Goal: Transaction & Acquisition: Book appointment/travel/reservation

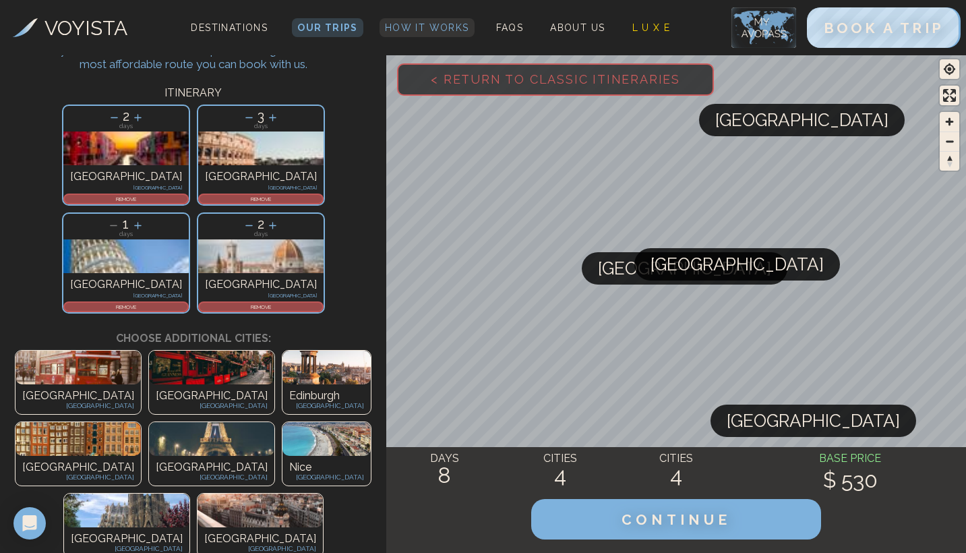
scroll to position [70, 0]
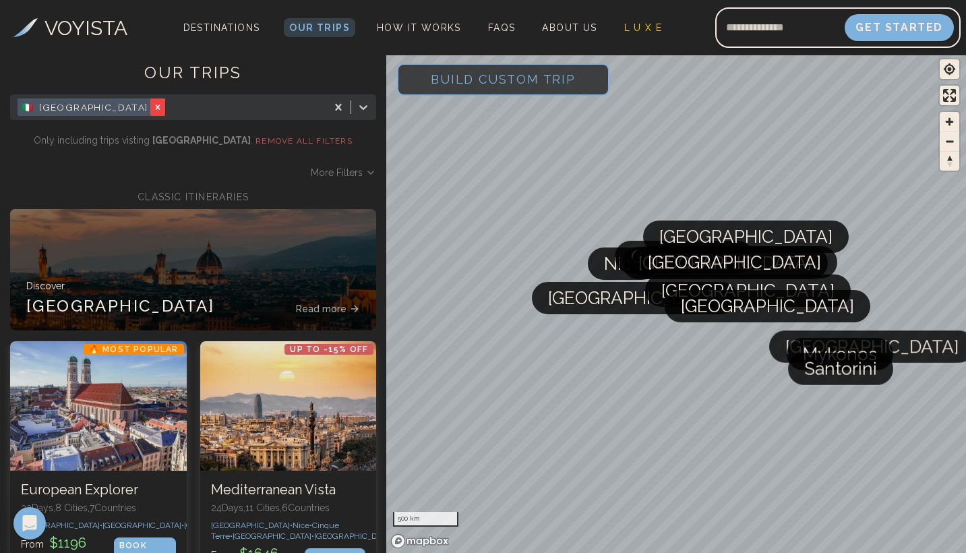
click at [153, 111] on icon "Remove [object Object]" at bounding box center [157, 106] width 9 height 9
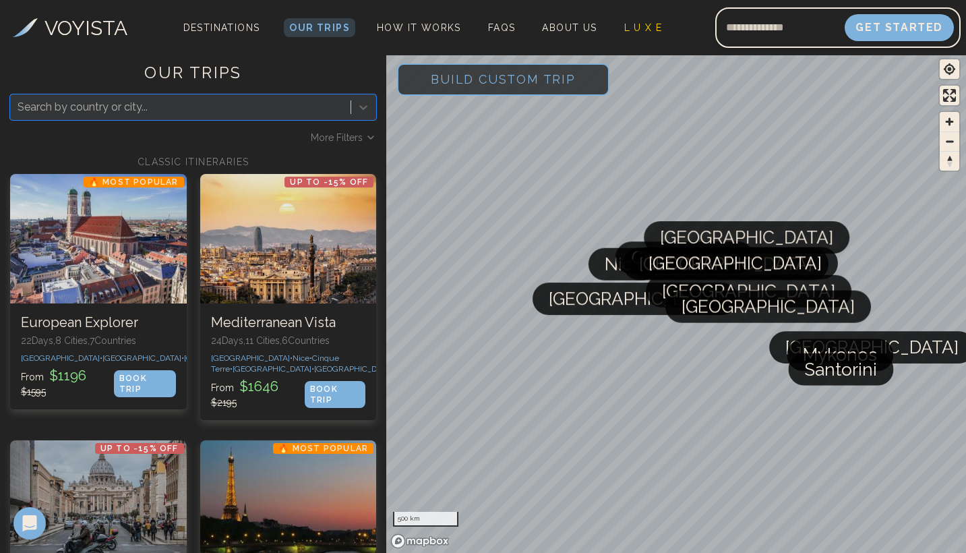
click at [545, 88] on span "Build Custom Trip" at bounding box center [503, 79] width 188 height 57
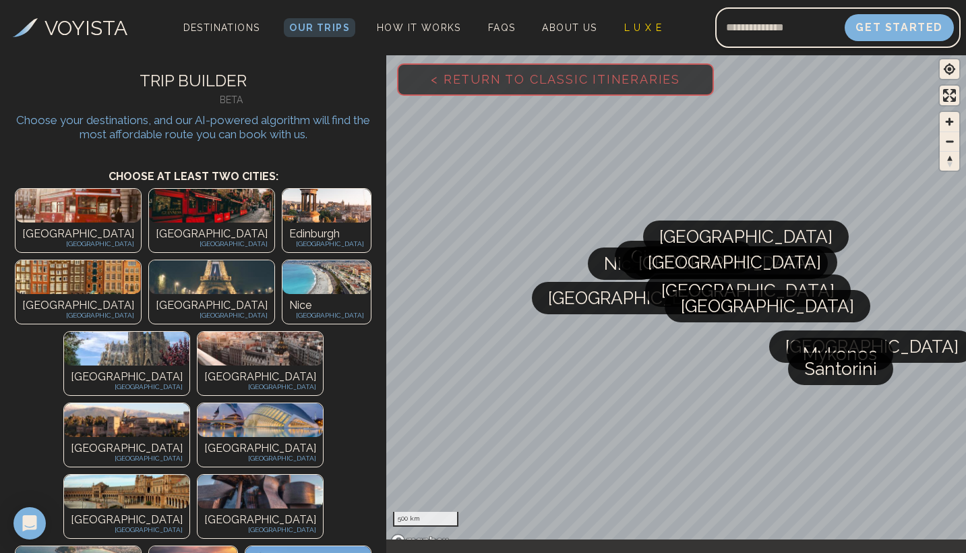
click at [64, 332] on img at bounding box center [126, 349] width 125 height 34
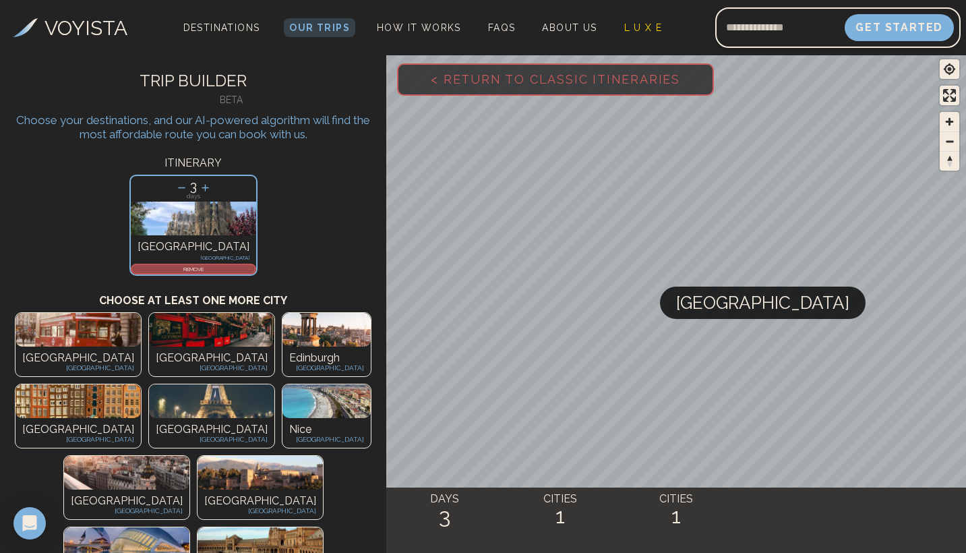
click at [64, 456] on img at bounding box center [126, 473] width 125 height 34
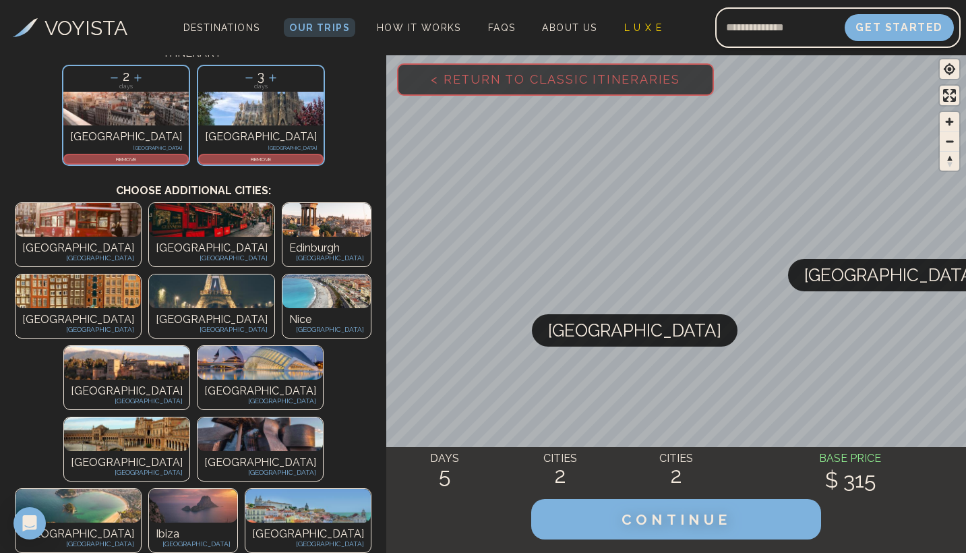
scroll to position [110, 0]
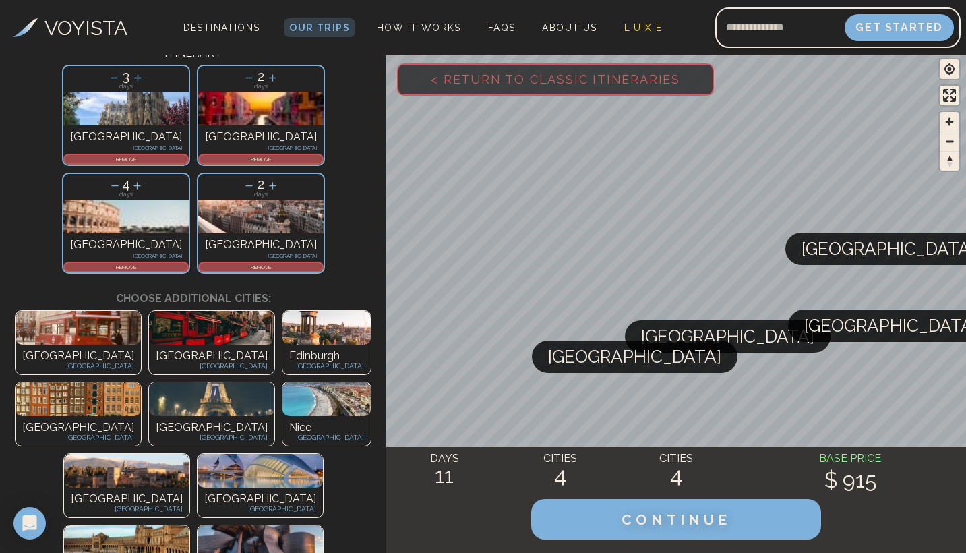
click at [171, 525] on img at bounding box center [126, 542] width 125 height 34
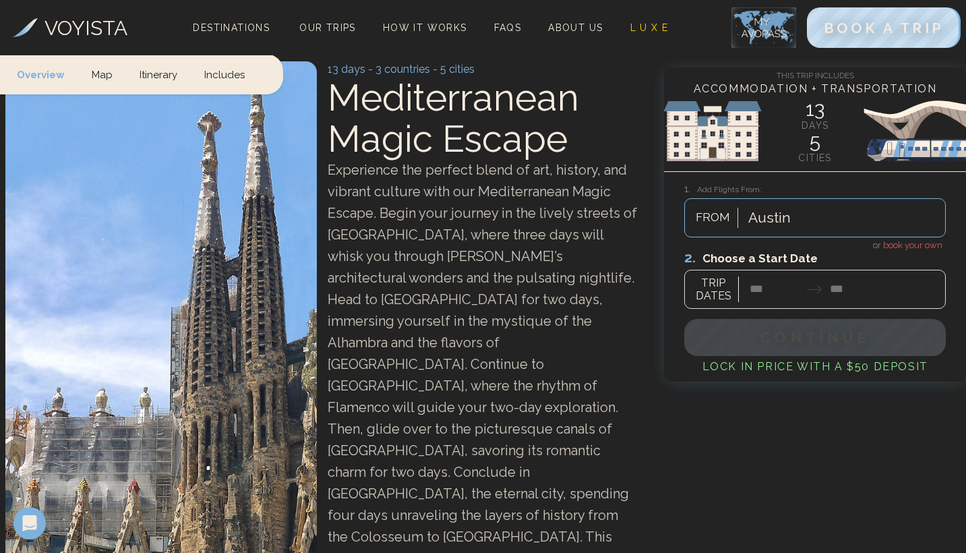
scroll to position [60, 0]
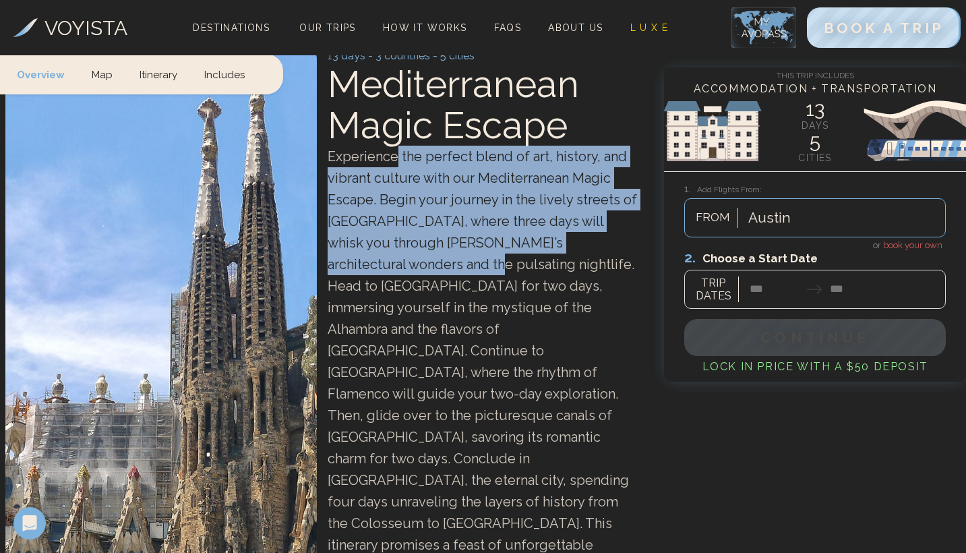
drag, startPoint x: 394, startPoint y: 154, endPoint x: 416, endPoint y: 251, distance: 99.6
click at [416, 251] on div "Experience the perfect blend of art, history, and vibrant culture with our Medi…" at bounding box center [483, 383] width 311 height 474
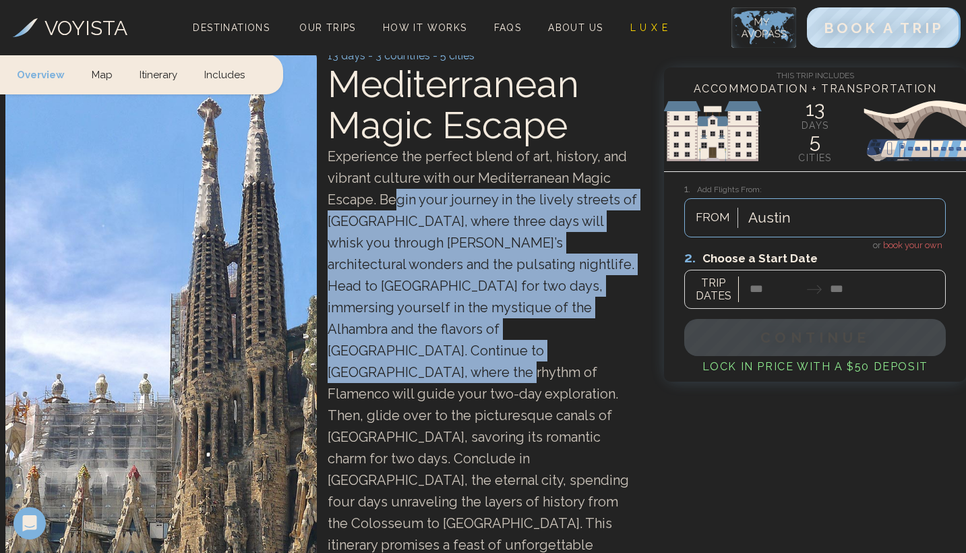
drag, startPoint x: 395, startPoint y: 198, endPoint x: 460, endPoint y: 344, distance: 160.2
click at [460, 344] on span "Experience the perfect blend of art, history, and vibrant culture with our Medi…" at bounding box center [482, 382] width 309 height 469
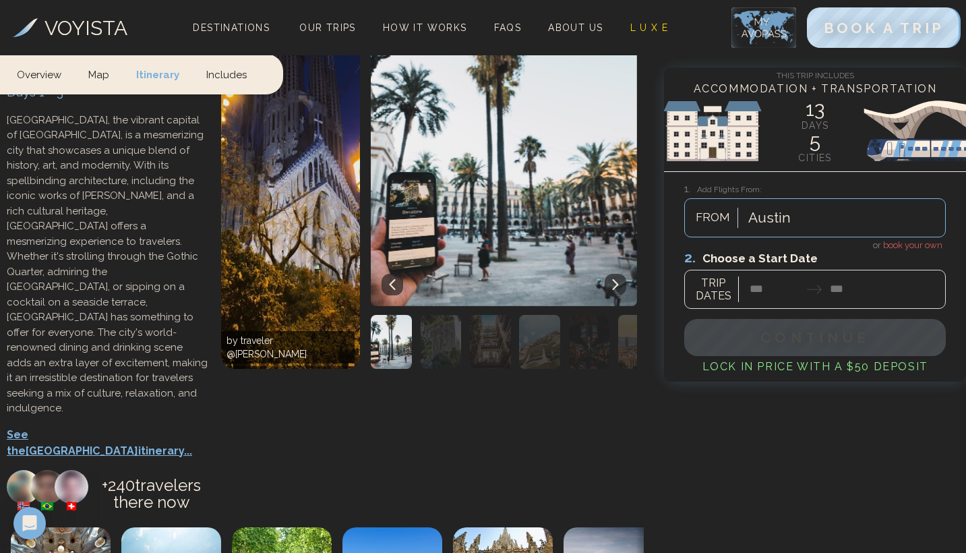
scroll to position [879, 0]
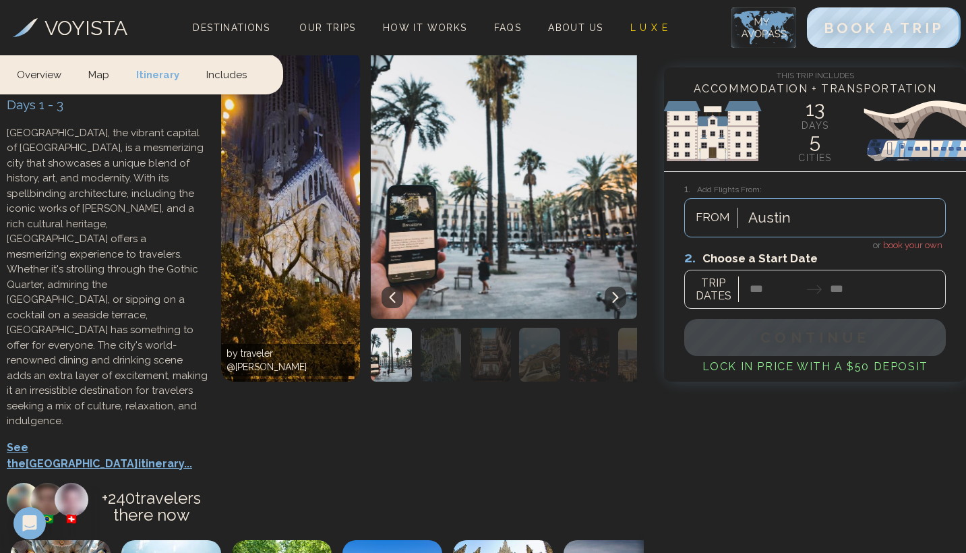
click at [77, 439] on p "See the Barcelona itinerary..." at bounding box center [107, 455] width 201 height 32
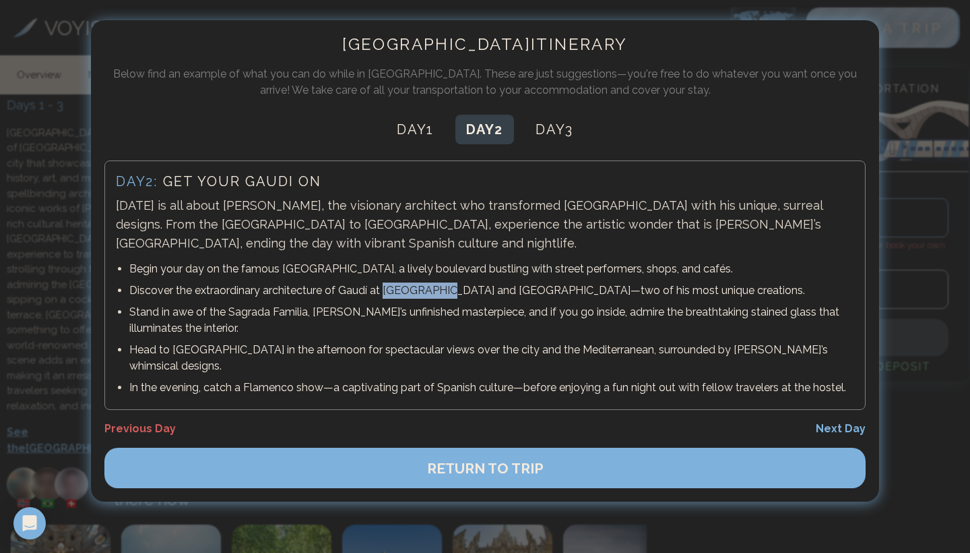
drag, startPoint x: 380, startPoint y: 292, endPoint x: 438, endPoint y: 293, distance: 58.0
click at [438, 293] on p "Discover the extraordinary architecture of Gaudí at Casa Batlló and Casa Milà—t…" at bounding box center [491, 290] width 725 height 16
drag, startPoint x: 232, startPoint y: 313, endPoint x: 305, endPoint y: 313, distance: 72.8
click at [305, 313] on p "Stand in awe of the Sagrada Familia, Gaudí’s unfinished masterpiece, and if you…" at bounding box center [491, 320] width 725 height 32
click at [277, 311] on p "Stand in awe of the Sagrada Familia, Gaudí’s unfinished masterpiece, and if you…" at bounding box center [491, 320] width 725 height 32
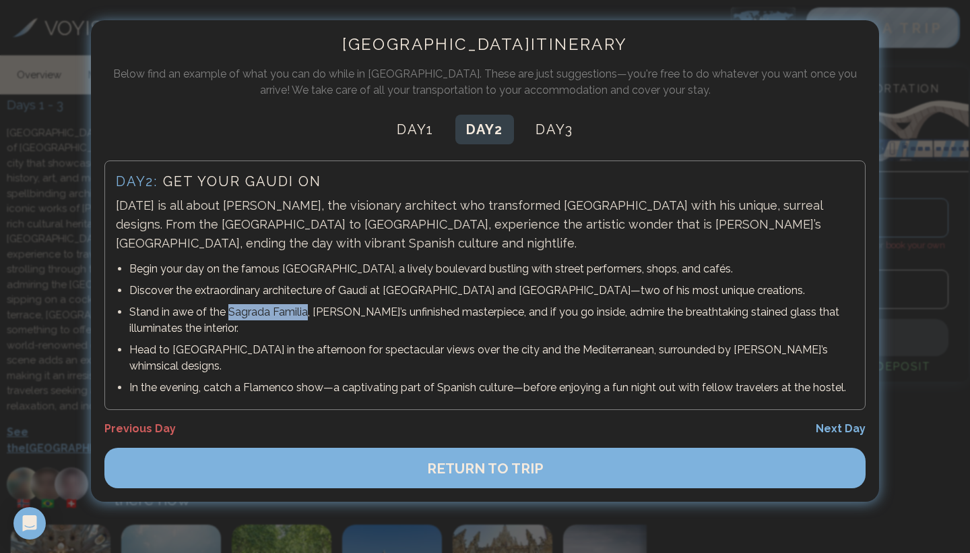
drag, startPoint x: 227, startPoint y: 313, endPoint x: 306, endPoint y: 316, distance: 78.9
click at [306, 316] on p "Stand in awe of the Sagrada Familia, Gaudí’s unfinished masterpiece, and if you…" at bounding box center [491, 320] width 725 height 32
click at [348, 290] on p "Discover the extraordinary architecture of Gaudí at Casa Batlló and Casa Milà—t…" at bounding box center [491, 290] width 725 height 16
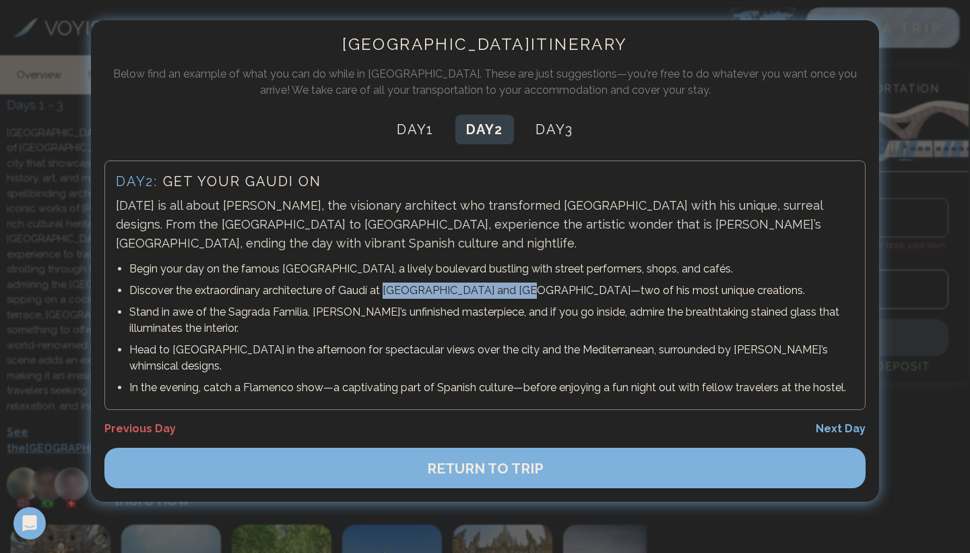
drag, startPoint x: 381, startPoint y: 292, endPoint x: 510, endPoint y: 290, distance: 128.7
click at [510, 290] on p "Discover the extraordinary architecture of Gaudí at Casa Batlló and Casa Milà—t…" at bounding box center [491, 290] width 725 height 16
drag, startPoint x: 175, startPoint y: 352, endPoint x: 215, endPoint y: 352, distance: 39.8
click at [215, 352] on p "Head to Park Güell in the afternoon for spectacular views over the city and the…" at bounding box center [491, 358] width 725 height 32
click at [183, 355] on p "Head to Park Güell in the afternoon for spectacular views over the city and the…" at bounding box center [491, 358] width 725 height 32
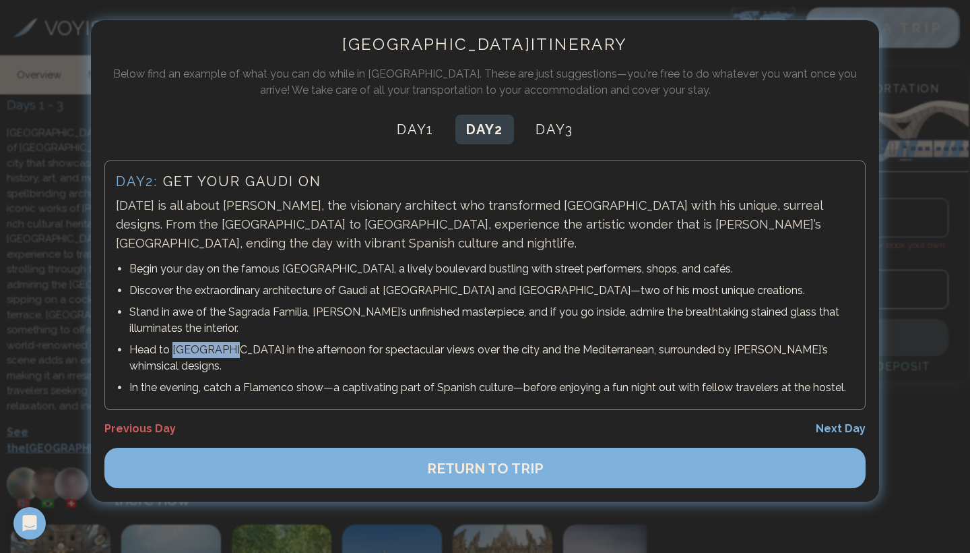
drag, startPoint x: 171, startPoint y: 350, endPoint x: 224, endPoint y: 350, distance: 52.6
click at [224, 350] on p "Head to Park Güell in the afternoon for spectacular views over the city and the…" at bounding box center [491, 358] width 725 height 32
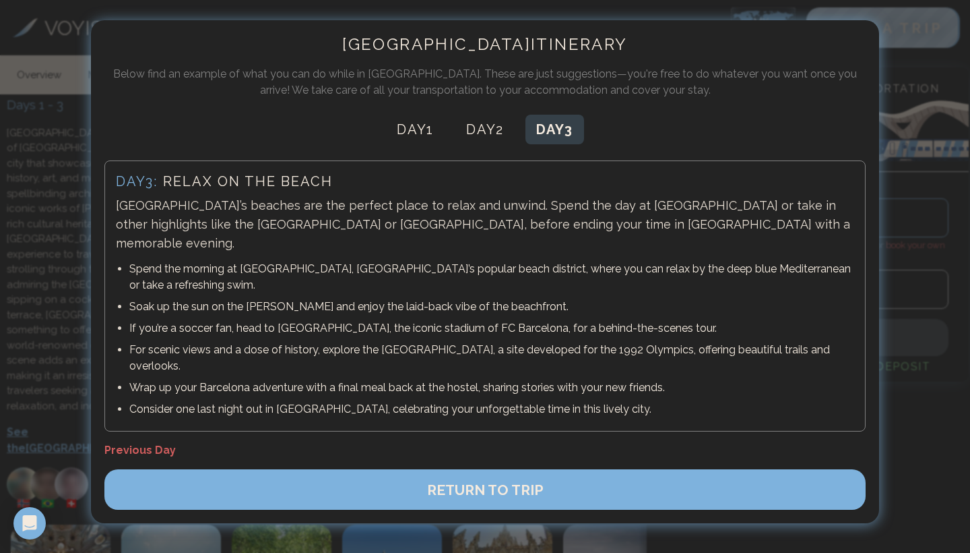
click at [555, 140] on button "Day 3" at bounding box center [555, 130] width 59 height 30
drag, startPoint x: 565, startPoint y: 206, endPoint x: 649, endPoint y: 204, distance: 83.6
click at [649, 204] on p "Barcelona’s beaches are the perfect place to relax and unwind. Spend the day at…" at bounding box center [485, 224] width 739 height 57
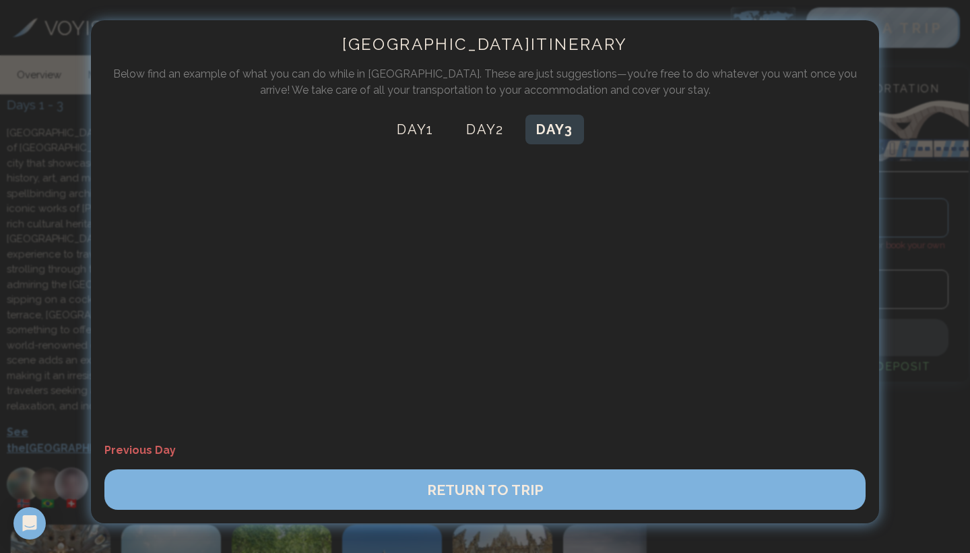
click at [556, 139] on button "Day 3" at bounding box center [555, 130] width 59 height 30
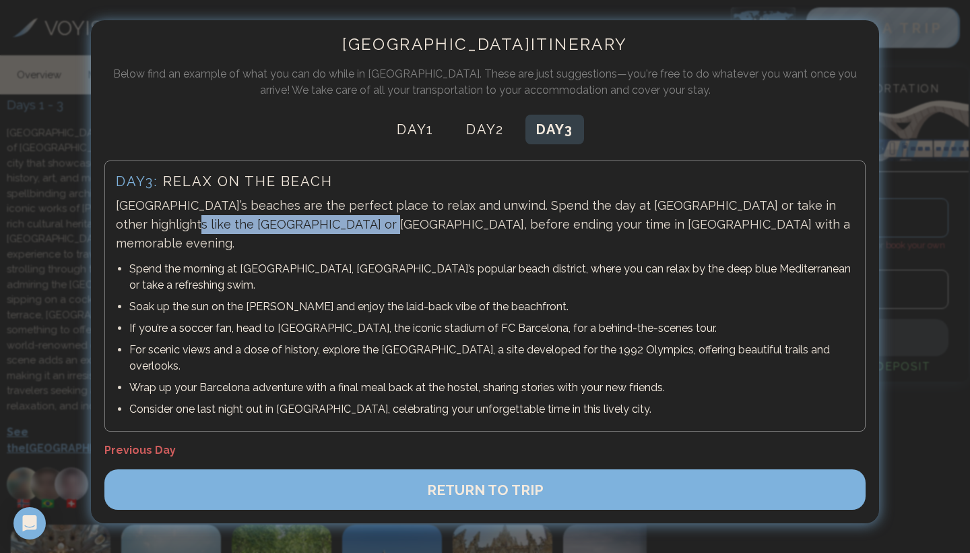
drag, startPoint x: 113, startPoint y: 221, endPoint x: 313, endPoint y: 224, distance: 200.2
click at [313, 224] on div "Day 3 : Relax on the beach Barcelona’s beaches are the perfect place to relax a…" at bounding box center [485, 295] width 762 height 271
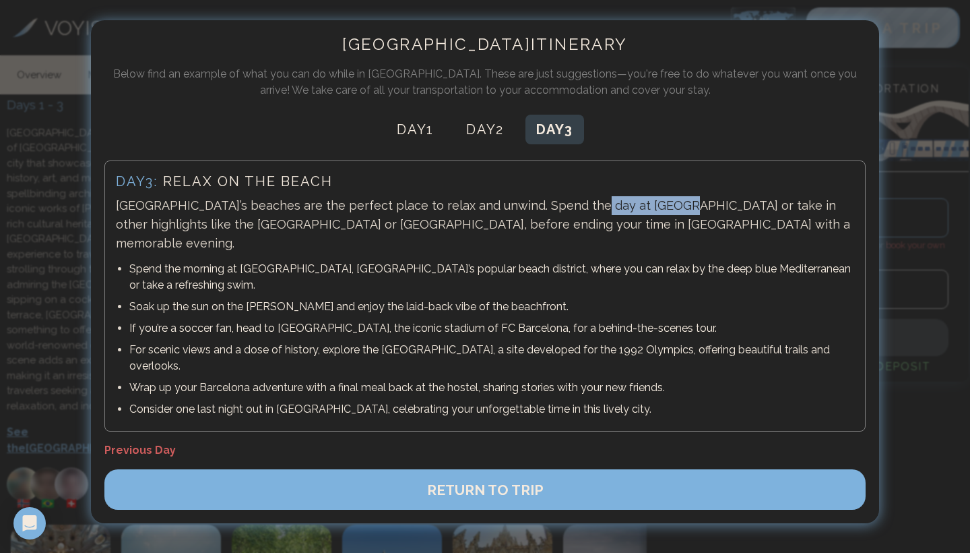
drag, startPoint x: 569, startPoint y: 206, endPoint x: 653, endPoint y: 204, distance: 83.6
click at [653, 204] on p "Barcelona’s beaches are the perfect place to relax and unwind. Spend the day at…" at bounding box center [485, 224] width 739 height 57
copy p "La Barceloneta"
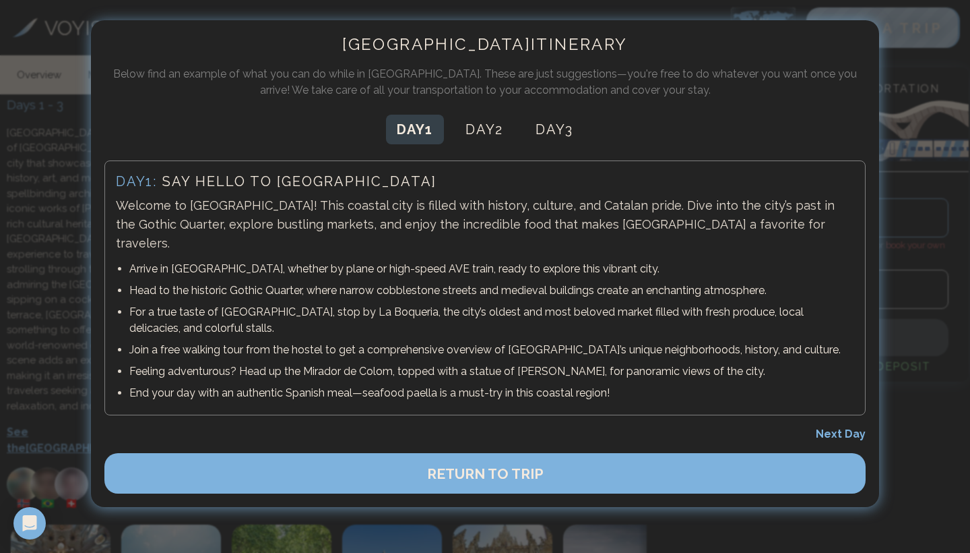
click at [836, 427] on span "Next Day" at bounding box center [841, 433] width 50 height 13
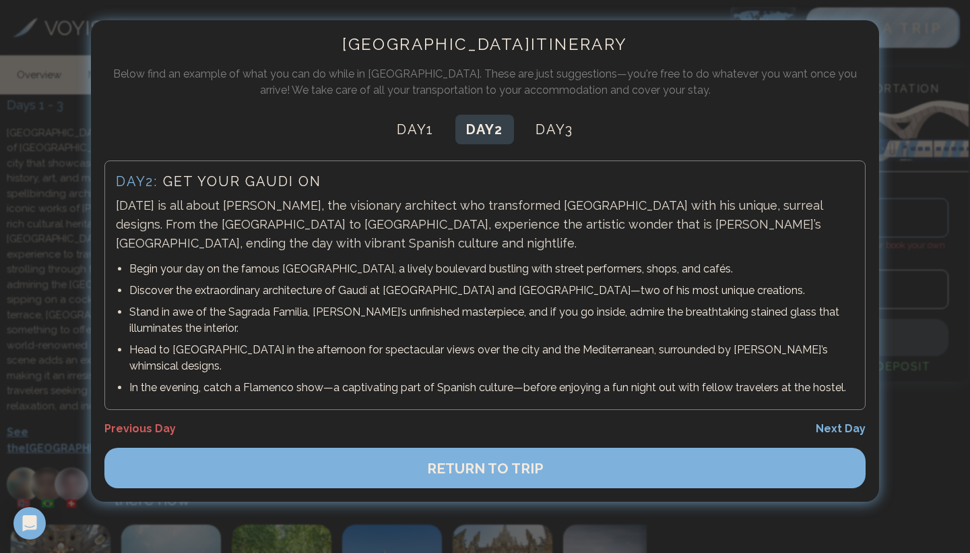
click at [836, 421] on button "Next Day" at bounding box center [841, 429] width 50 height 16
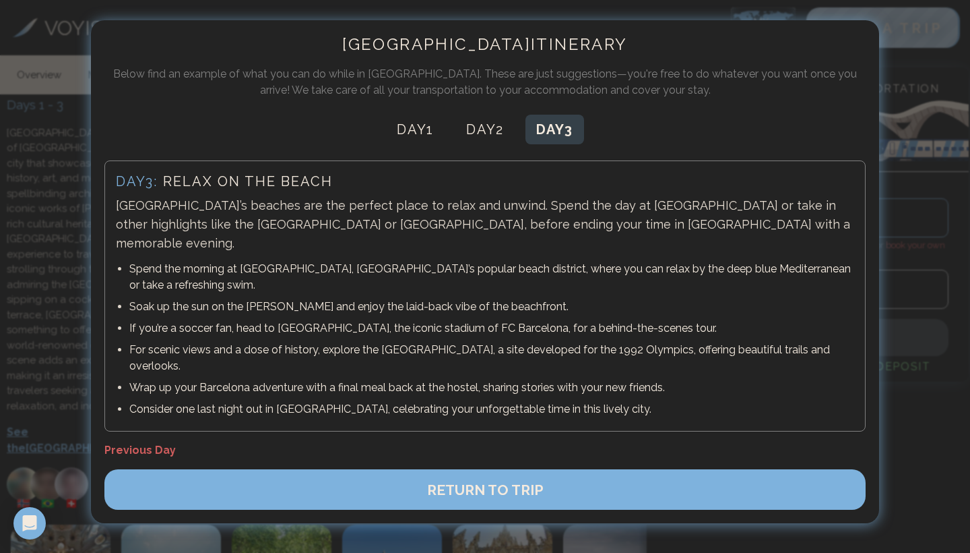
click at [836, 442] on div "Previous Day" at bounding box center [485, 450] width 762 height 16
click at [629, 469] on button "RETURN TO TRIP" at bounding box center [485, 489] width 762 height 40
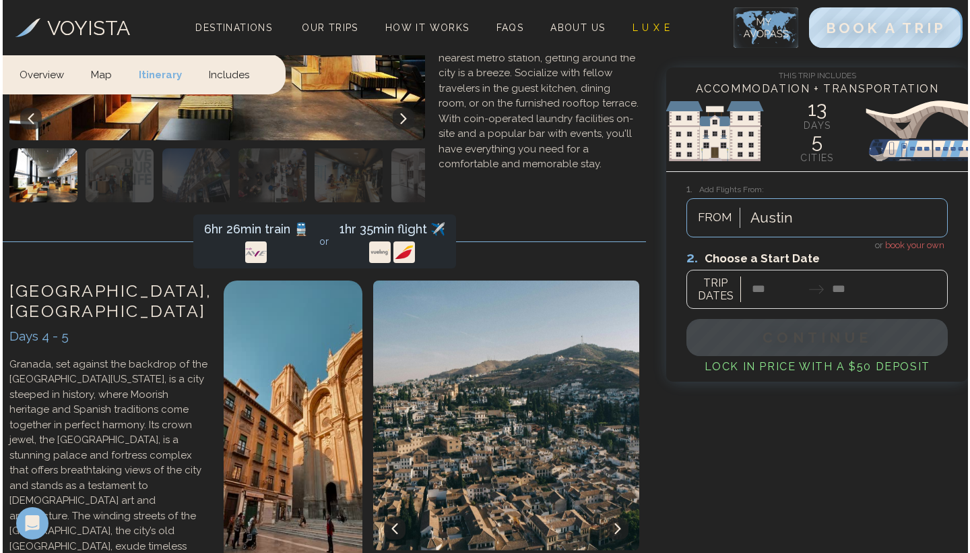
scroll to position [1675, 0]
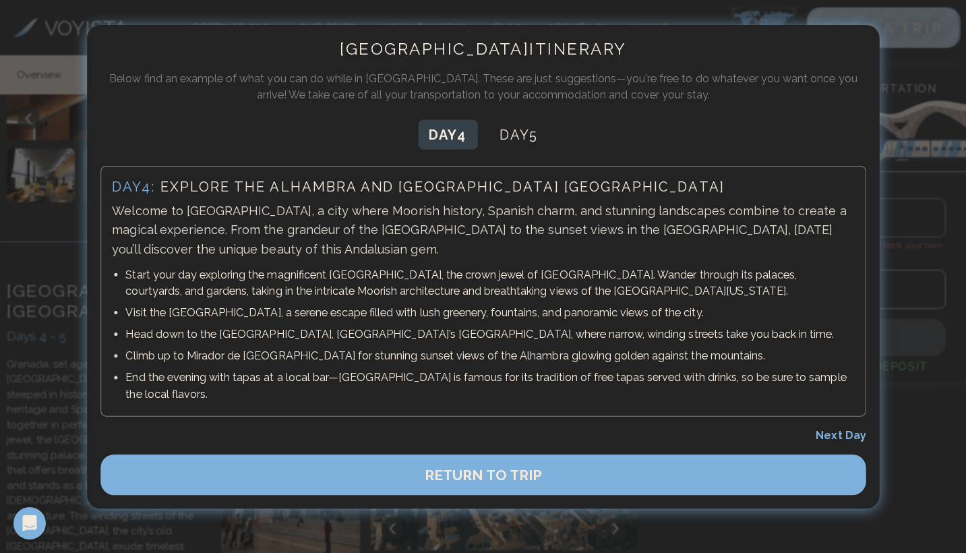
scroll to position [0, 27]
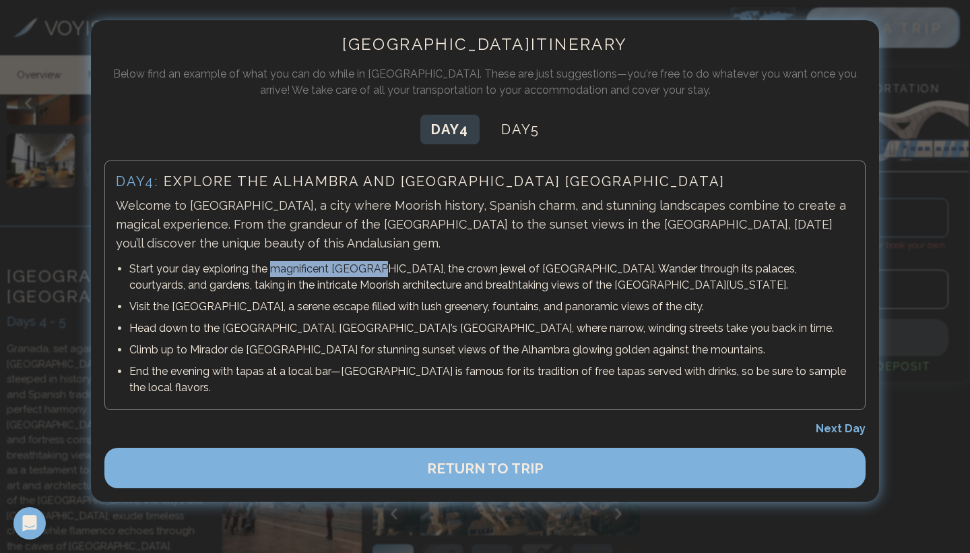
drag, startPoint x: 269, startPoint y: 270, endPoint x: 379, endPoint y: 272, distance: 110.6
click at [379, 272] on p "Start your day exploring the magnificent Alhambra, the crown jewel of Granada. …" at bounding box center [491, 277] width 725 height 32
drag, startPoint x: 175, startPoint y: 308, endPoint x: 266, endPoint y: 307, distance: 90.3
click at [266, 307] on p "Visit the Generalife Gardens, a serene escape filled with lush greenery, founta…" at bounding box center [491, 307] width 725 height 16
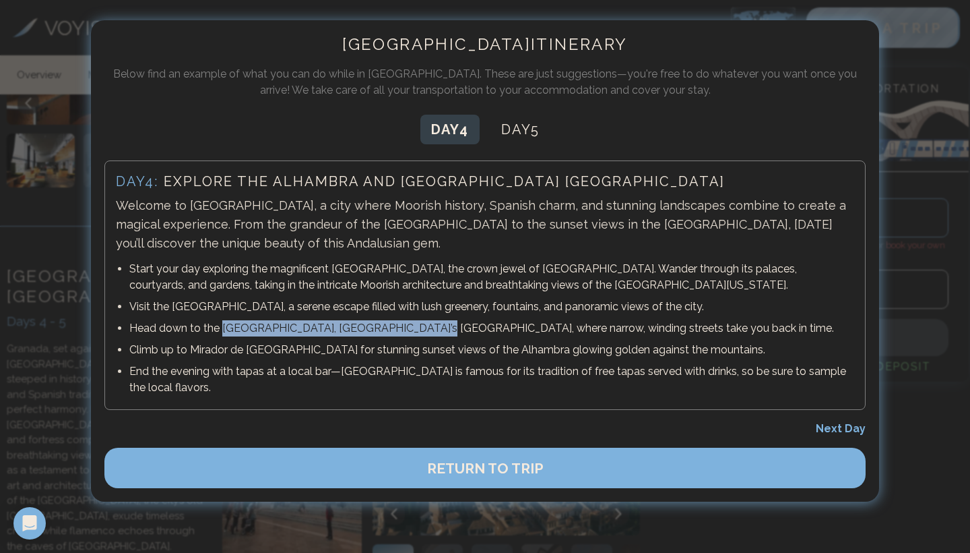
drag, startPoint x: 224, startPoint y: 328, endPoint x: 411, endPoint y: 329, distance: 187.3
click at [411, 329] on p "Head down to the Albayzín, Granada’s old Moorish quarter, where narrow, winding…" at bounding box center [491, 328] width 725 height 16
click at [542, 138] on button "Day 5" at bounding box center [520, 130] width 59 height 30
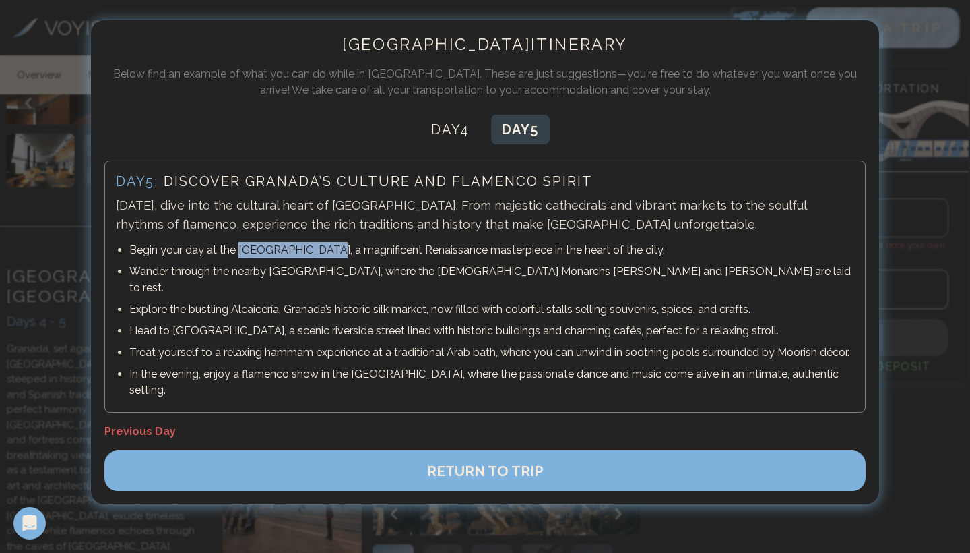
drag, startPoint x: 241, startPoint y: 253, endPoint x: 330, endPoint y: 253, distance: 88.3
click at [330, 253] on p "Begin your day at the Granada Cathedral, a magnificent Renaissance masterpiece …" at bounding box center [491, 250] width 725 height 16
drag, startPoint x: 270, startPoint y: 272, endPoint x: 336, endPoint y: 270, distance: 66.1
click at [336, 270] on p "Wander through the nearby Royal Chapel, where the Catholic Monarchs Ferdinand a…" at bounding box center [491, 279] width 725 height 32
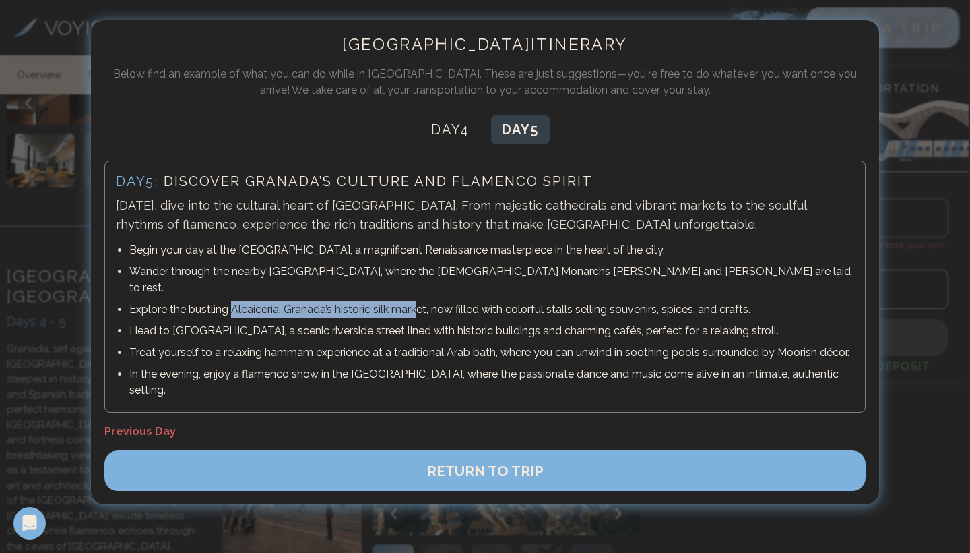
drag, startPoint x: 232, startPoint y: 288, endPoint x: 421, endPoint y: 292, distance: 189.4
click at [421, 301] on p "Explore the bustling Alcaicería, Granada’s historic silk market, now filled wit…" at bounding box center [491, 309] width 725 height 16
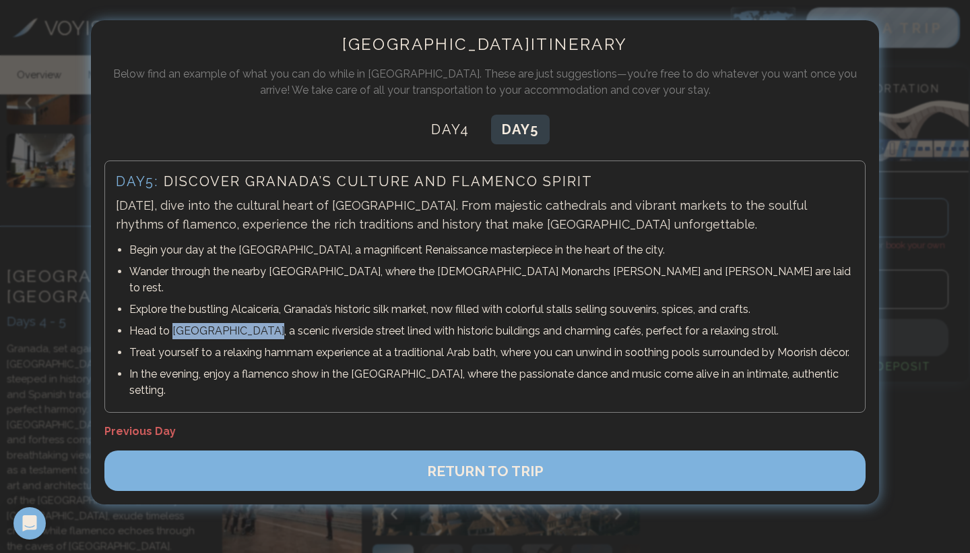
drag, startPoint x: 171, startPoint y: 317, endPoint x: 255, endPoint y: 319, distance: 84.2
click at [255, 323] on p "Head to Carrera del Darro, a scenic riverside street lined with historic buildi…" at bounding box center [491, 331] width 725 height 16
click at [616, 460] on button "RETURN TO TRIP" at bounding box center [485, 470] width 762 height 40
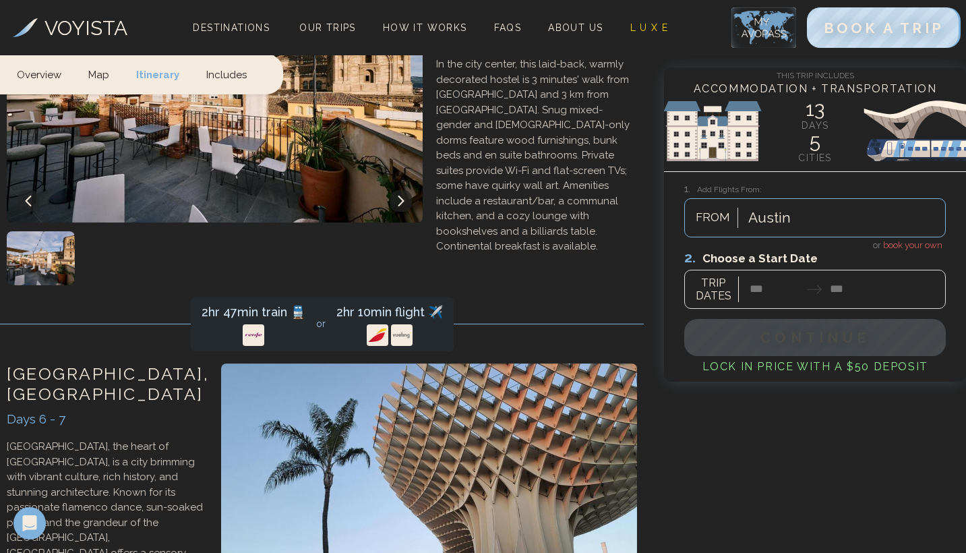
scroll to position [2521, 0]
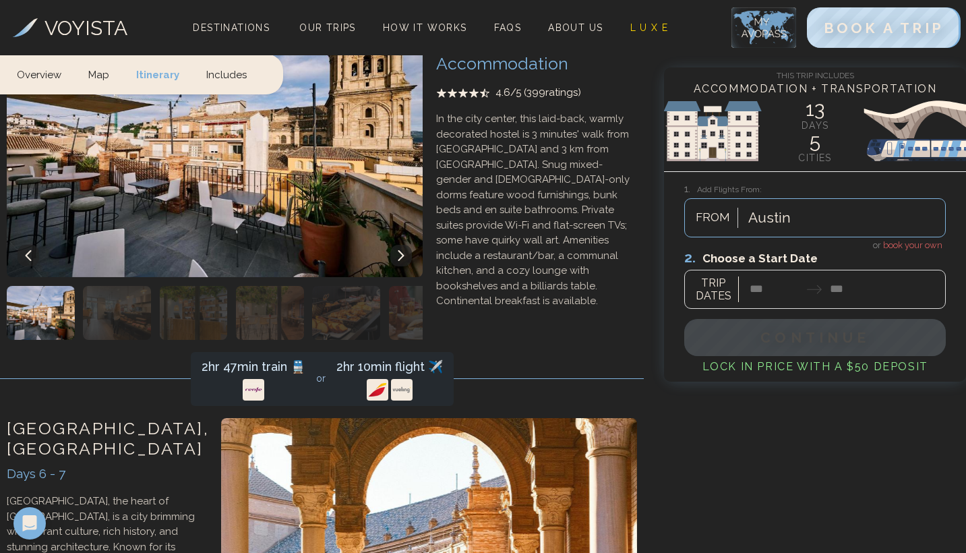
scroll to position [2456, 0]
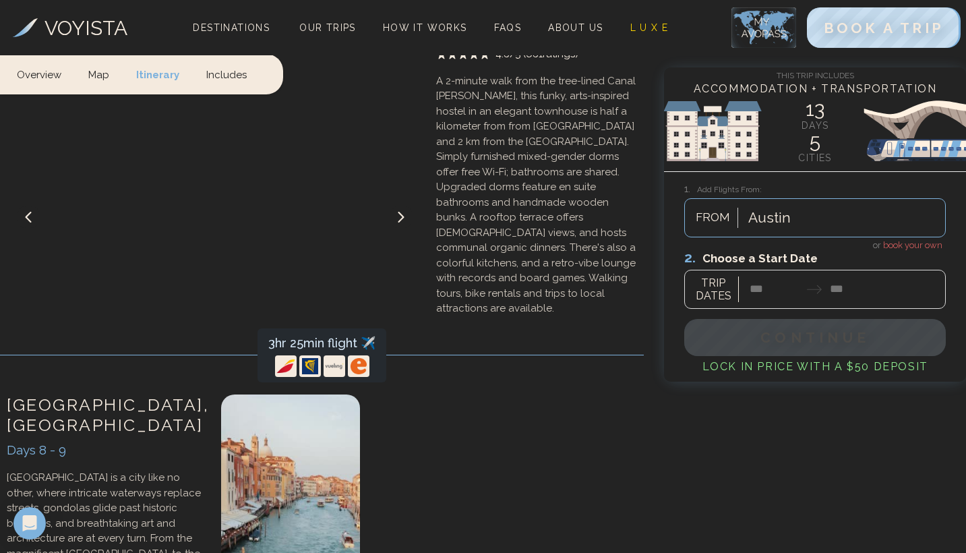
scroll to position [3469, 0]
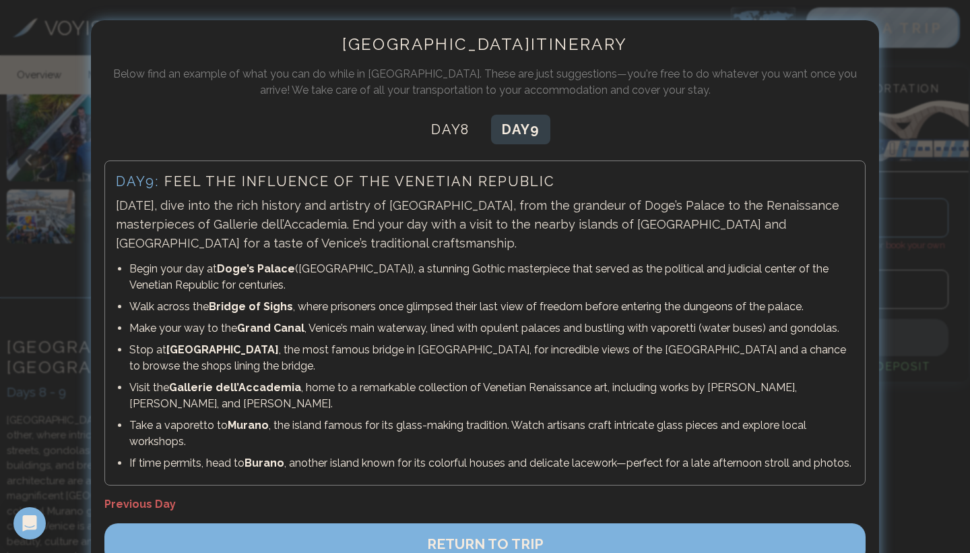
click at [70, 331] on div at bounding box center [485, 276] width 970 height 553
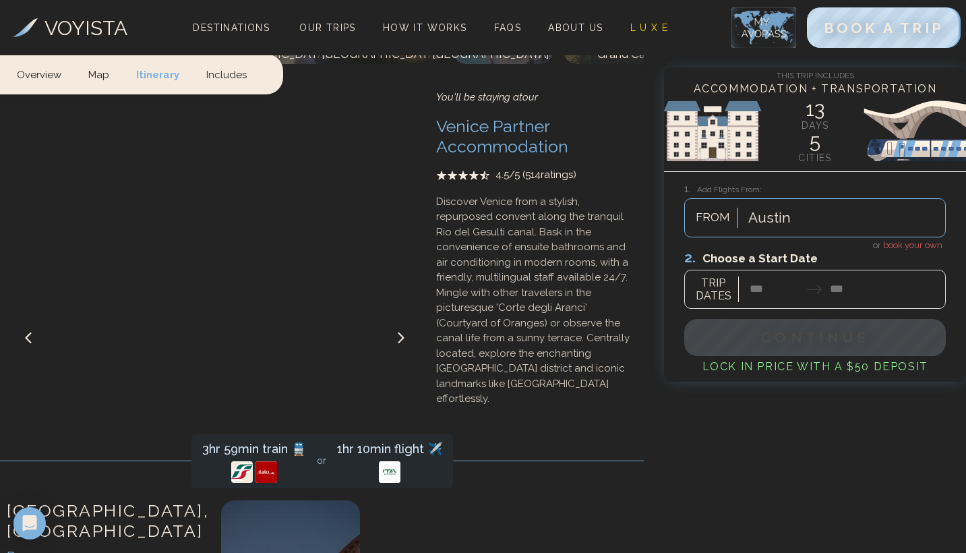
scroll to position [4301, 0]
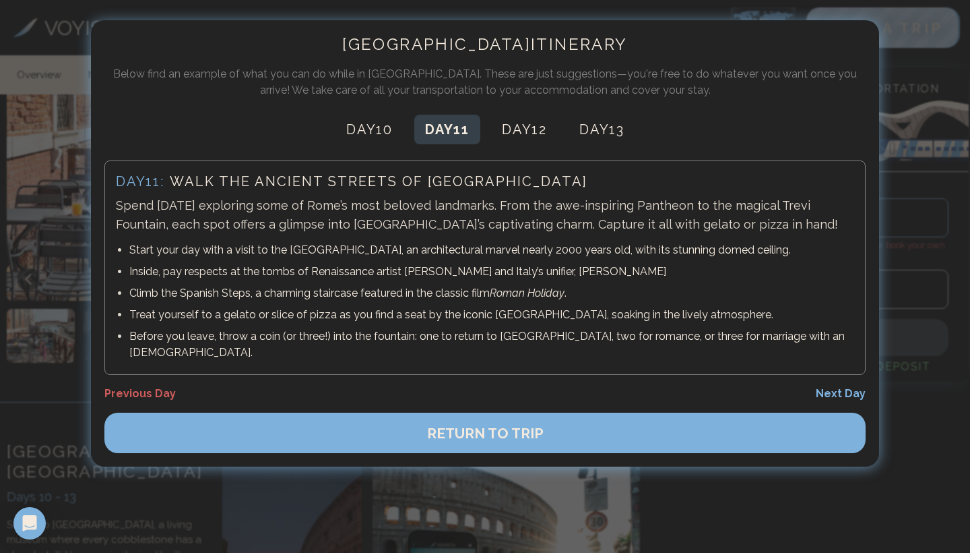
click at [442, 124] on button "Day 11" at bounding box center [447, 130] width 66 height 30
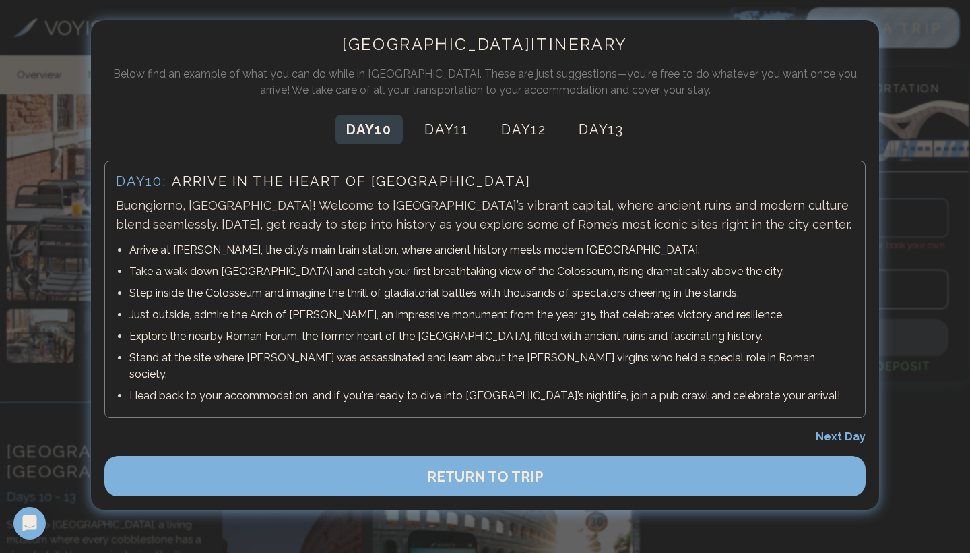
click at [57, 244] on div at bounding box center [485, 276] width 970 height 553
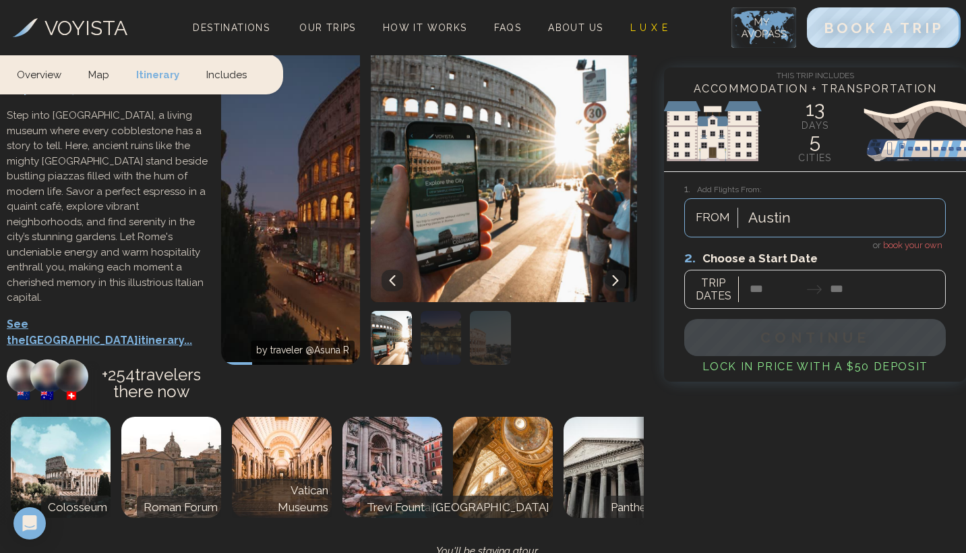
scroll to position [4855, 0]
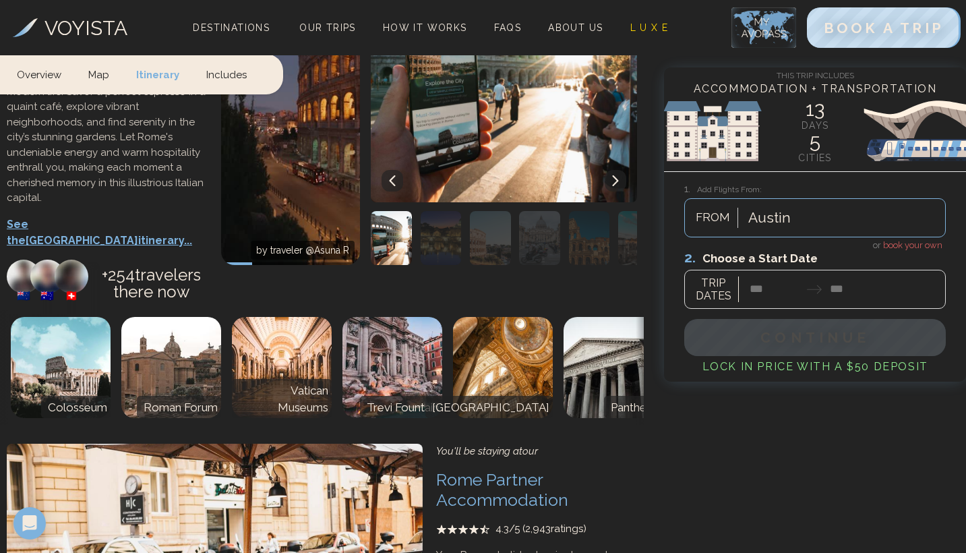
click at [79, 17] on h3 "VOYISTA" at bounding box center [85, 28] width 83 height 30
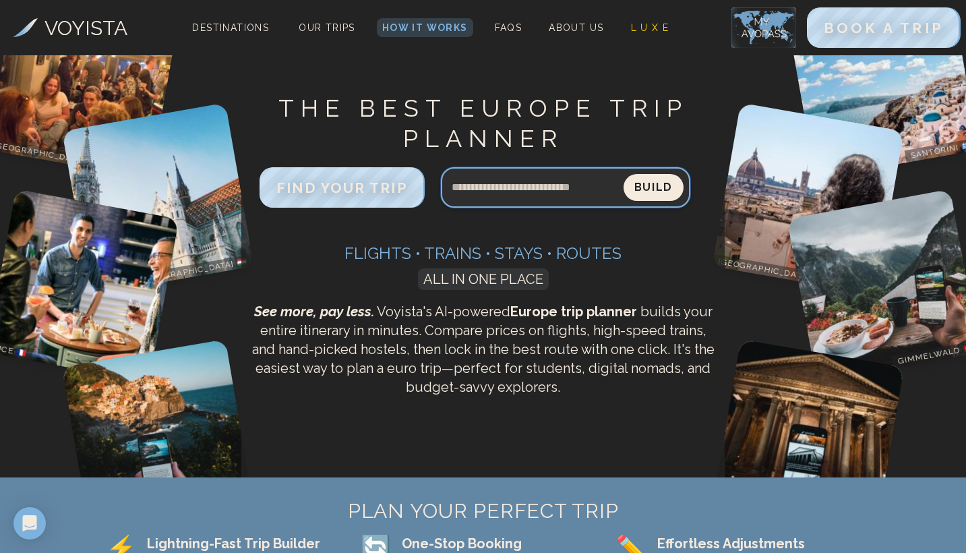
click at [496, 174] on input "Search query" at bounding box center [532, 187] width 183 height 32
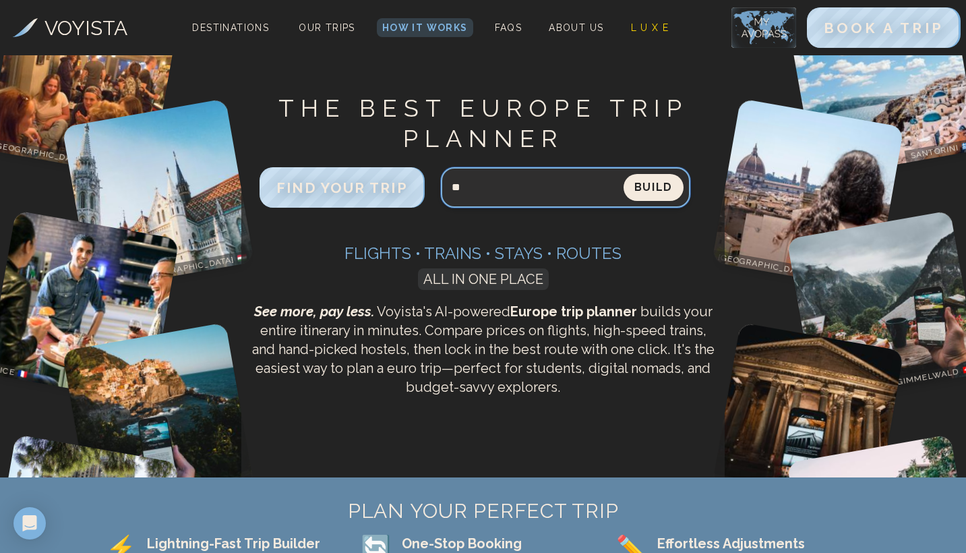
type input "*"
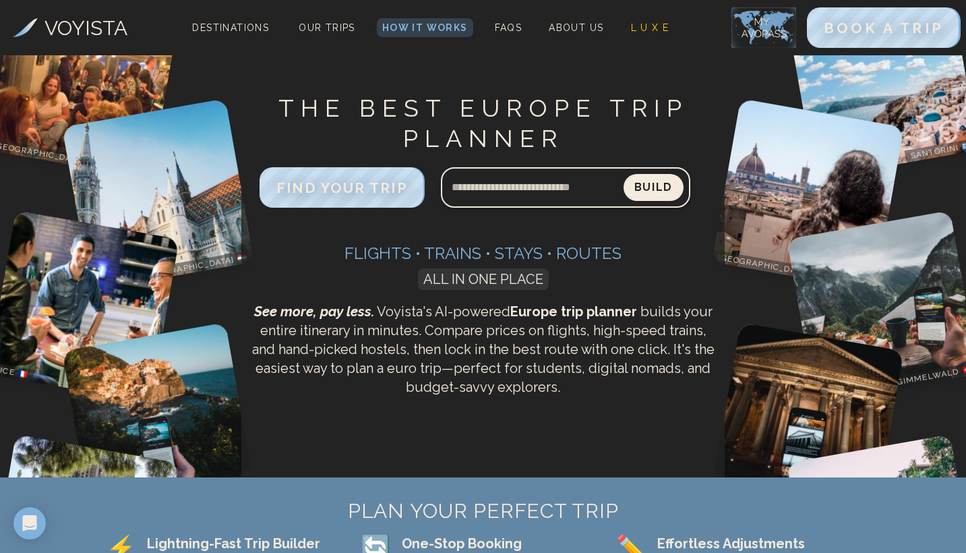
click at [635, 202] on div at bounding box center [565, 187] width 249 height 40
click at [635, 197] on button "Build" at bounding box center [653, 188] width 66 height 30
click at [644, 190] on button "Build" at bounding box center [653, 188] width 66 height 30
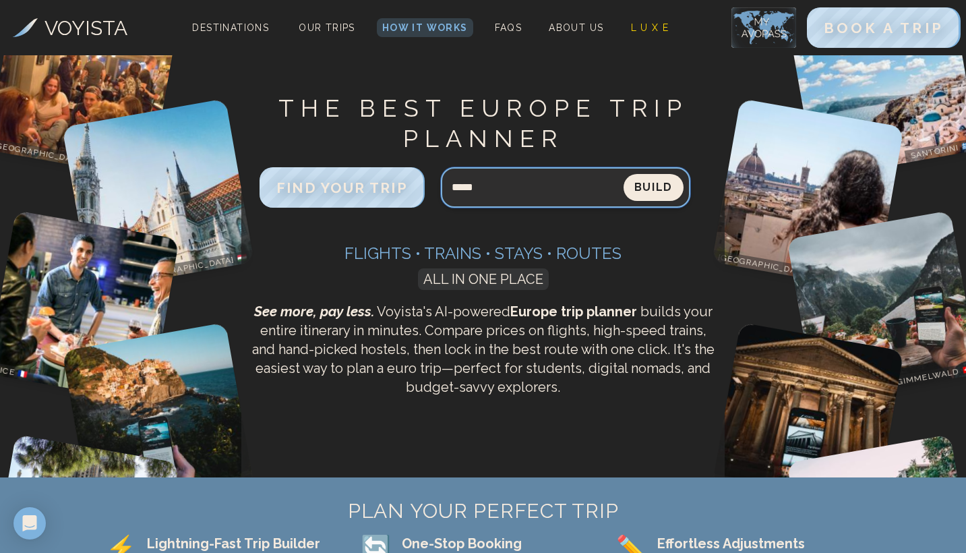
type input "*****"
click at [652, 187] on button "Build" at bounding box center [653, 187] width 60 height 27
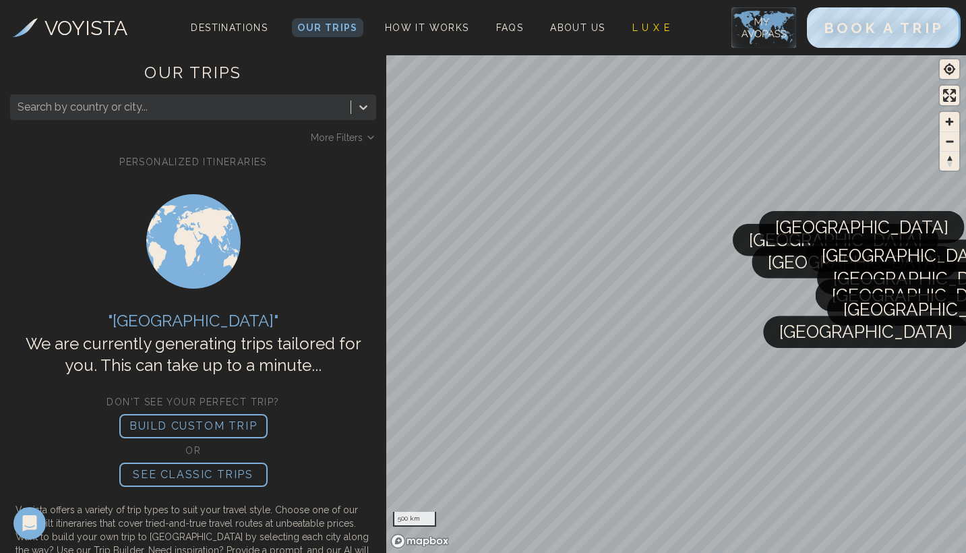
click at [483, 84] on span "Build Custom Trip" at bounding box center [503, 67] width 188 height 57
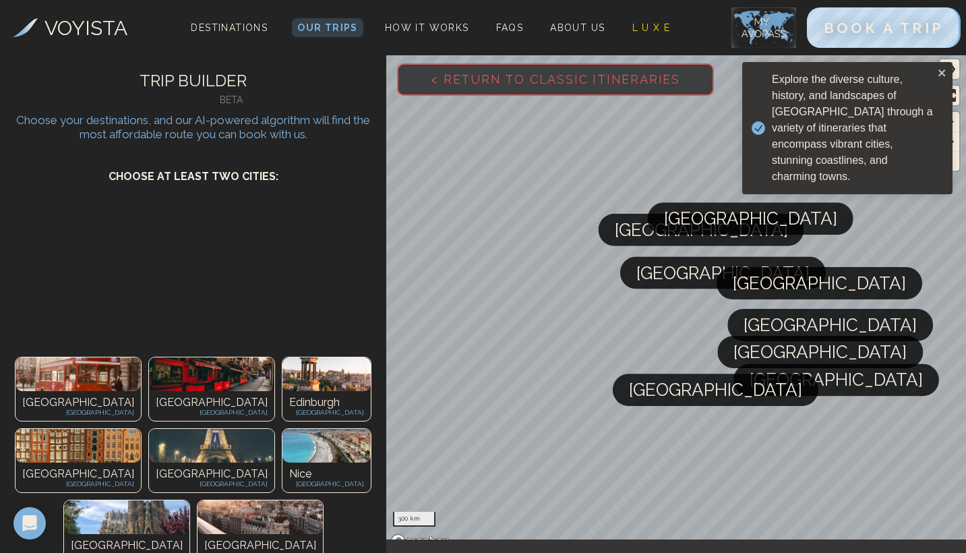
scroll to position [142, 0]
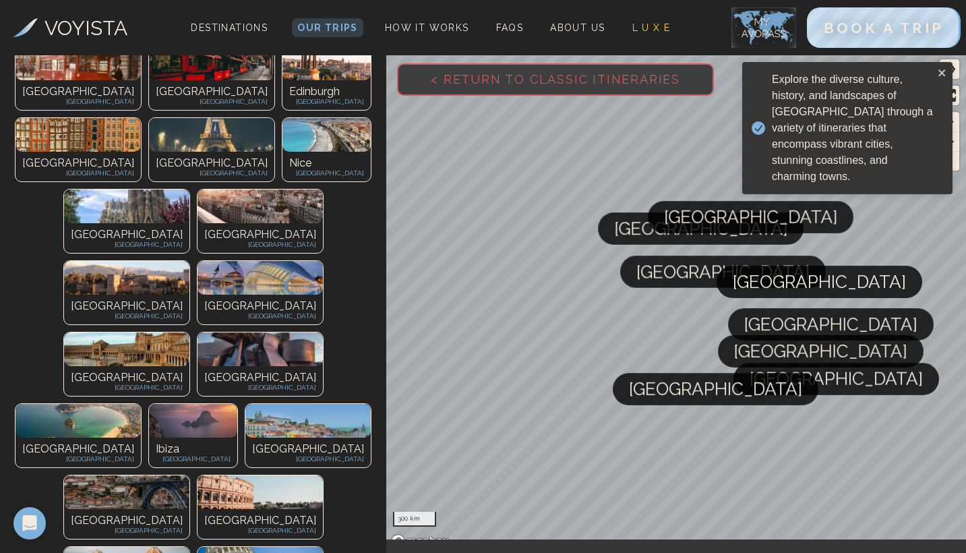
click at [71, 226] on p "[GEOGRAPHIC_DATA]" at bounding box center [127, 234] width 112 height 16
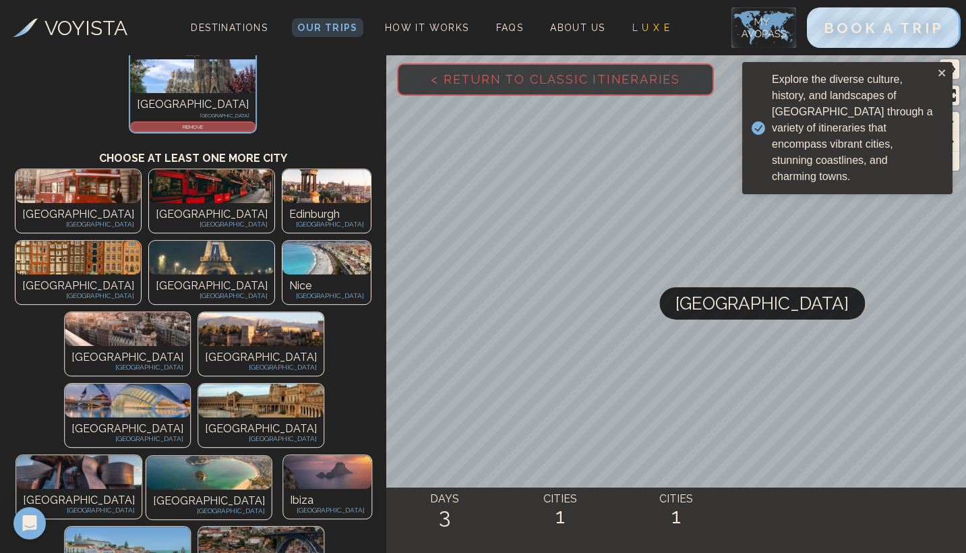
click at [65, 346] on div "Madrid Spain" at bounding box center [127, 361] width 125 height 30
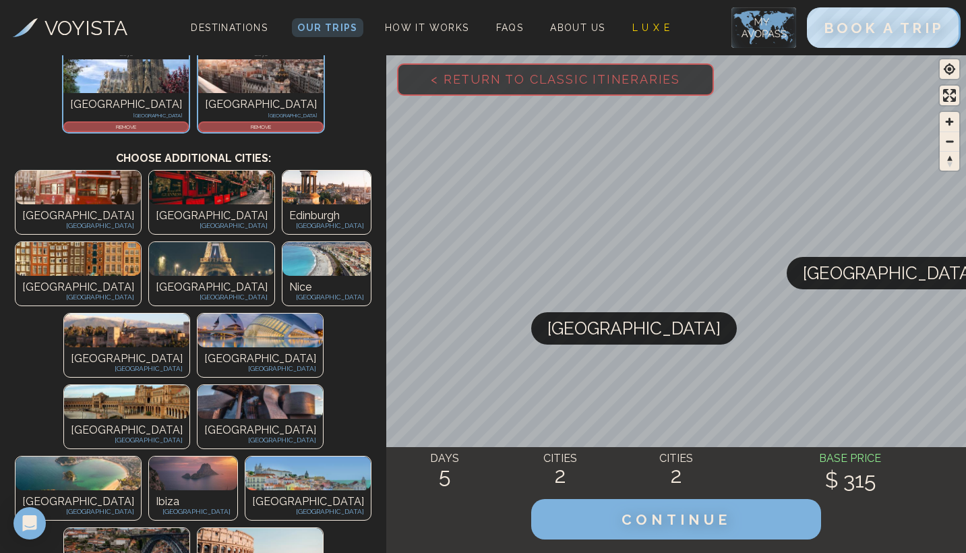
click at [197, 528] on img at bounding box center [259, 545] width 125 height 34
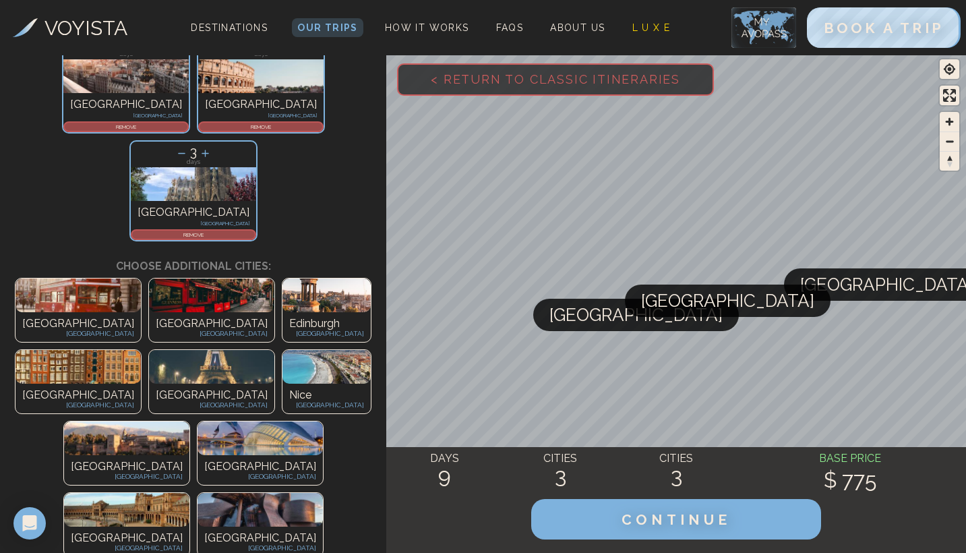
click at [274, 350] on img at bounding box center [211, 367] width 125 height 34
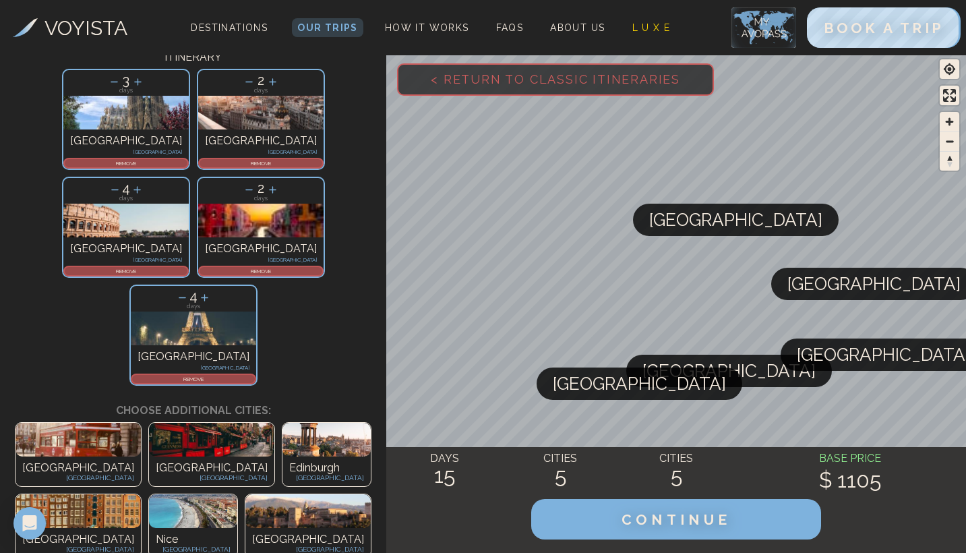
scroll to position [105, 0]
click at [122, 183] on icon at bounding box center [115, 190] width 14 height 14
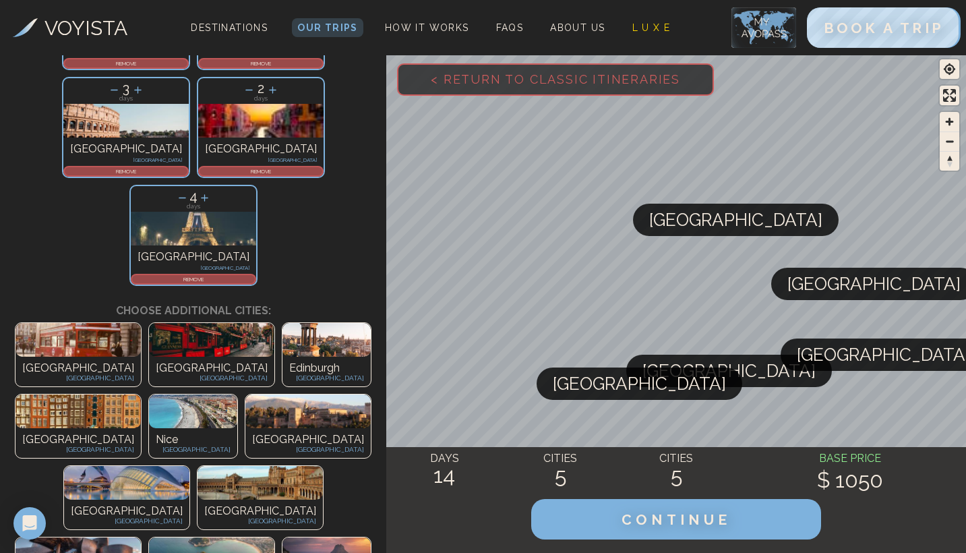
scroll to position [172, 0]
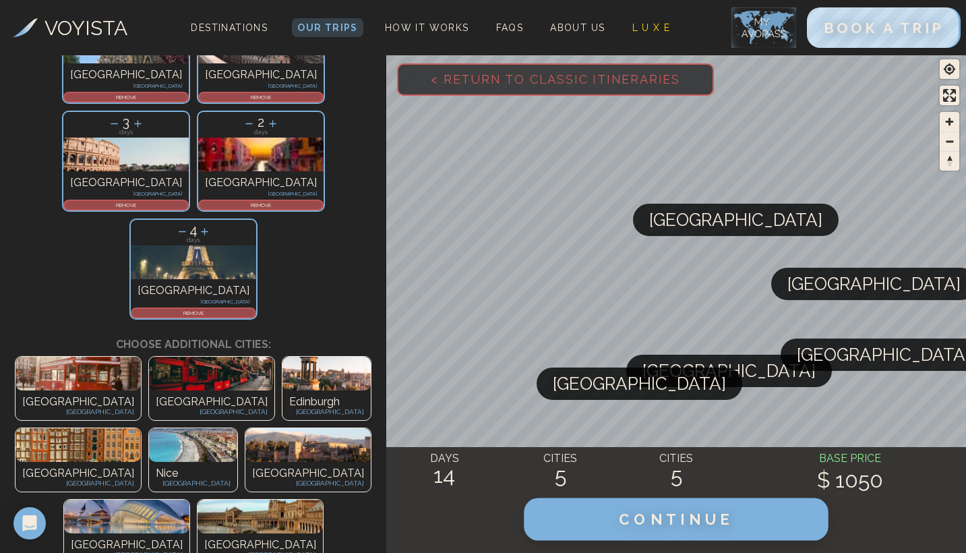
click at [681, 516] on span "CONTINUE" at bounding box center [676, 519] width 115 height 18
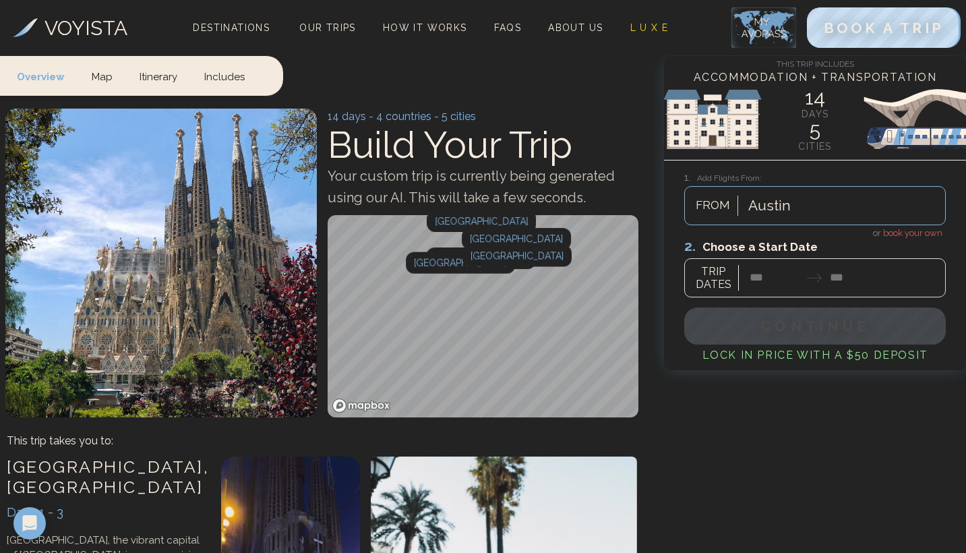
click at [750, 284] on div at bounding box center [814, 267] width 261 height 60
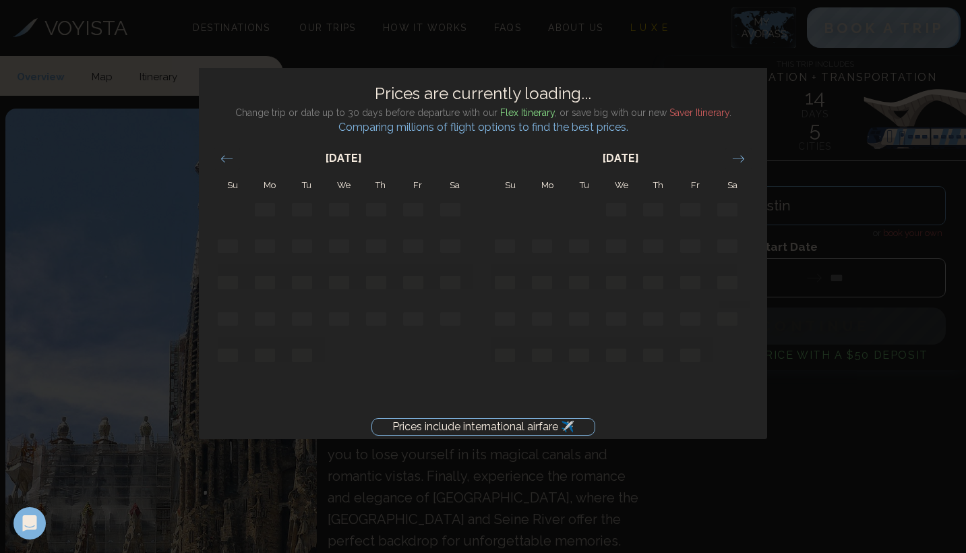
click at [819, 511] on div "Prices include international airfare ✈️ Prices are currently loading... Change …" at bounding box center [483, 276] width 966 height 553
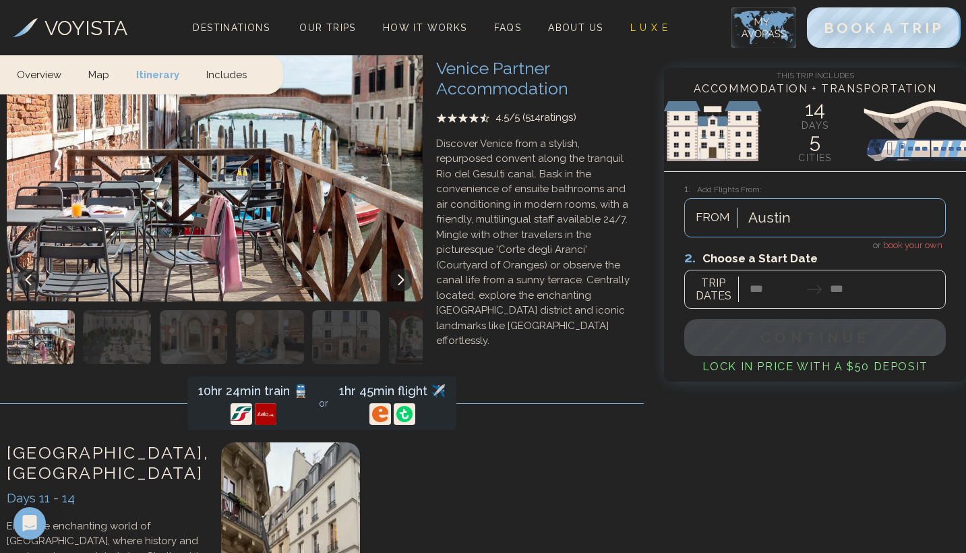
scroll to position [4159, 0]
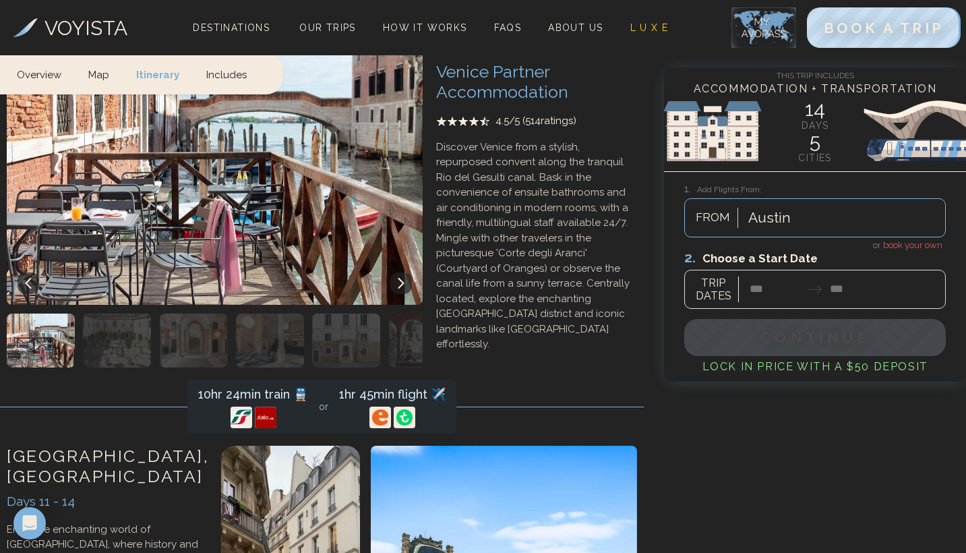
click at [755, 293] on div at bounding box center [814, 279] width 261 height 60
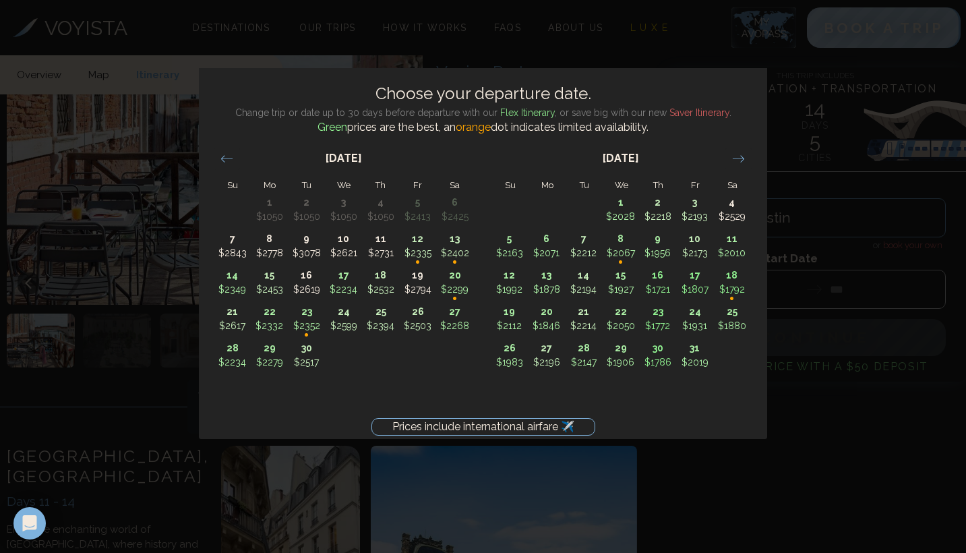
click at [773, 472] on div "Prices include international airfare ✈️ Choose your departure date. Change trip…" at bounding box center [483, 276] width 966 height 553
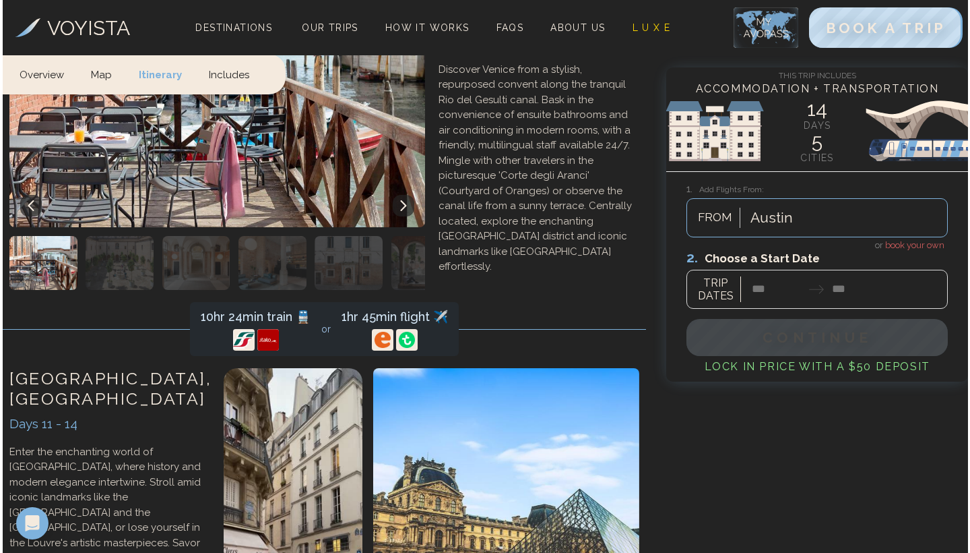
scroll to position [4222, 0]
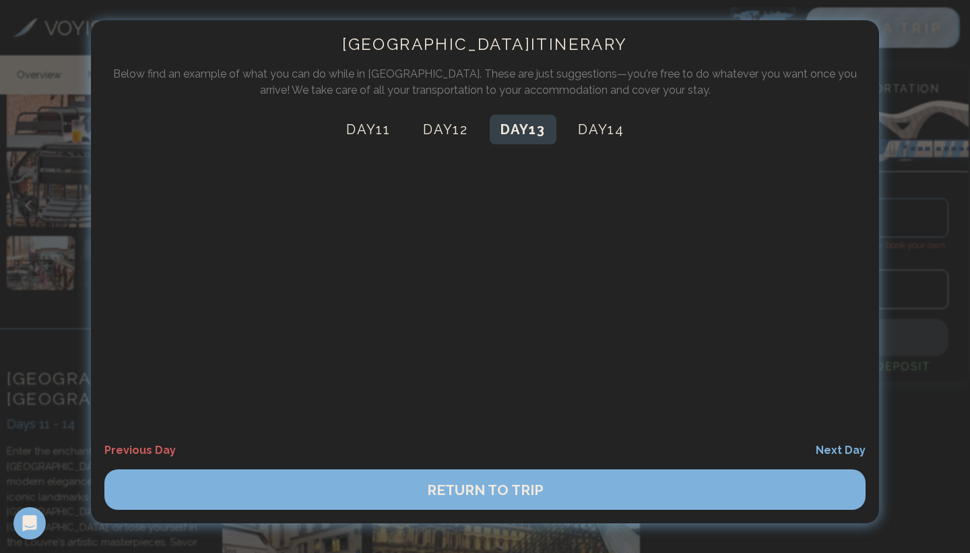
click at [542, 131] on button "Day 13" at bounding box center [523, 130] width 67 height 30
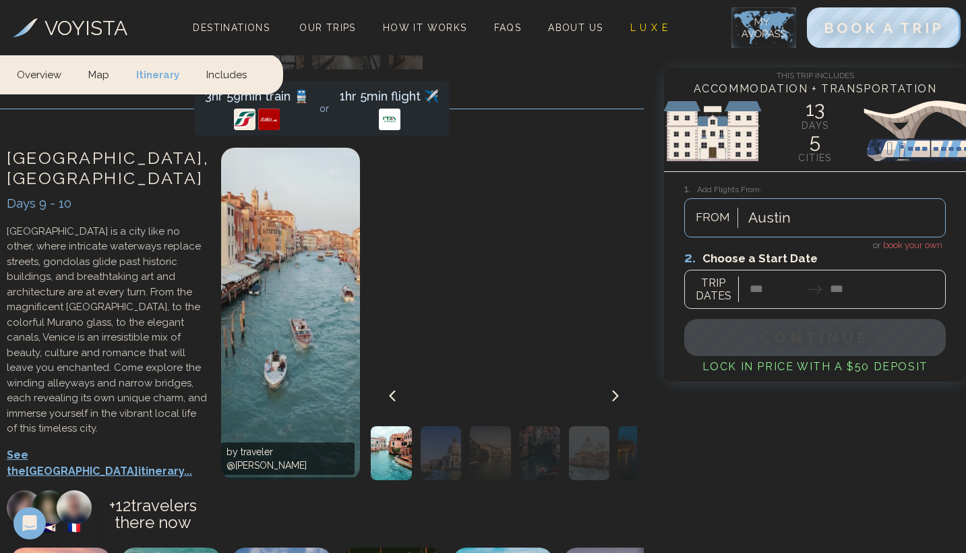
scroll to position [3464, 0]
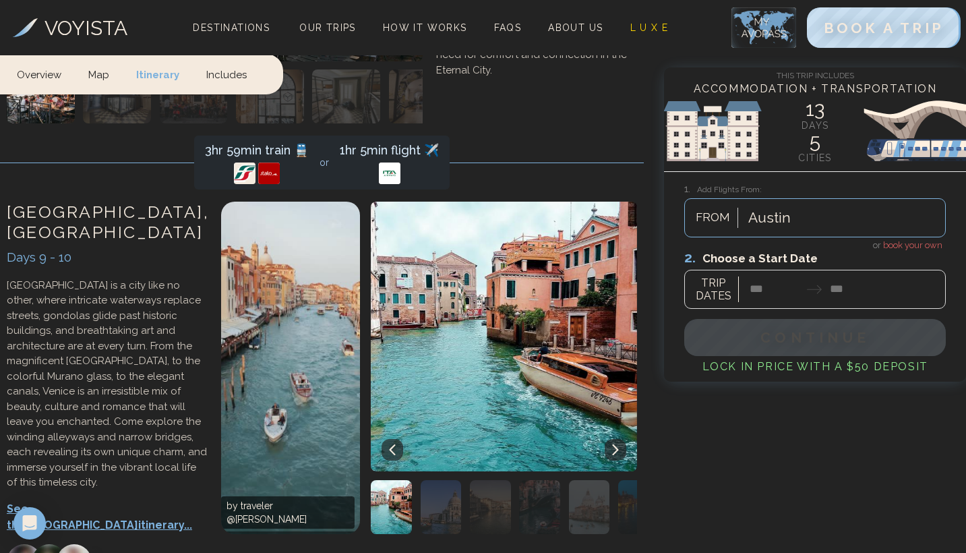
click at [894, 247] on span "book your own" at bounding box center [912, 245] width 59 height 10
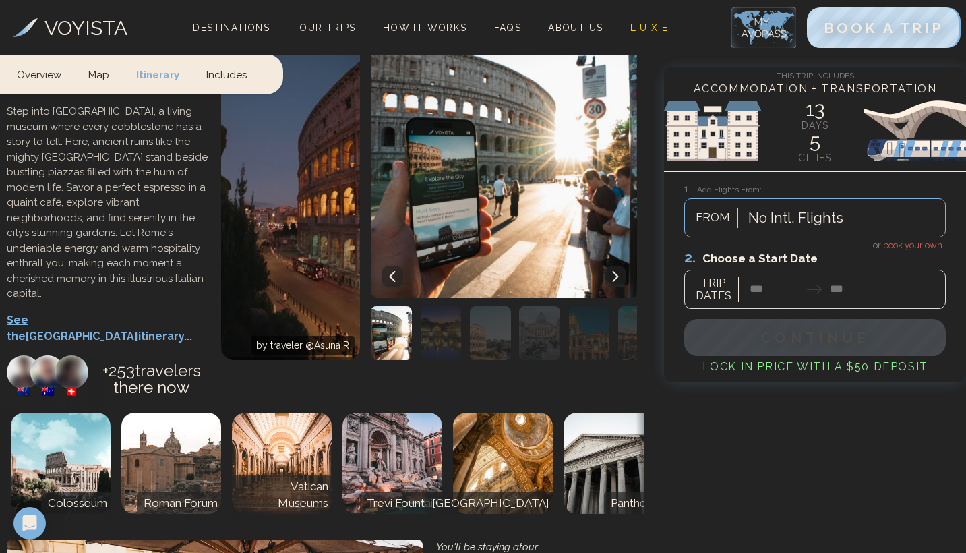
scroll to position [2681, 0]
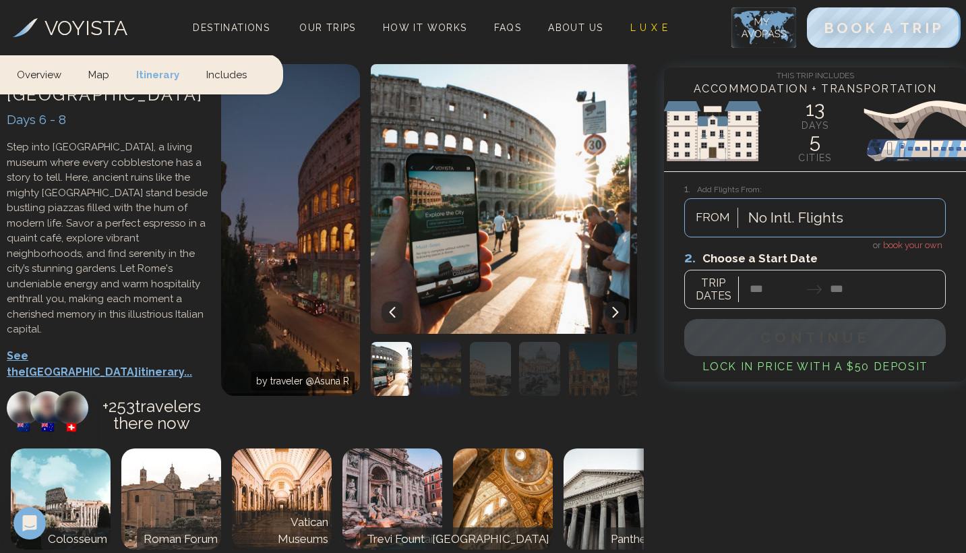
click at [786, 284] on div at bounding box center [814, 279] width 261 height 60
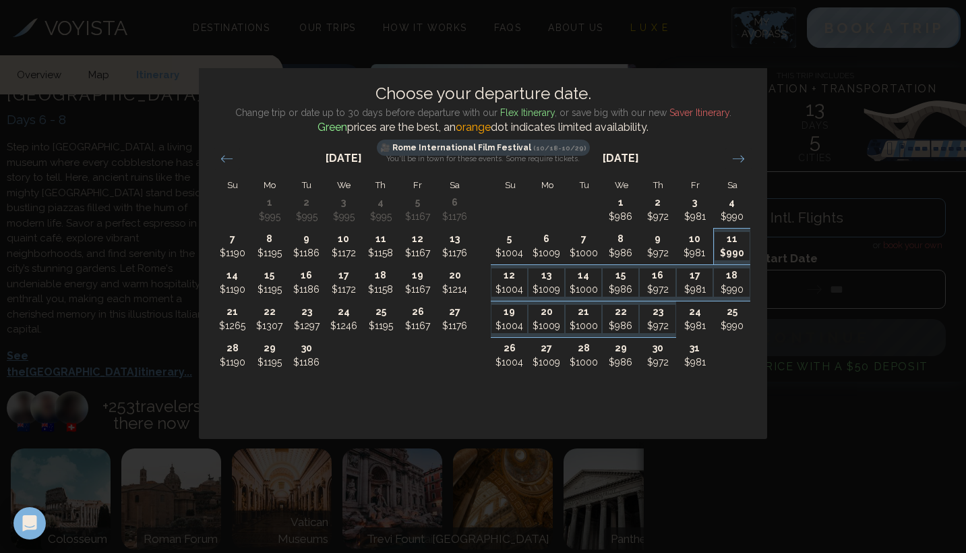
click at [728, 251] on p "$990" at bounding box center [732, 253] width 36 height 14
type input "********"
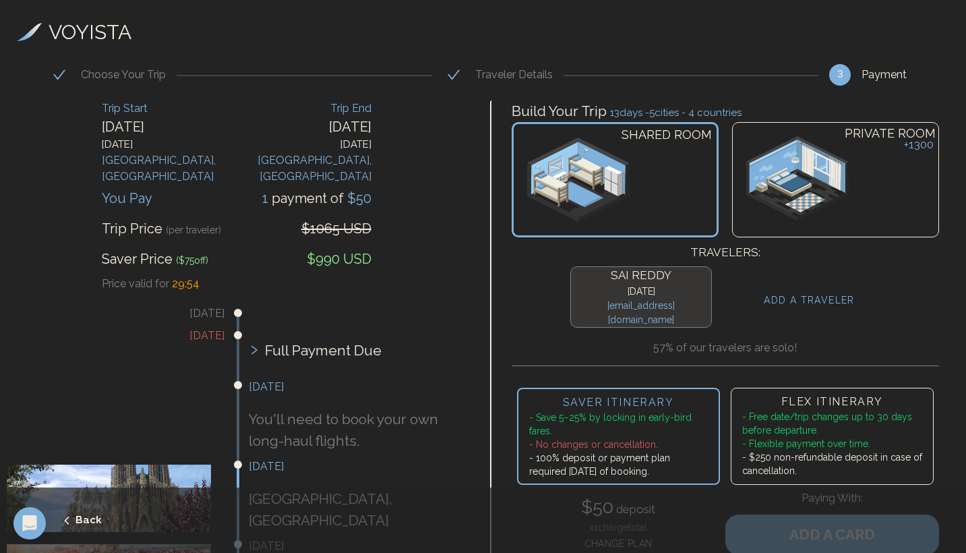
click at [839, 183] on img at bounding box center [797, 178] width 102 height 84
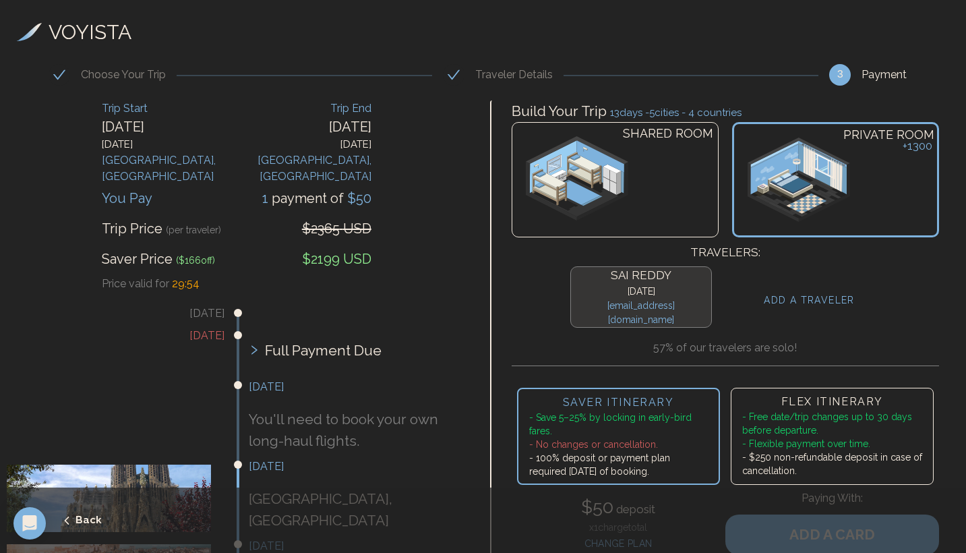
click at [638, 153] on div "SHARED ROOM" at bounding box center [614, 179] width 207 height 115
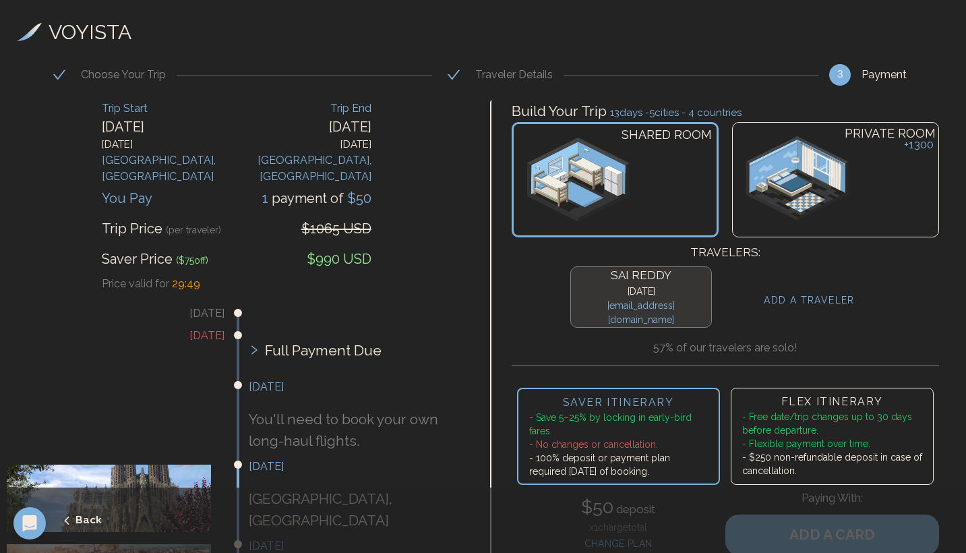
click at [857, 158] on div "PRIVATE ROOM + 1300" at bounding box center [835, 179] width 207 height 115
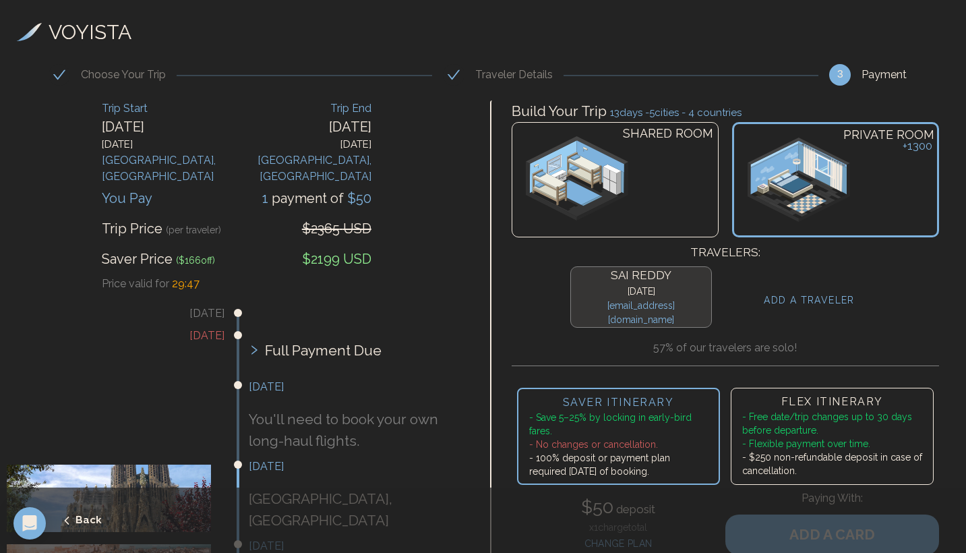
click at [677, 175] on div "SHARED ROOM" at bounding box center [614, 179] width 207 height 115
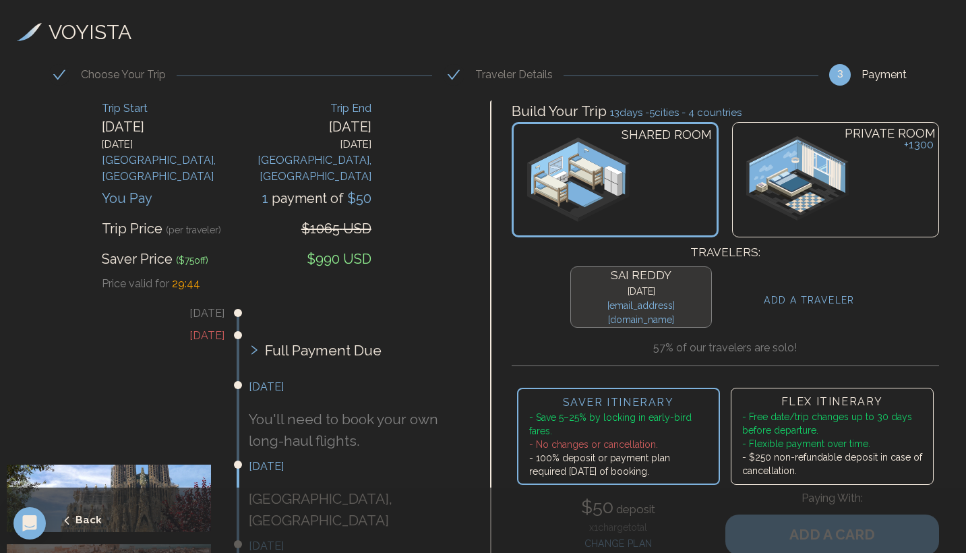
click at [819, 156] on img at bounding box center [797, 178] width 102 height 84
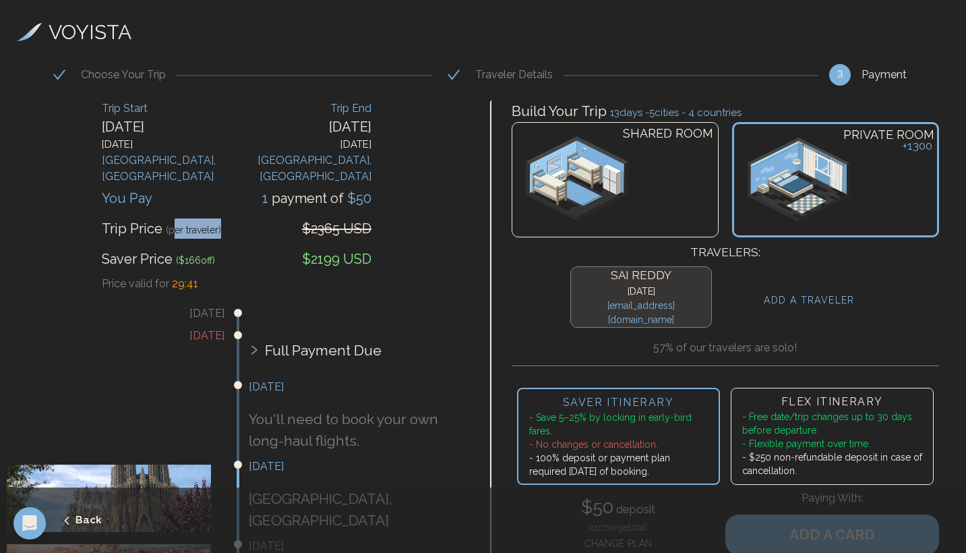
drag, startPoint x: 170, startPoint y: 206, endPoint x: 245, endPoint y: 216, distance: 74.8
click at [245, 216] on div "Trip Price (per traveler) $2365 USD" at bounding box center [237, 223] width 270 height 30
click at [573, 192] on img at bounding box center [577, 178] width 103 height 84
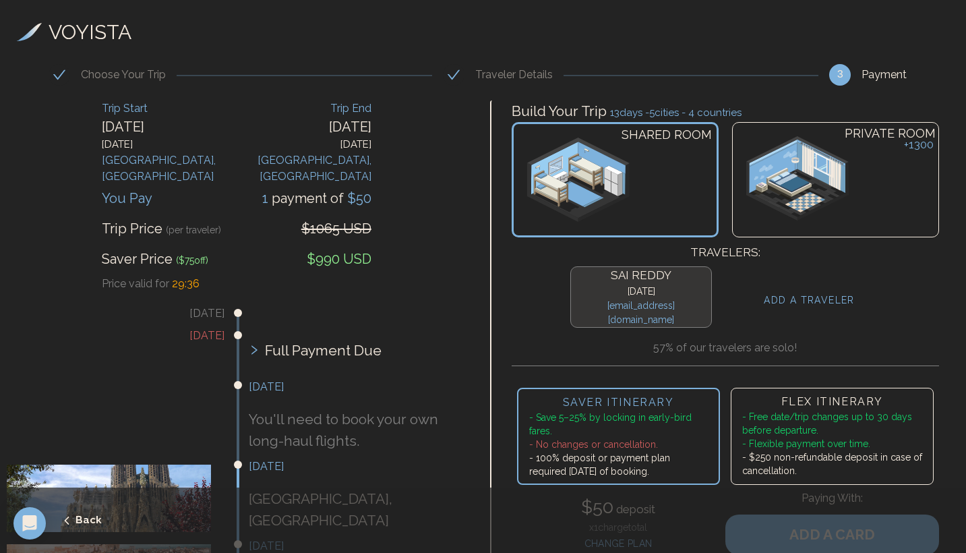
click at [842, 154] on img at bounding box center [797, 178] width 102 height 84
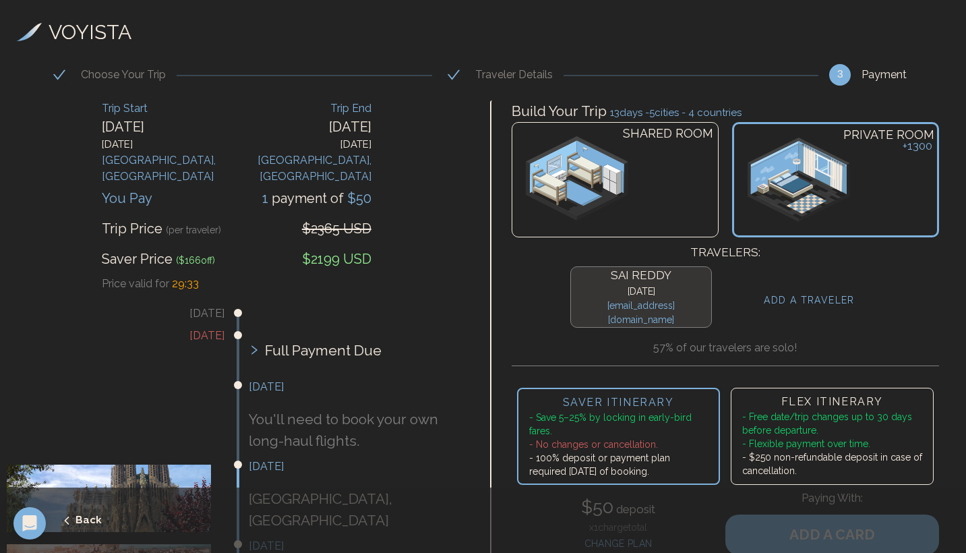
click at [630, 179] on div "SHARED ROOM" at bounding box center [614, 179] width 207 height 115
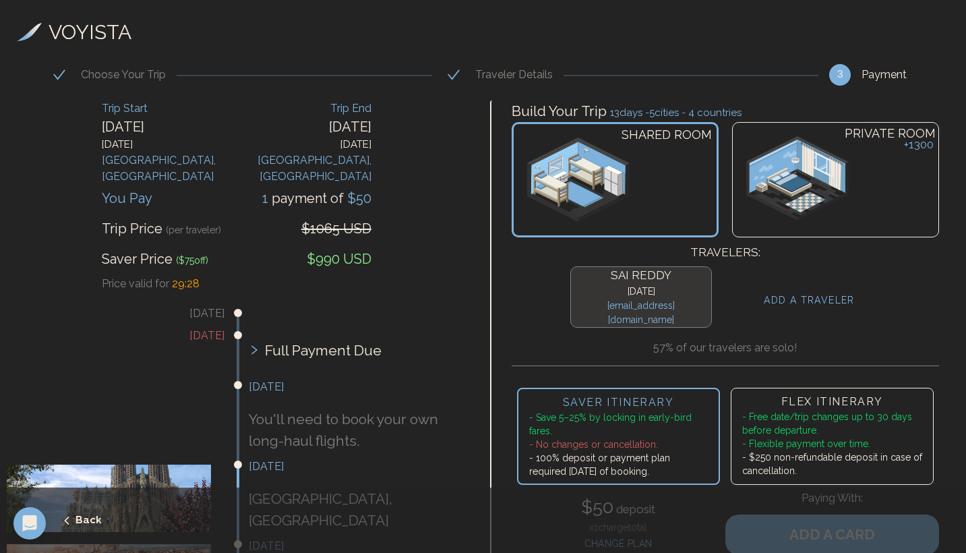
click at [799, 188] on img at bounding box center [797, 178] width 102 height 84
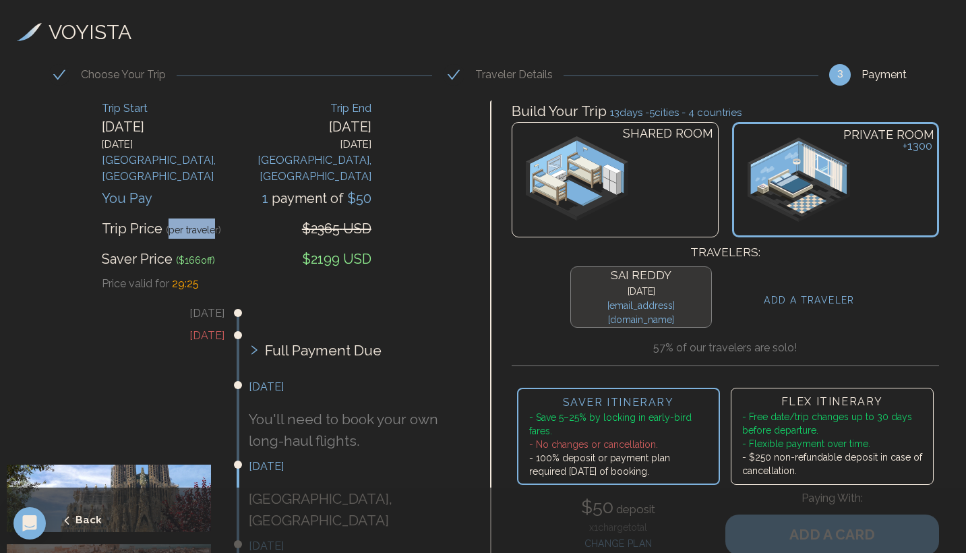
drag, startPoint x: 166, startPoint y: 215, endPoint x: 211, endPoint y: 215, distance: 44.5
click at [211, 224] on span "(per traveler)" at bounding box center [193, 229] width 55 height 11
click at [617, 167] on img at bounding box center [577, 178] width 103 height 84
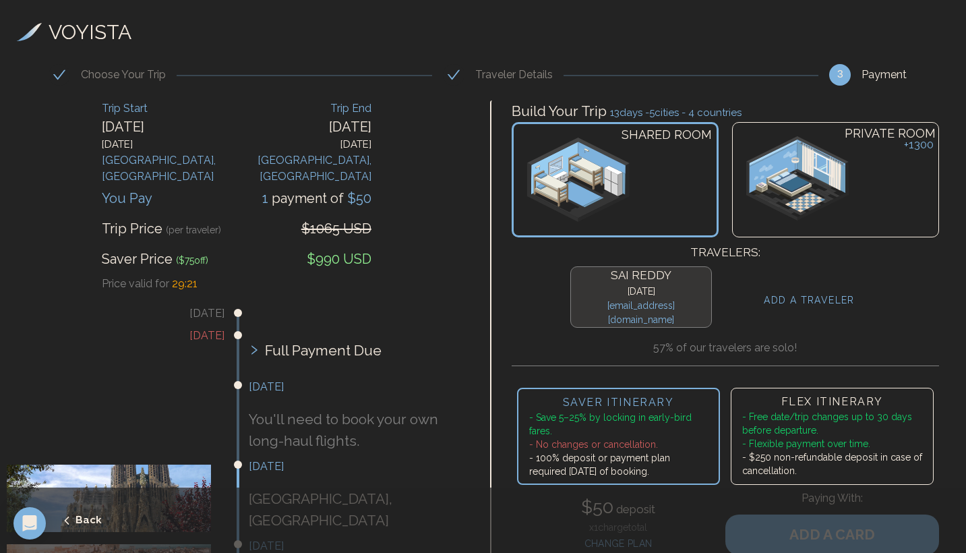
click at [774, 298] on h4 "ADD A TRAVELER" at bounding box center [809, 300] width 91 height 14
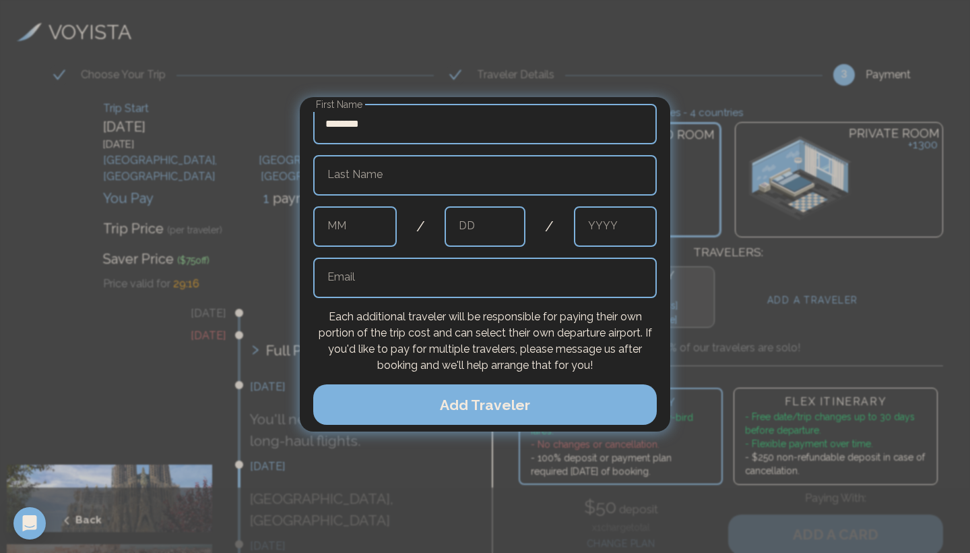
type input "********"
type input "*******"
type input "*"
type input "**"
type input "****"
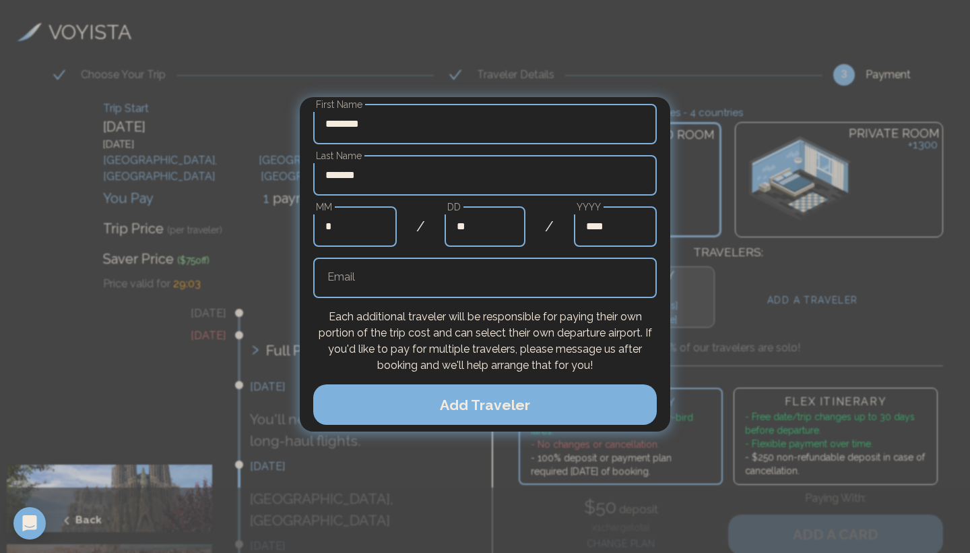
type input "**********"
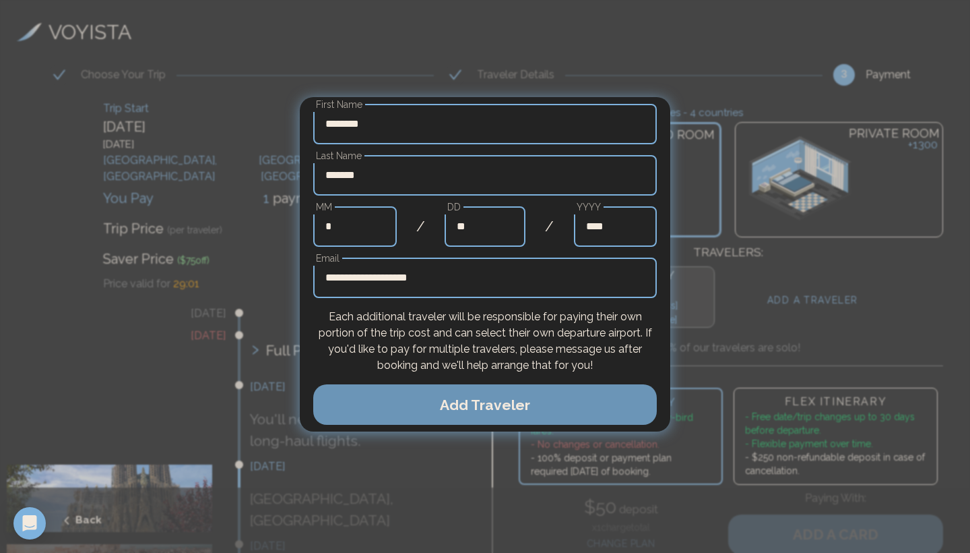
click at [497, 412] on button "Add Traveler" at bounding box center [485, 404] width 344 height 40
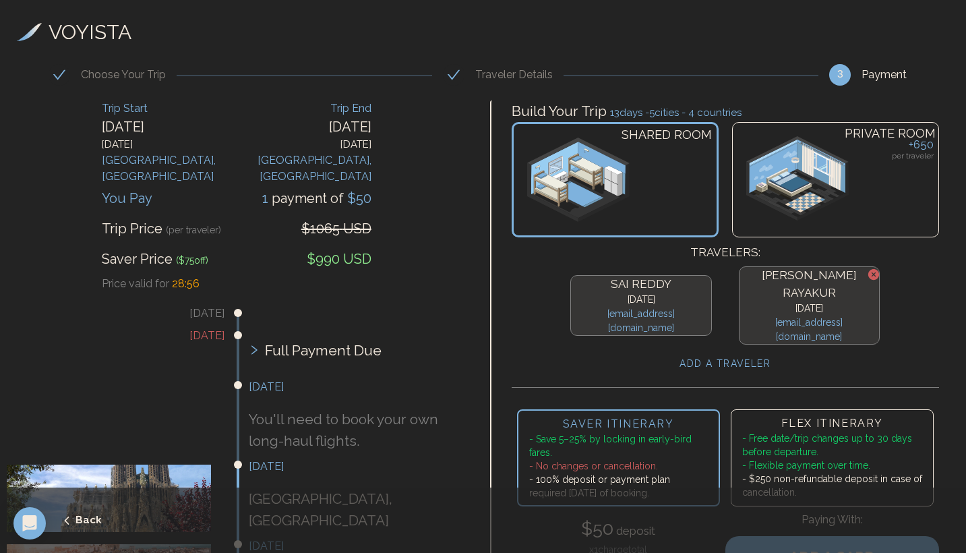
click at [789, 189] on img at bounding box center [797, 178] width 102 height 84
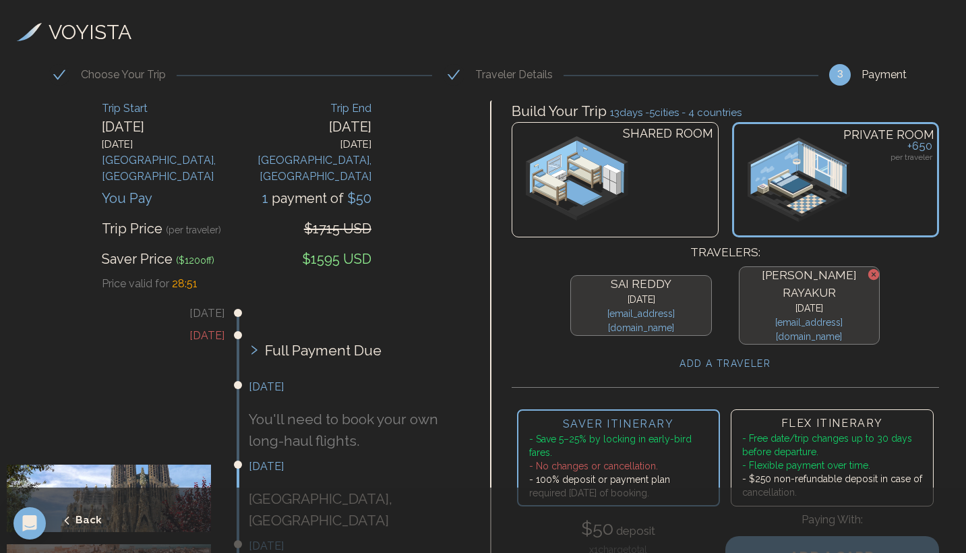
click at [656, 175] on div "SHARED ROOM" at bounding box center [614, 179] width 207 height 115
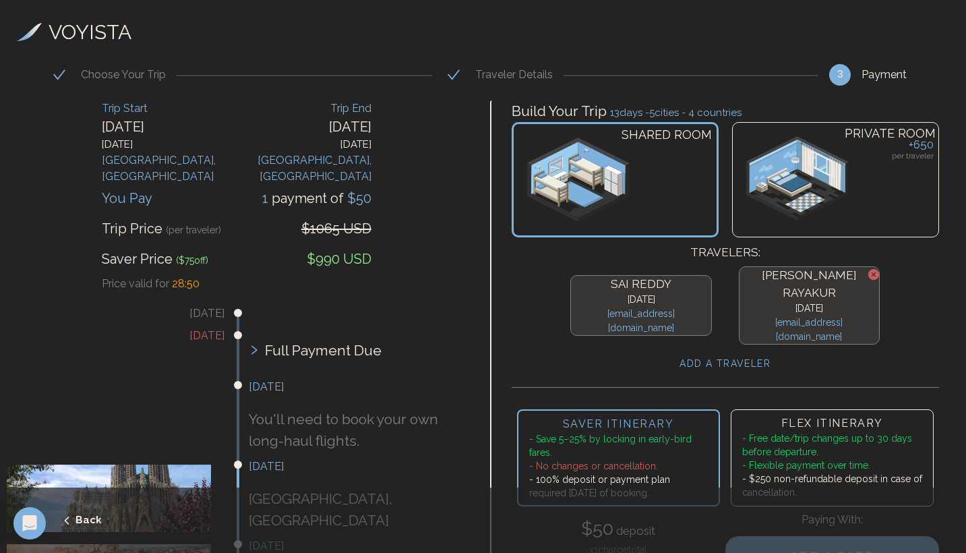
click at [796, 177] on img at bounding box center [797, 178] width 102 height 84
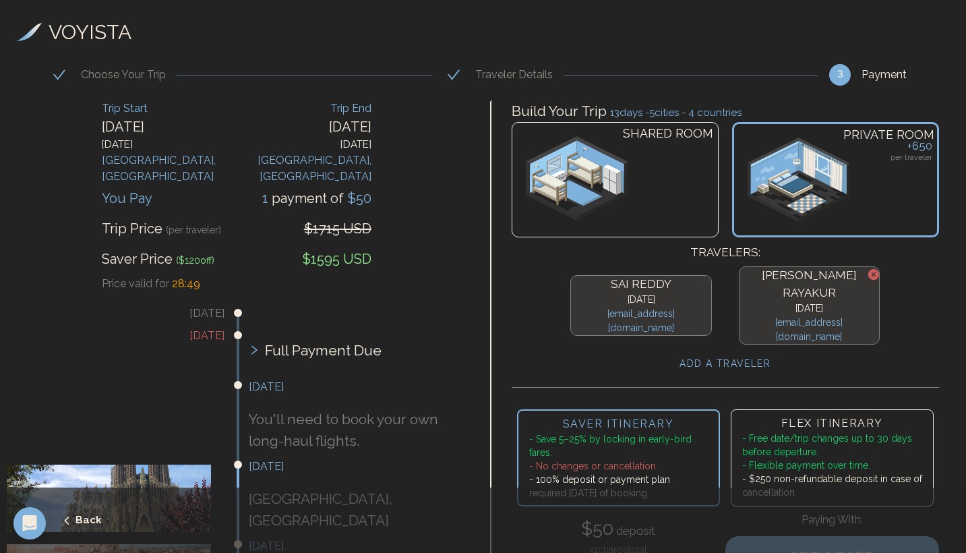
click at [646, 220] on div "SHARED ROOM" at bounding box center [614, 179] width 207 height 115
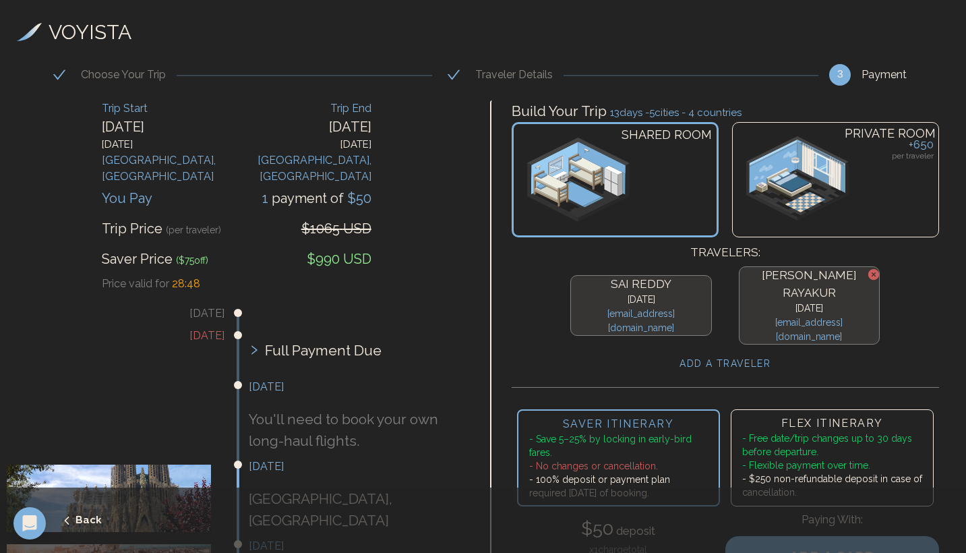
click at [824, 214] on img at bounding box center [797, 178] width 102 height 84
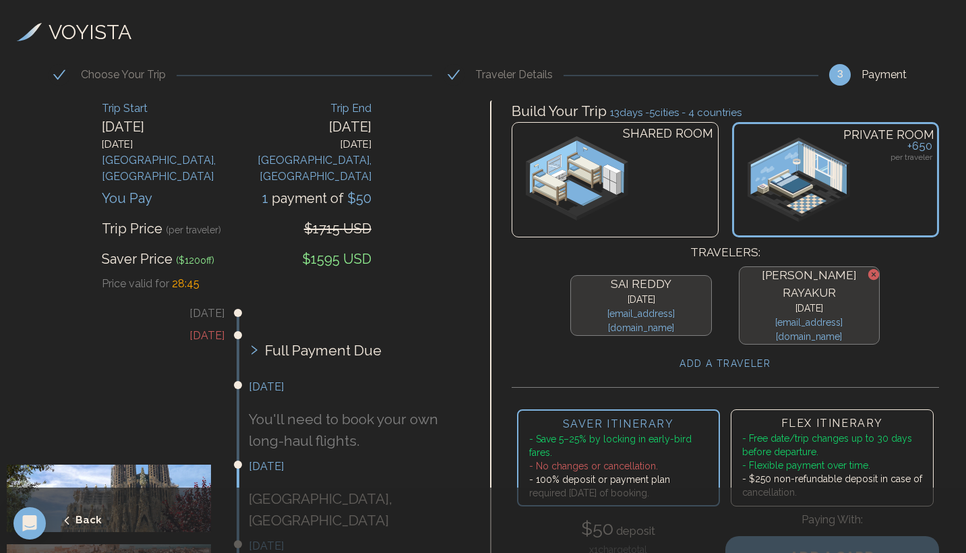
click at [598, 161] on img at bounding box center [577, 178] width 103 height 84
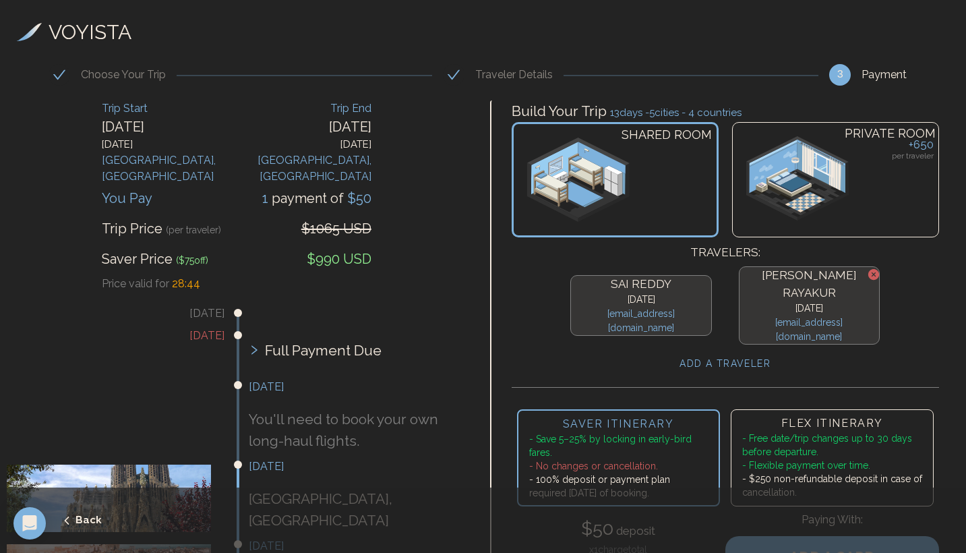
click at [797, 182] on img at bounding box center [797, 178] width 102 height 84
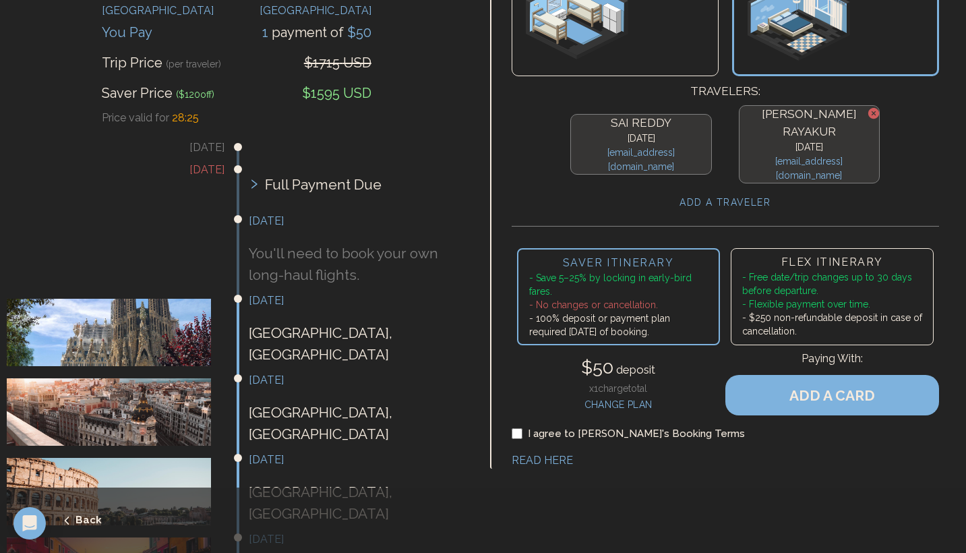
scroll to position [170, 0]
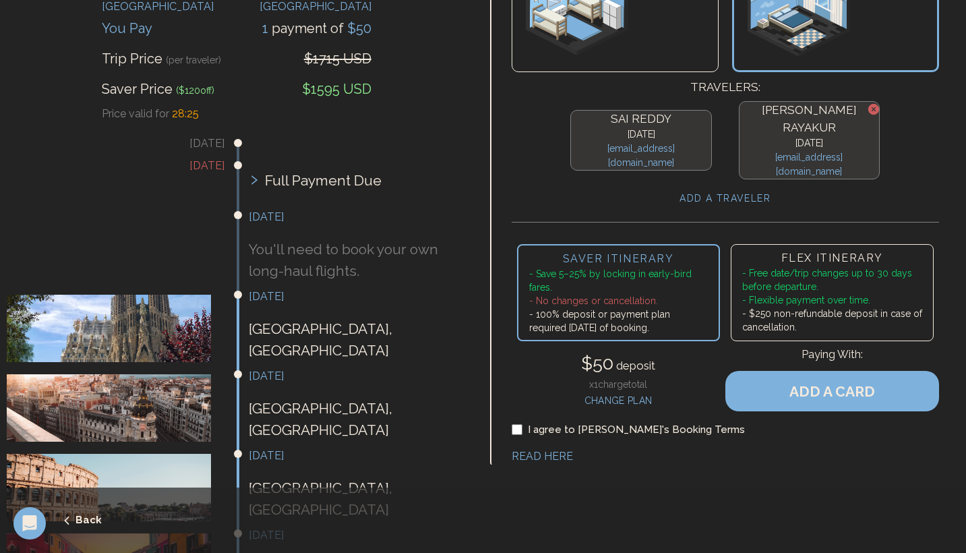
click at [266, 318] on p "Barcelona , Spain" at bounding box center [358, 339] width 218 height 42
click at [267, 288] on h3 "October 11th" at bounding box center [358, 296] width 218 height 16
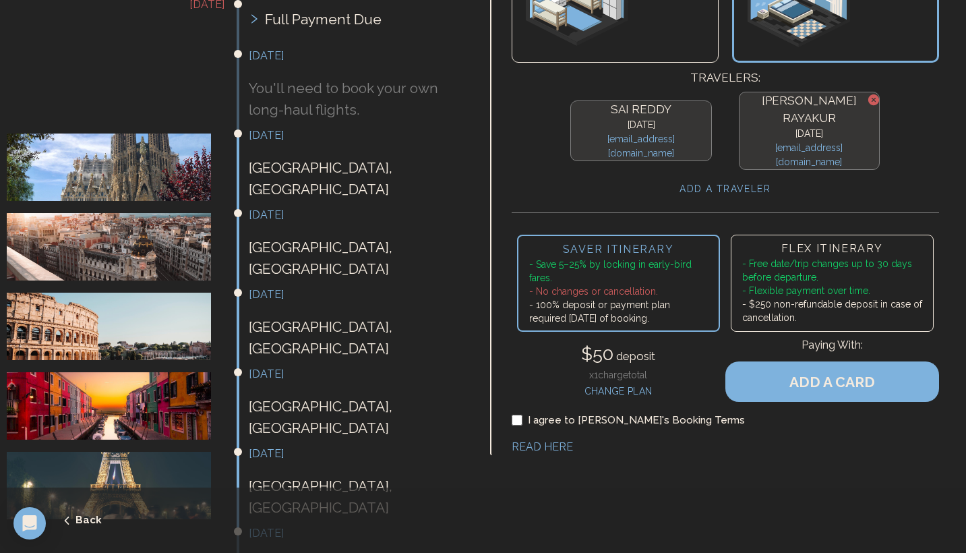
scroll to position [331, 0]
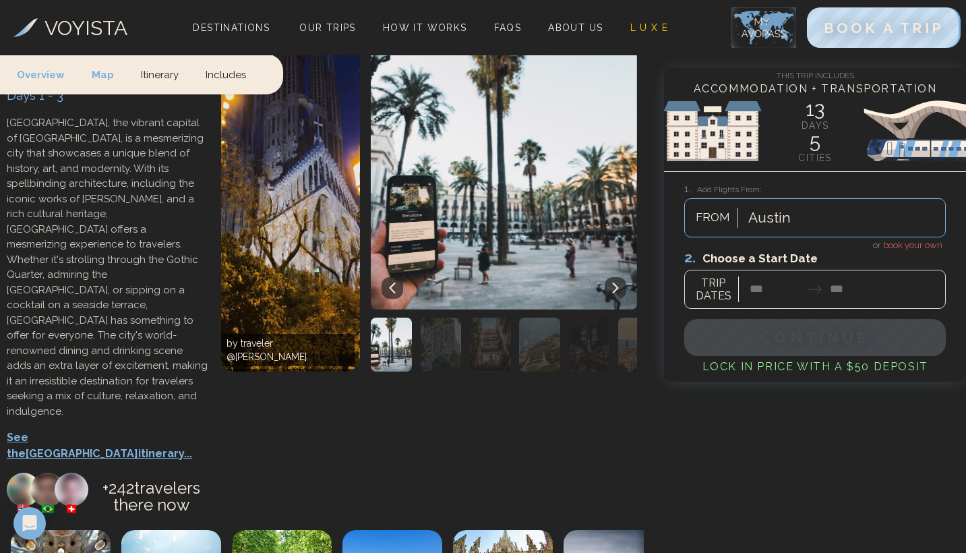
scroll to position [427, 0]
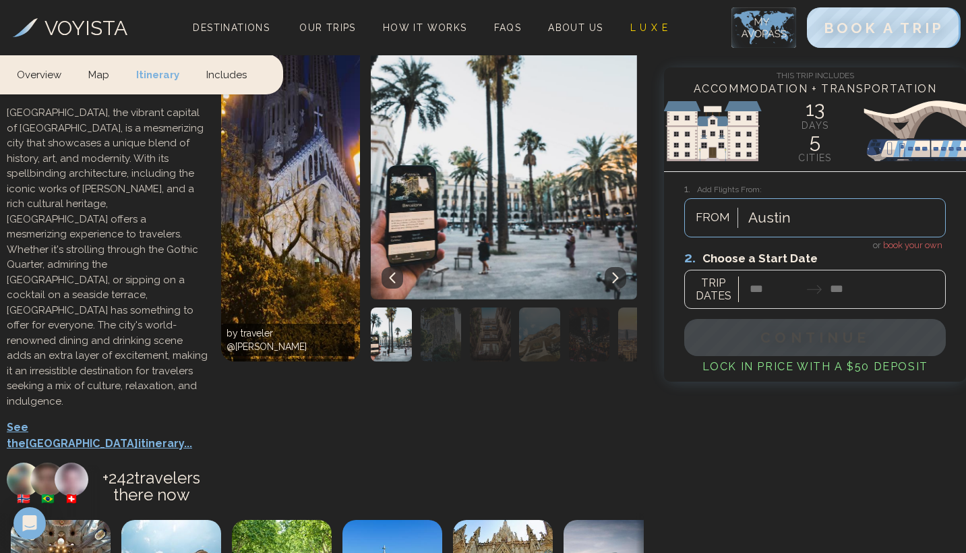
click at [64, 419] on p "See the Barcelona itinerary..." at bounding box center [107, 435] width 201 height 32
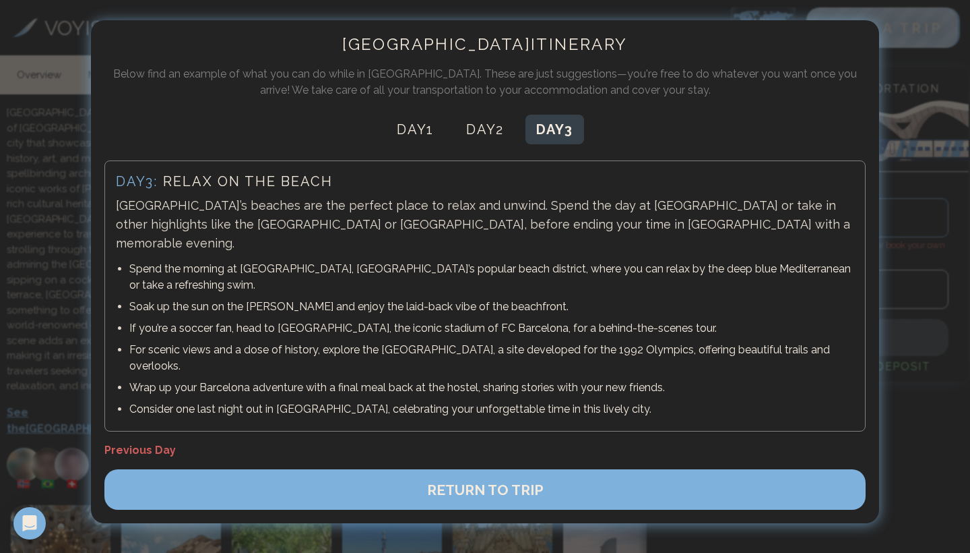
click at [549, 141] on button "Day 3" at bounding box center [555, 130] width 59 height 30
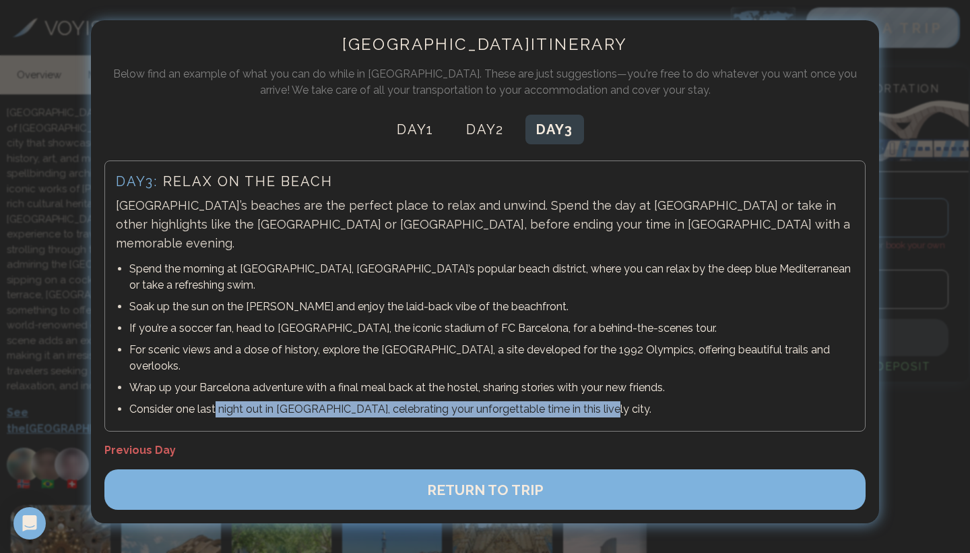
drag, startPoint x: 217, startPoint y: 371, endPoint x: 510, endPoint y: 386, distance: 293.6
click at [510, 386] on div "Day 3 : Relax on the beach Barcelona’s beaches are the perfect place to relax a…" at bounding box center [485, 295] width 762 height 271
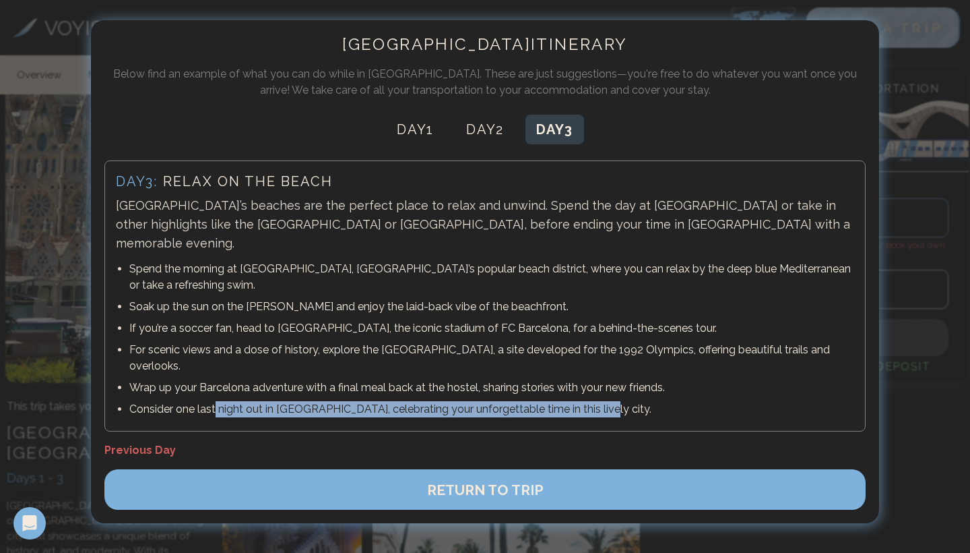
click at [788, 116] on div "Day 1 Day 2 Day 3" at bounding box center [485, 130] width 762 height 30
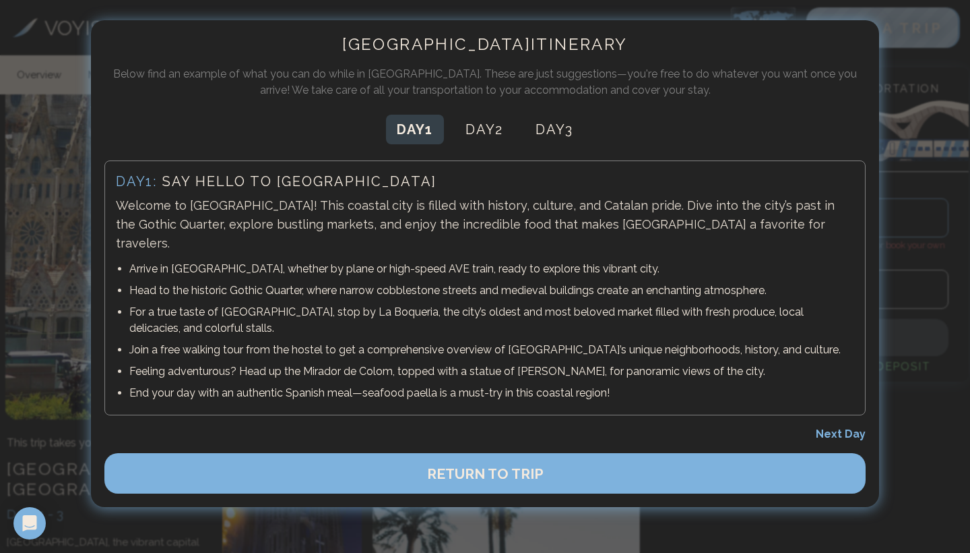
click at [414, 133] on button "Day 1" at bounding box center [415, 130] width 58 height 30
click at [925, 468] on div at bounding box center [485, 276] width 970 height 553
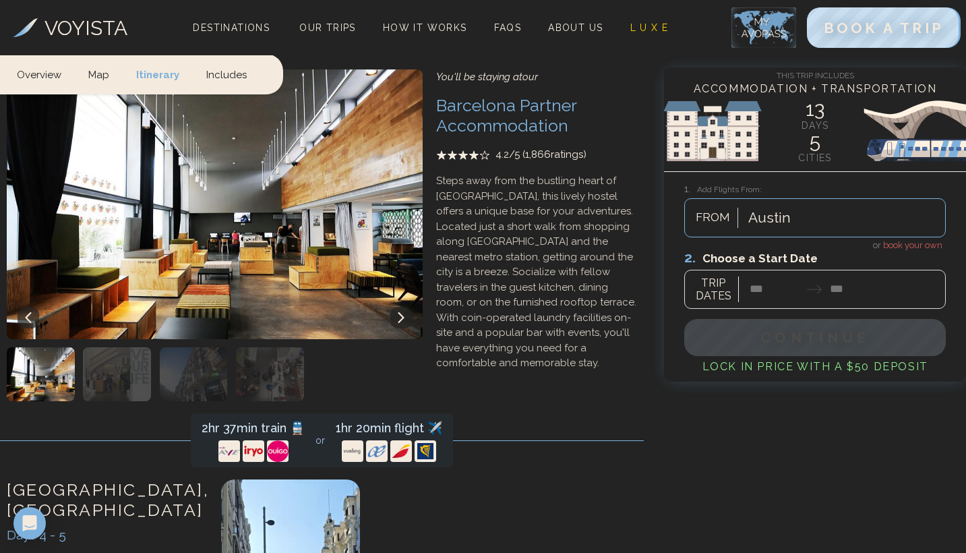
scroll to position [1460, 0]
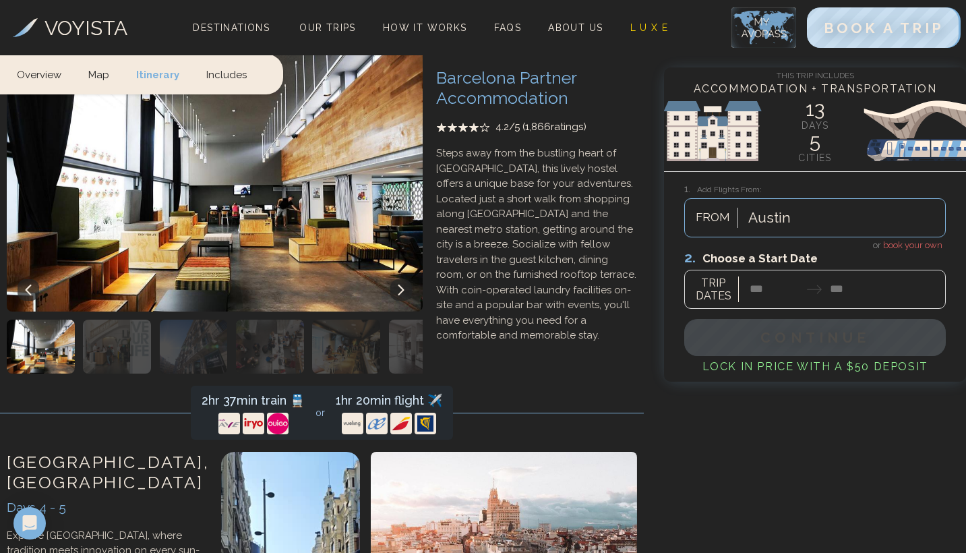
click at [790, 294] on div at bounding box center [814, 279] width 261 height 60
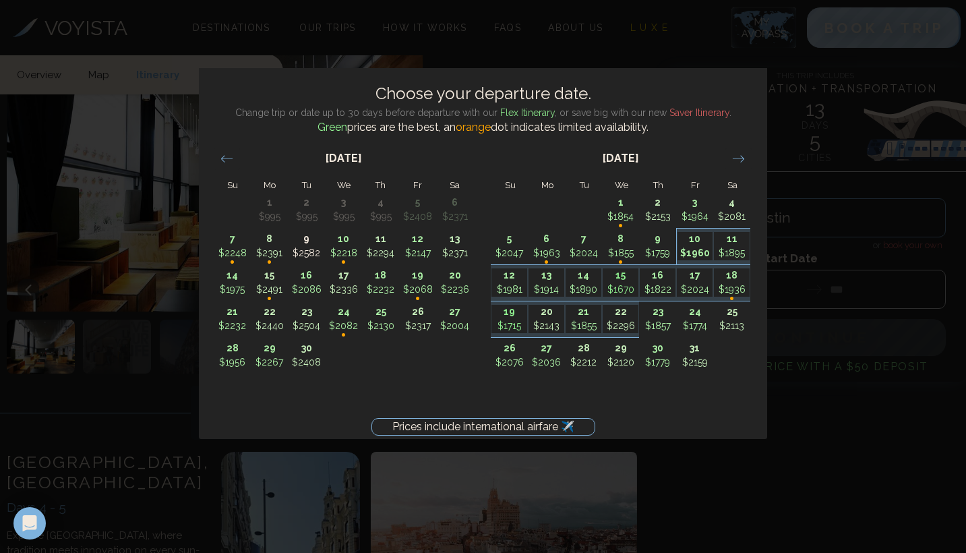
click at [693, 247] on p "$1960" at bounding box center [695, 253] width 36 height 14
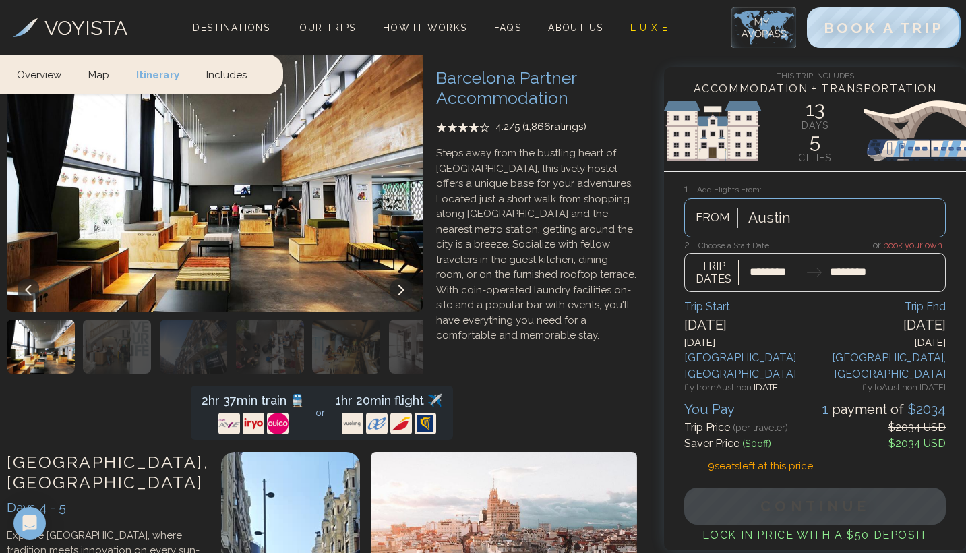
type input "********"
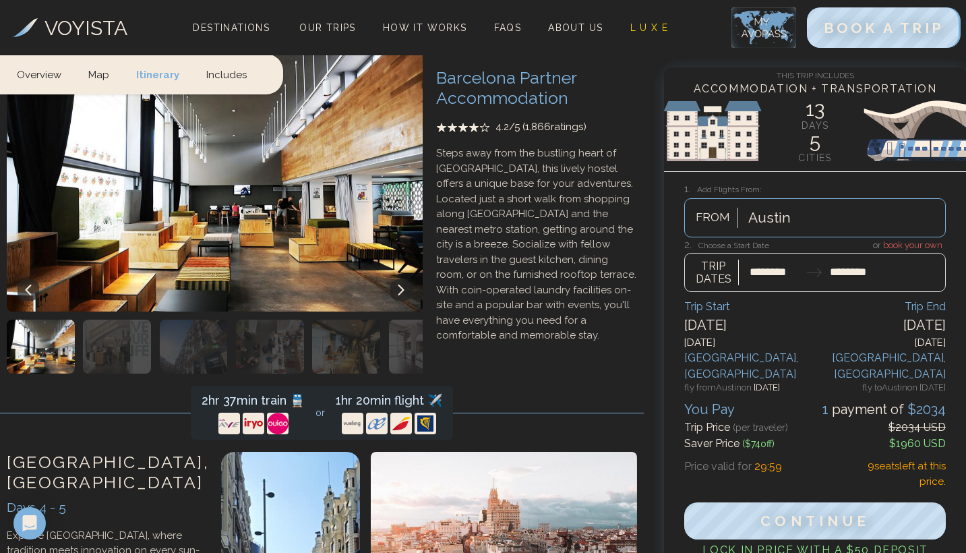
click at [909, 243] on div at bounding box center [814, 265] width 261 height 53
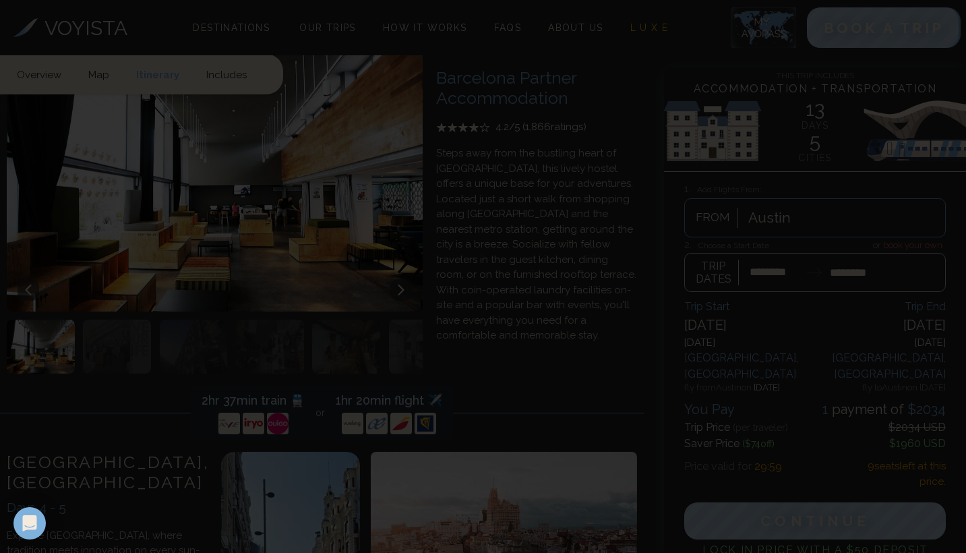
scroll to position [0, 0]
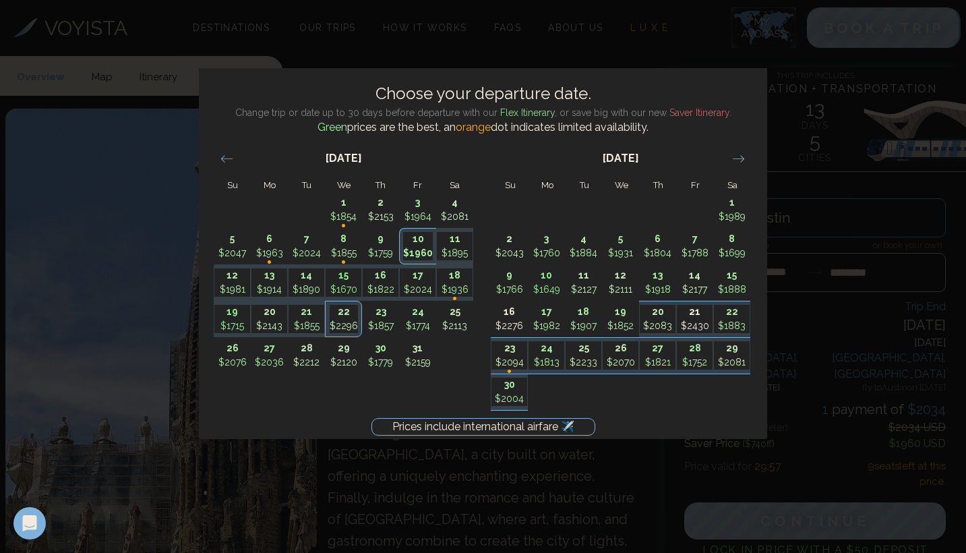
click at [418, 250] on p "$1960" at bounding box center [418, 253] width 30 height 14
click at [671, 437] on div "September 2025 1 $995 2 $995 3 $995 4 $995 5 $2408 6 $2371 7 $2248 • 8 $2391 • …" at bounding box center [482, 286] width 567 height 303
click at [683, 493] on div "Prices include international airfare ✈️ Choose your departure date. Change trip…" at bounding box center [483, 276] width 966 height 553
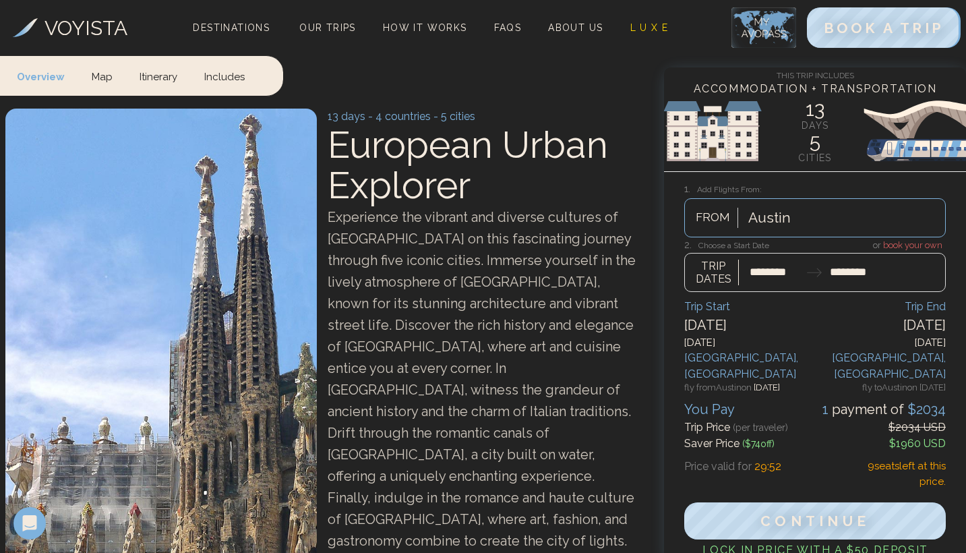
click at [911, 244] on div at bounding box center [814, 265] width 261 height 53
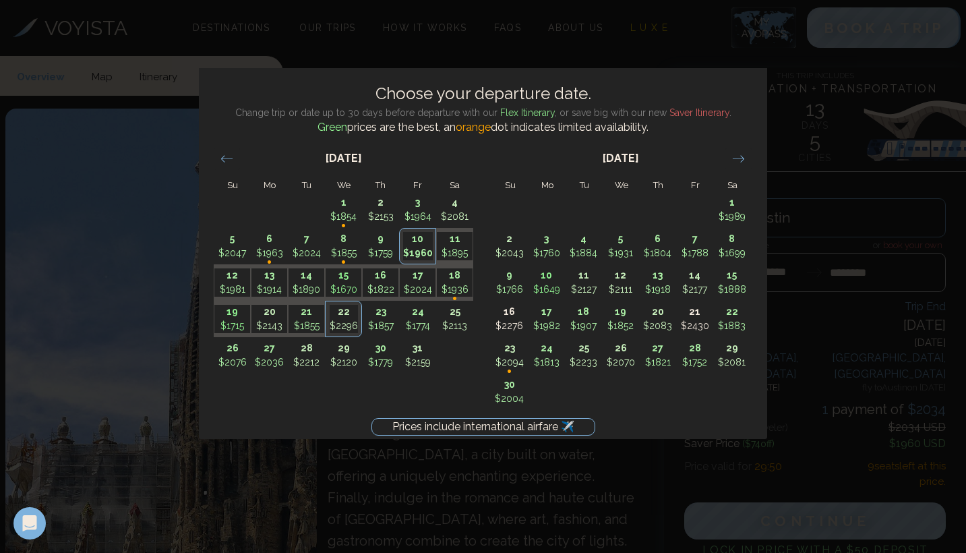
click at [809, 102] on div "Prices include international airfare ✈️ Choose your departure date. Change trip…" at bounding box center [483, 276] width 966 height 553
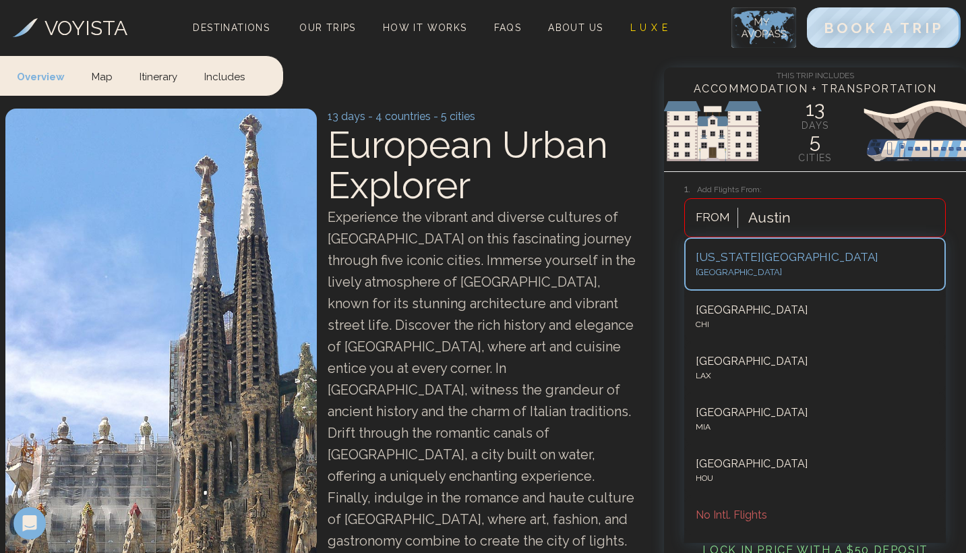
click at [757, 210] on div "Austin" at bounding box center [769, 218] width 42 height 22
click at [733, 179] on div "This Trip Includes Accommodation + Transportation 13 days 5 cities 1. Add Fligh…" at bounding box center [815, 315] width 302 height 497
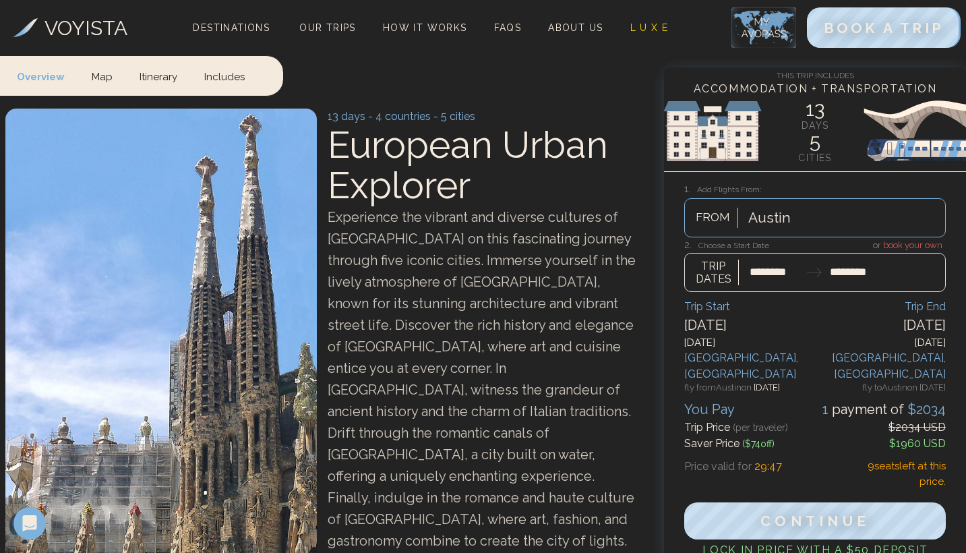
click at [798, 270] on div at bounding box center [814, 265] width 261 height 53
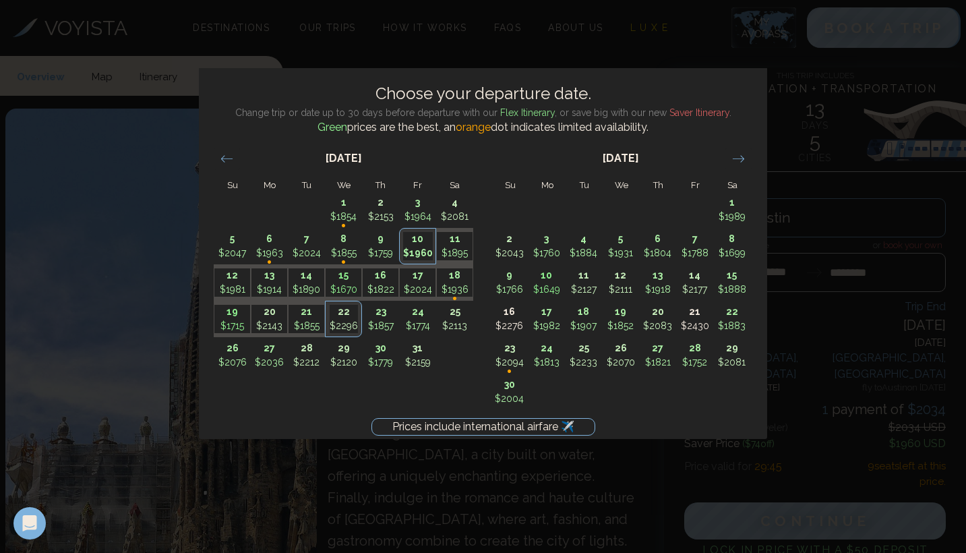
click at [630, 55] on div "Prices include international airfare ✈️ Choose your departure date. Change trip…" at bounding box center [483, 276] width 966 height 553
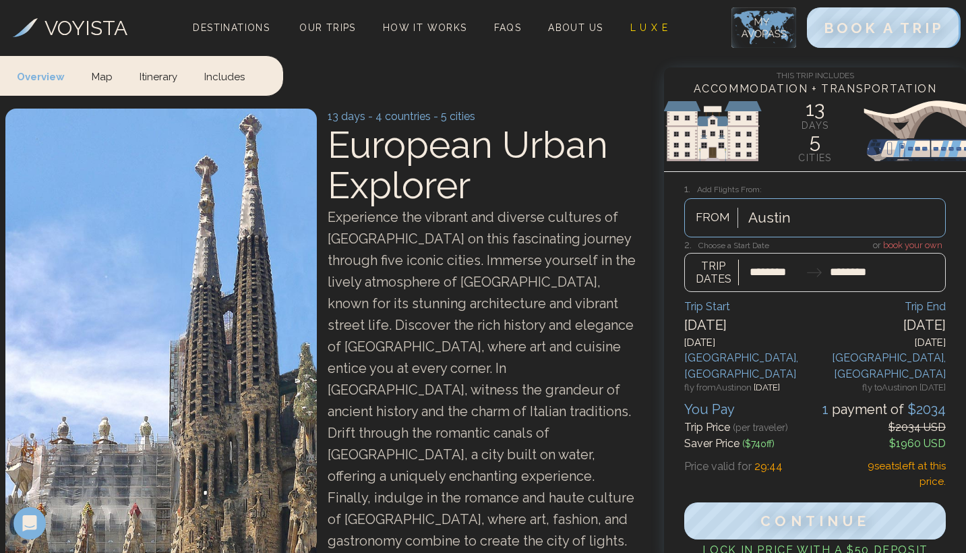
click at [904, 247] on div at bounding box center [814, 265] width 261 height 53
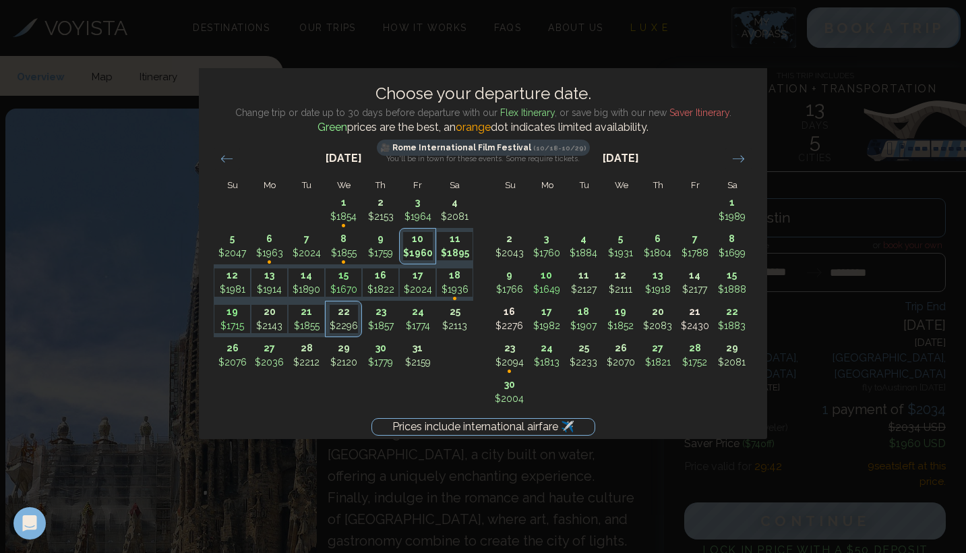
click at [464, 238] on p "11" at bounding box center [455, 239] width 36 height 14
type input "********"
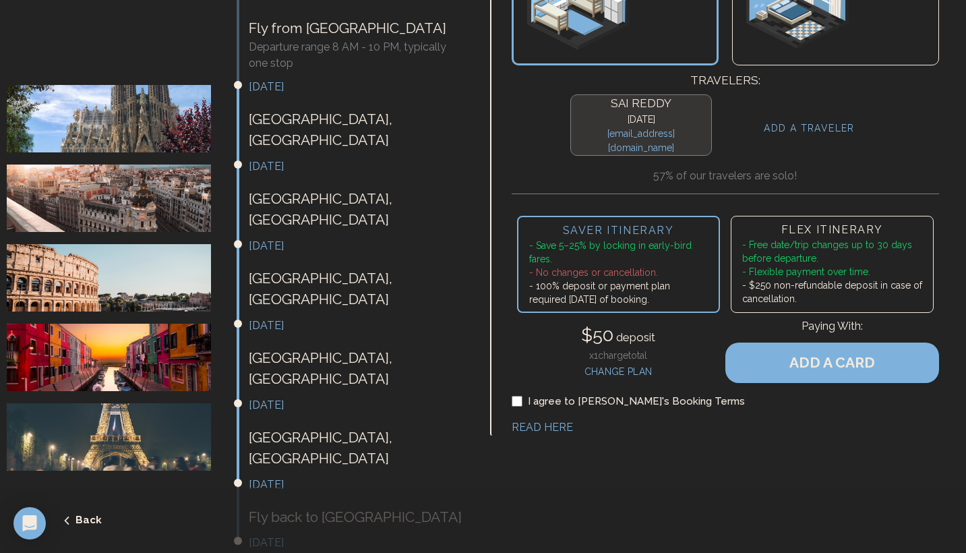
scroll to position [421, 0]
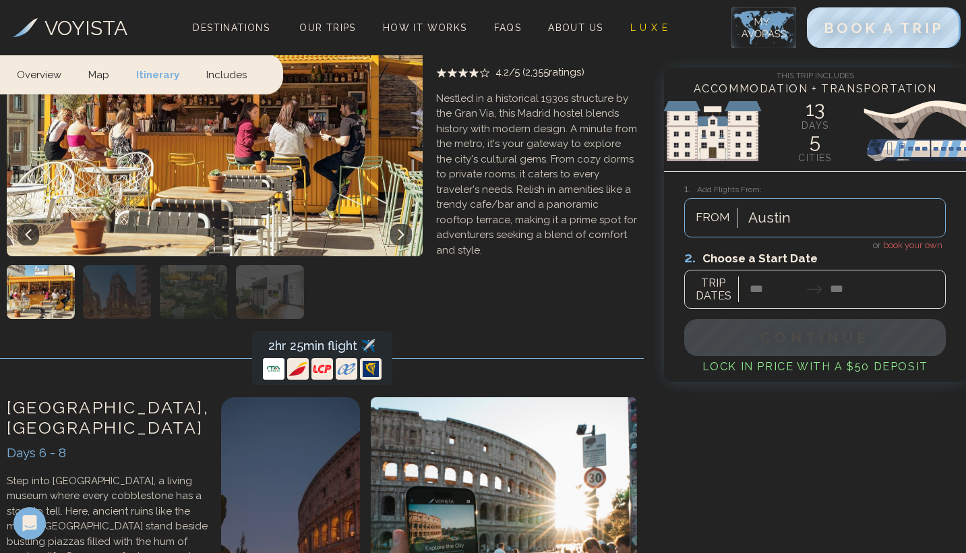
scroll to position [2436, 0]
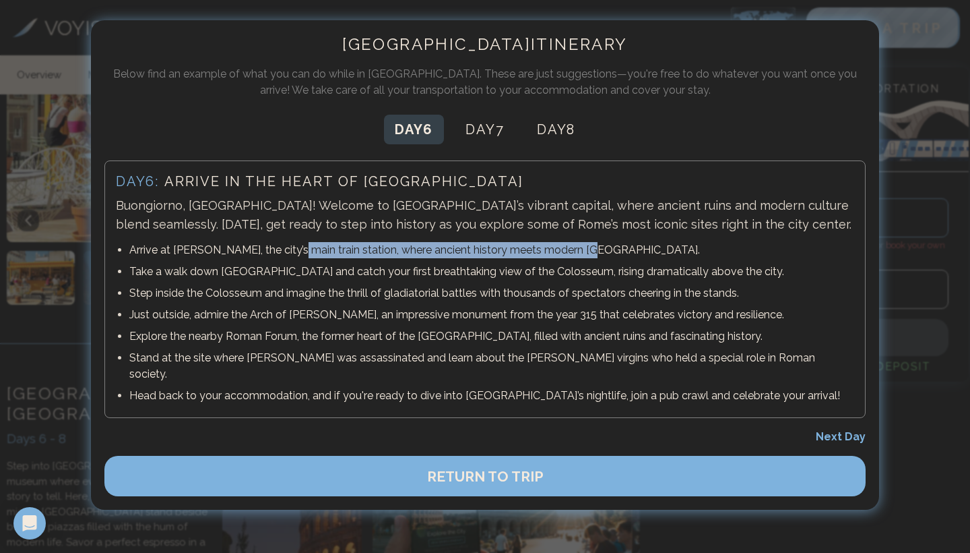
drag, startPoint x: 293, startPoint y: 253, endPoint x: 578, endPoint y: 245, distance: 285.2
click at [578, 245] on p "Arrive at [PERSON_NAME], the city’s main train station, where ancient history m…" at bounding box center [491, 250] width 725 height 16
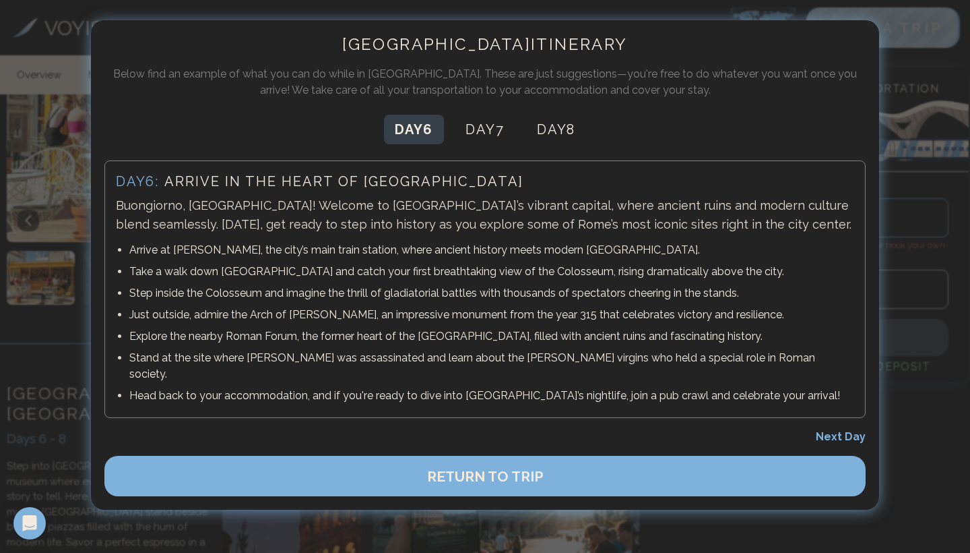
click at [947, 459] on div at bounding box center [485, 276] width 970 height 553
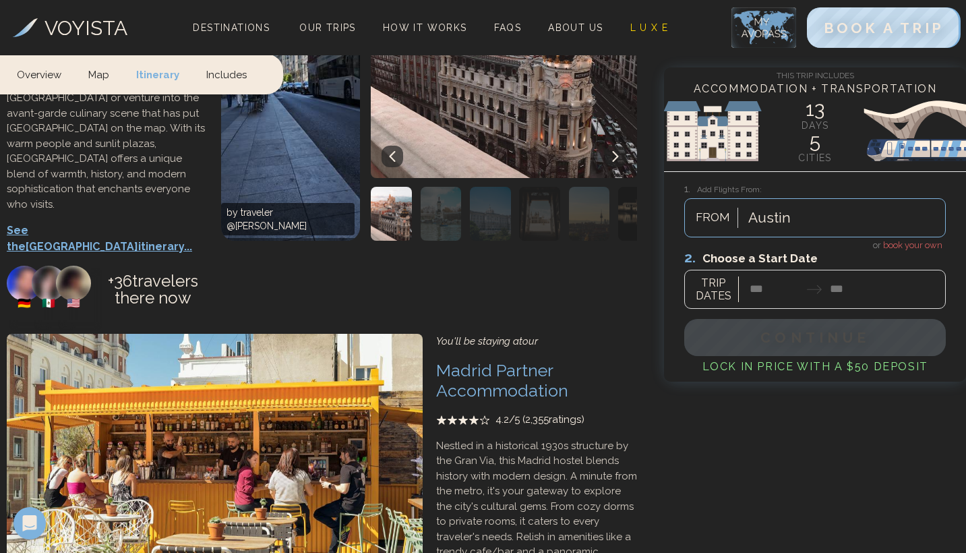
scroll to position [2086, 0]
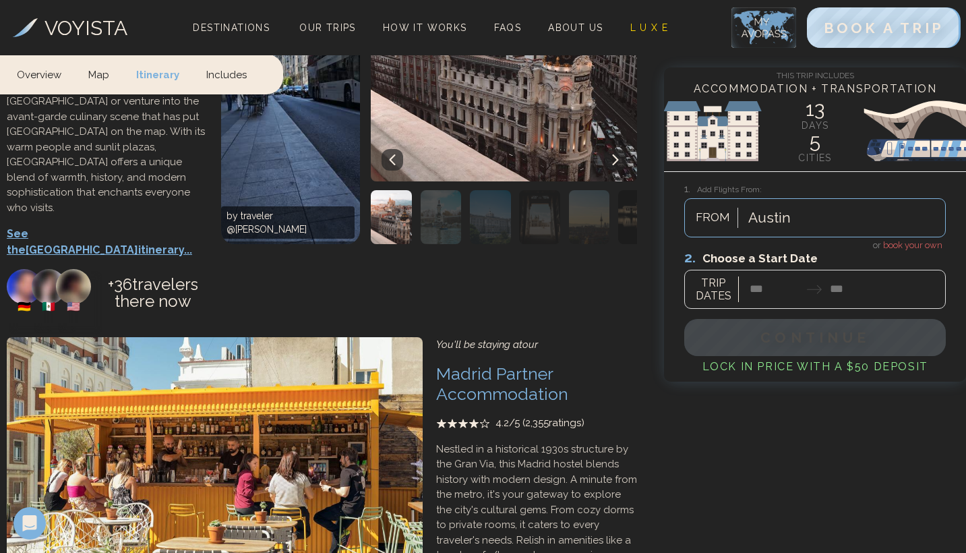
drag, startPoint x: 263, startPoint y: 444, endPoint x: 423, endPoint y: 444, distance: 159.7
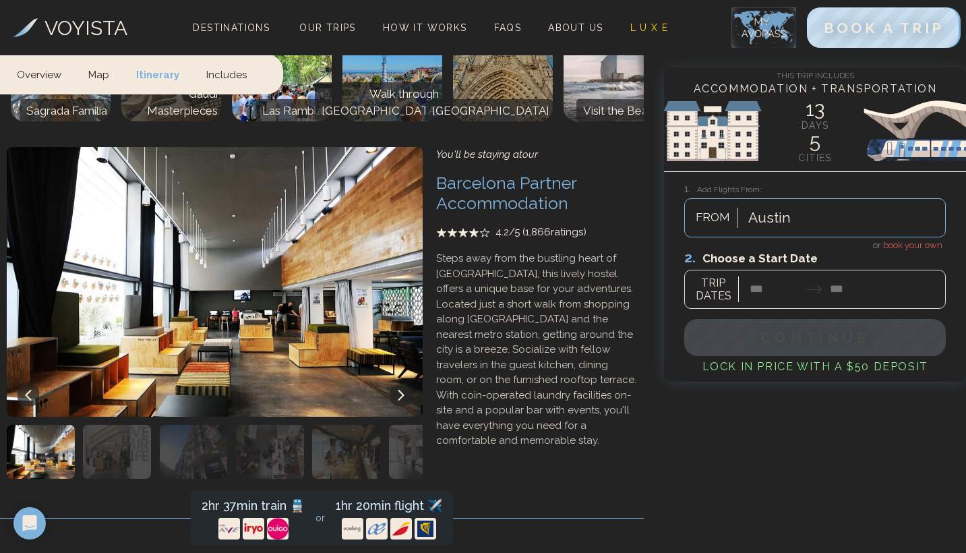
scroll to position [1437, 0]
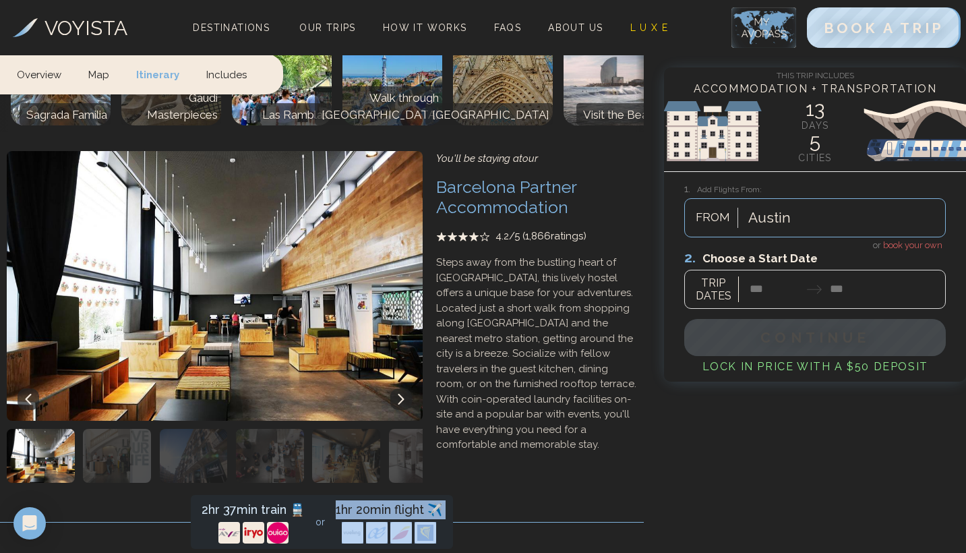
drag, startPoint x: 334, startPoint y: 311, endPoint x: 514, endPoint y: 311, distance: 179.9
click at [514, 495] on div "2hr 37min train 🚆 or 1hr 20min flight ✈️" at bounding box center [322, 522] width 644 height 54
click at [507, 495] on div "2hr 37min train 🚆 or 1hr 20min flight ✈️" at bounding box center [322, 522] width 644 height 54
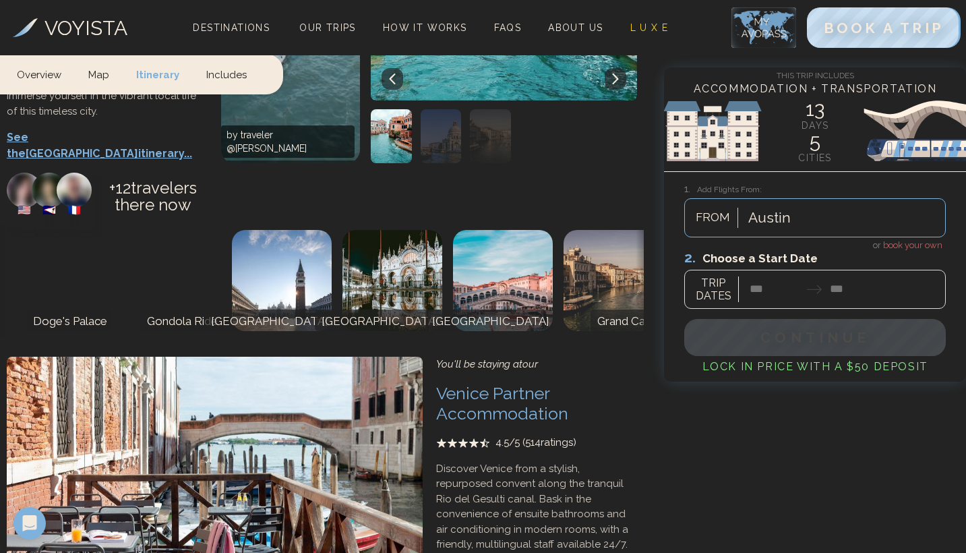
scroll to position [3923, 0]
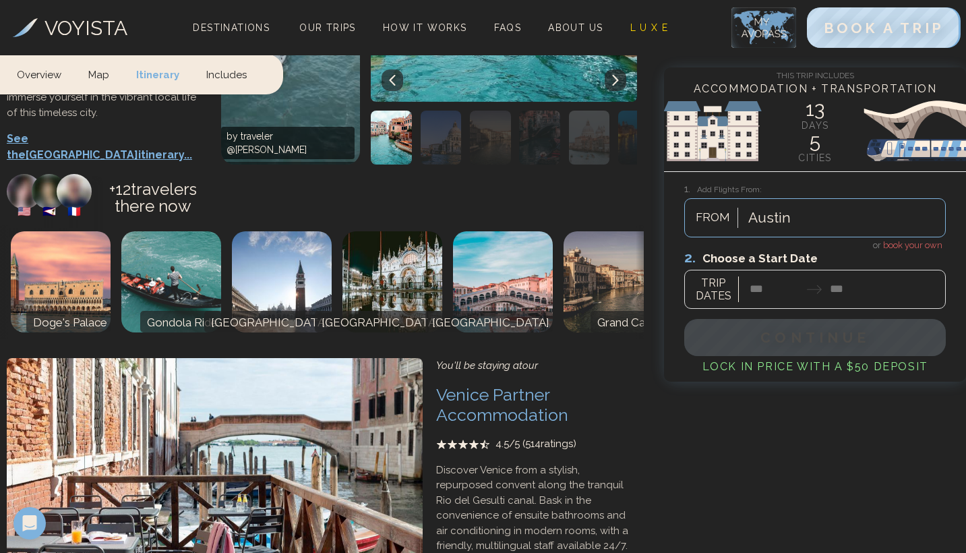
drag, startPoint x: 342, startPoint y: 389, endPoint x: 426, endPoint y: 386, distance: 83.6
click at [507, 355] on div "You'll be staying at our Venice Partner Accommodation 4.5 /5 ( 514 ratings) Dis…" at bounding box center [536, 524] width 214 height 346
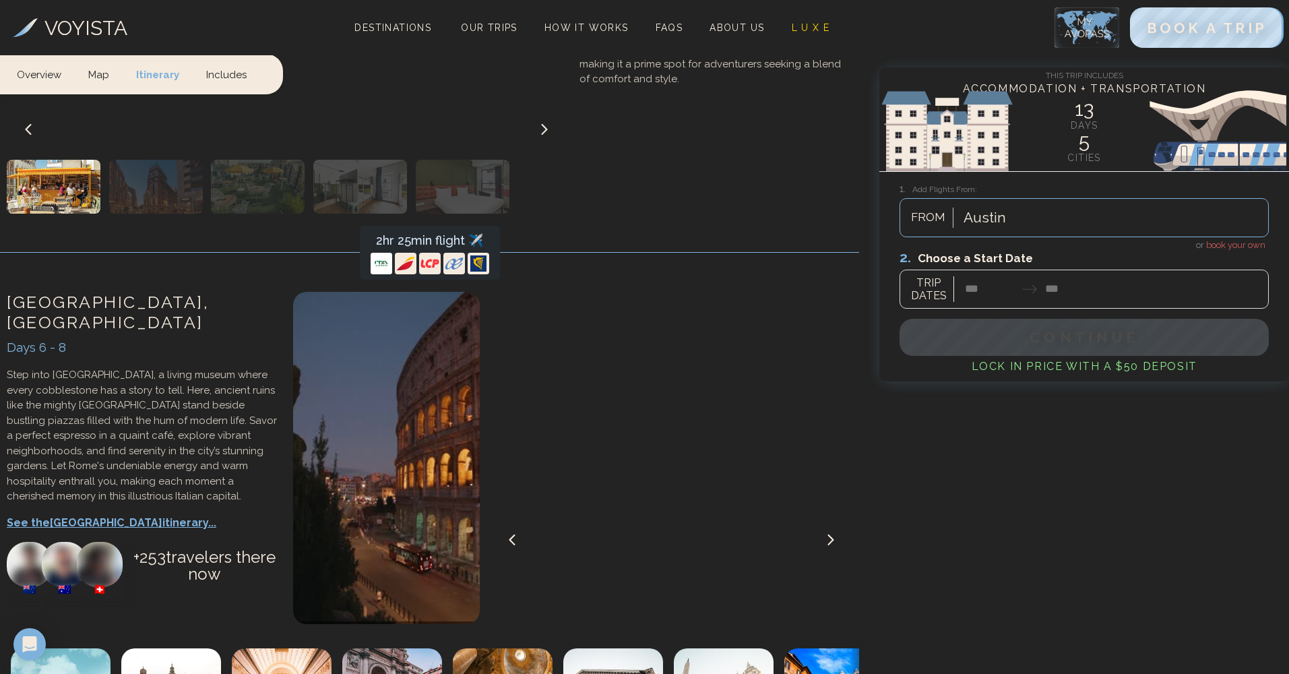
scroll to position [2223, 0]
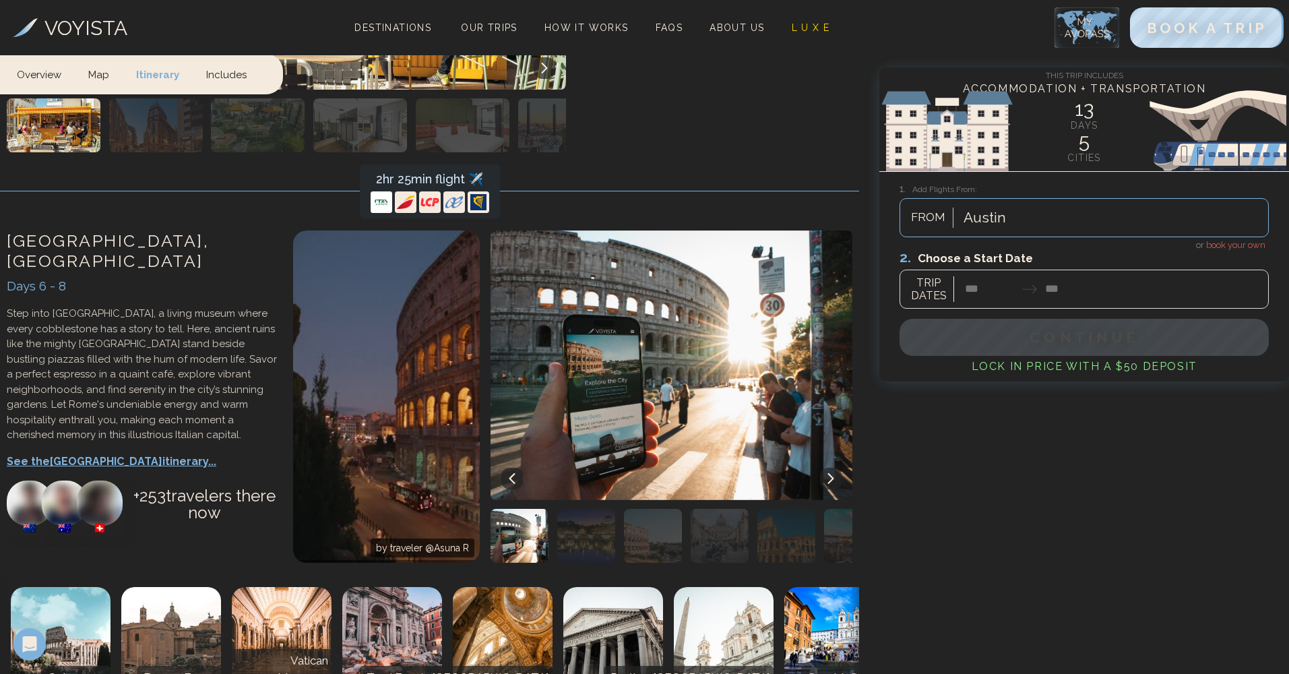
click at [107, 454] on p "See the Rome itinerary..." at bounding box center [143, 462] width 273 height 16
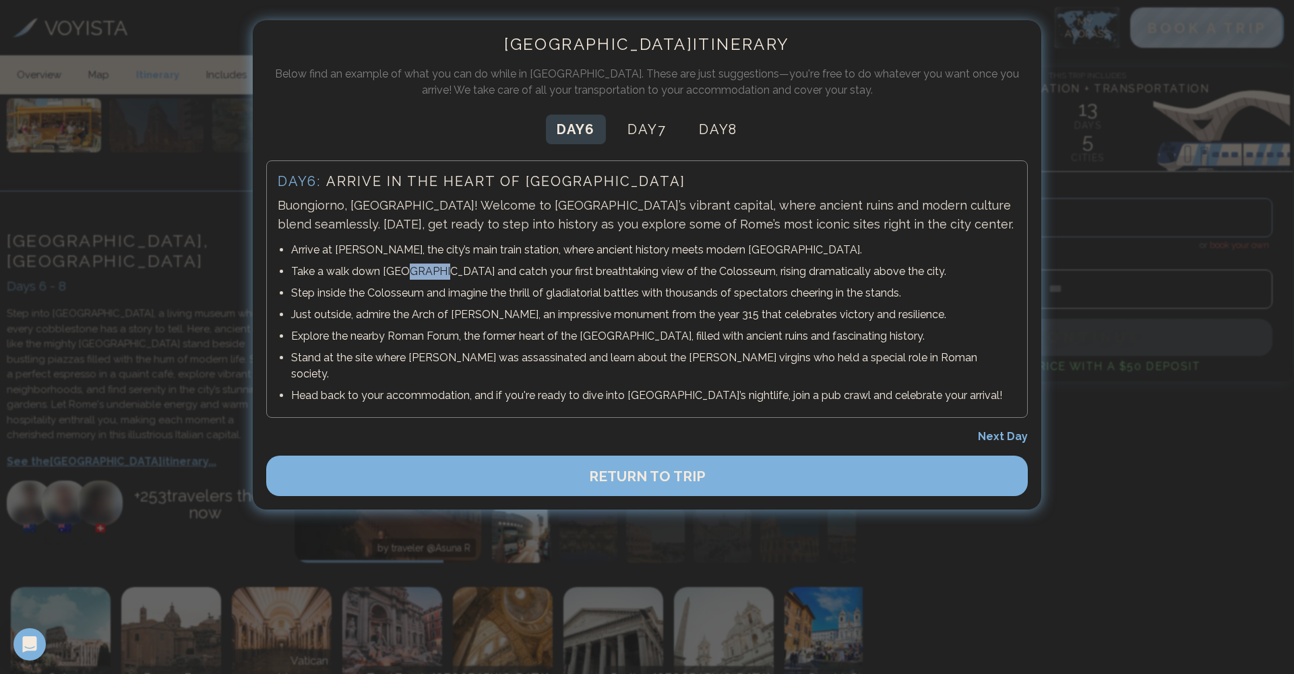
drag, startPoint x: 400, startPoint y: 273, endPoint x: 425, endPoint y: 272, distance: 25.6
click at [432, 272] on p "Take a walk down [GEOGRAPHIC_DATA] and catch your first breathtaking view of th…" at bounding box center [653, 271] width 725 height 16
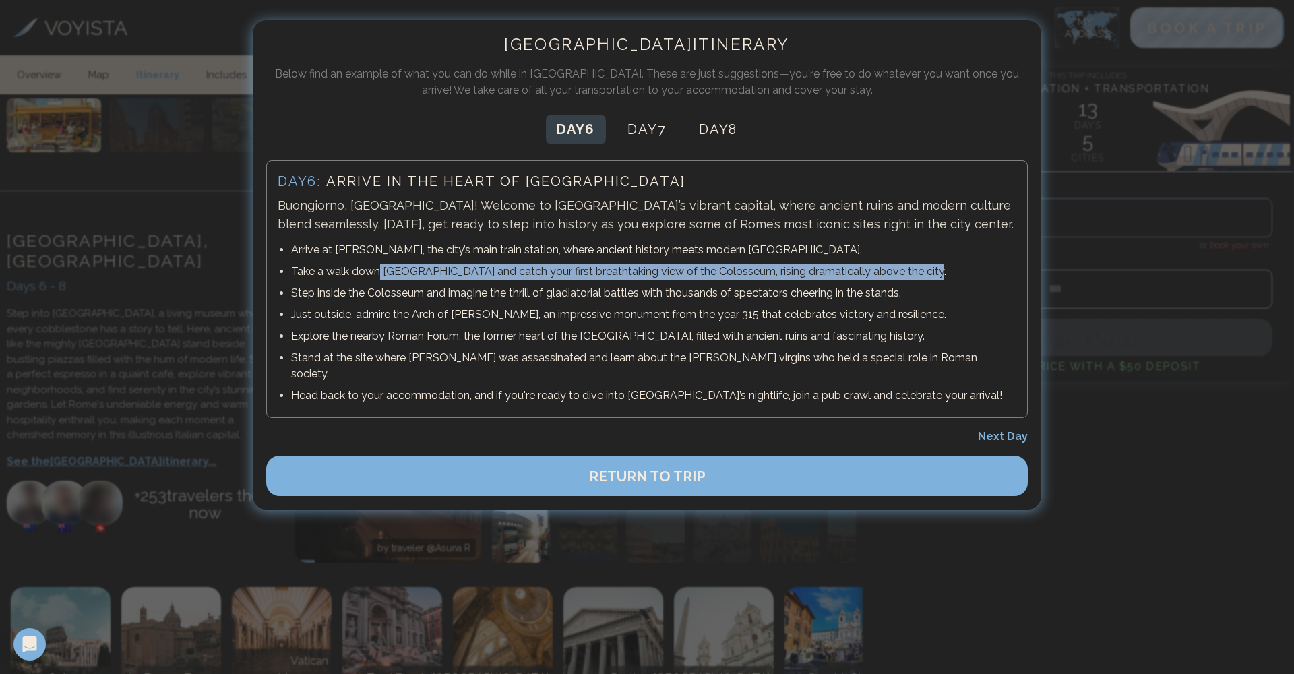
drag, startPoint x: 381, startPoint y: 270, endPoint x: 756, endPoint y: 276, distance: 375.4
click at [921, 275] on p "Take a walk down [GEOGRAPHIC_DATA] and catch your first breathtaking view of th…" at bounding box center [653, 271] width 725 height 16
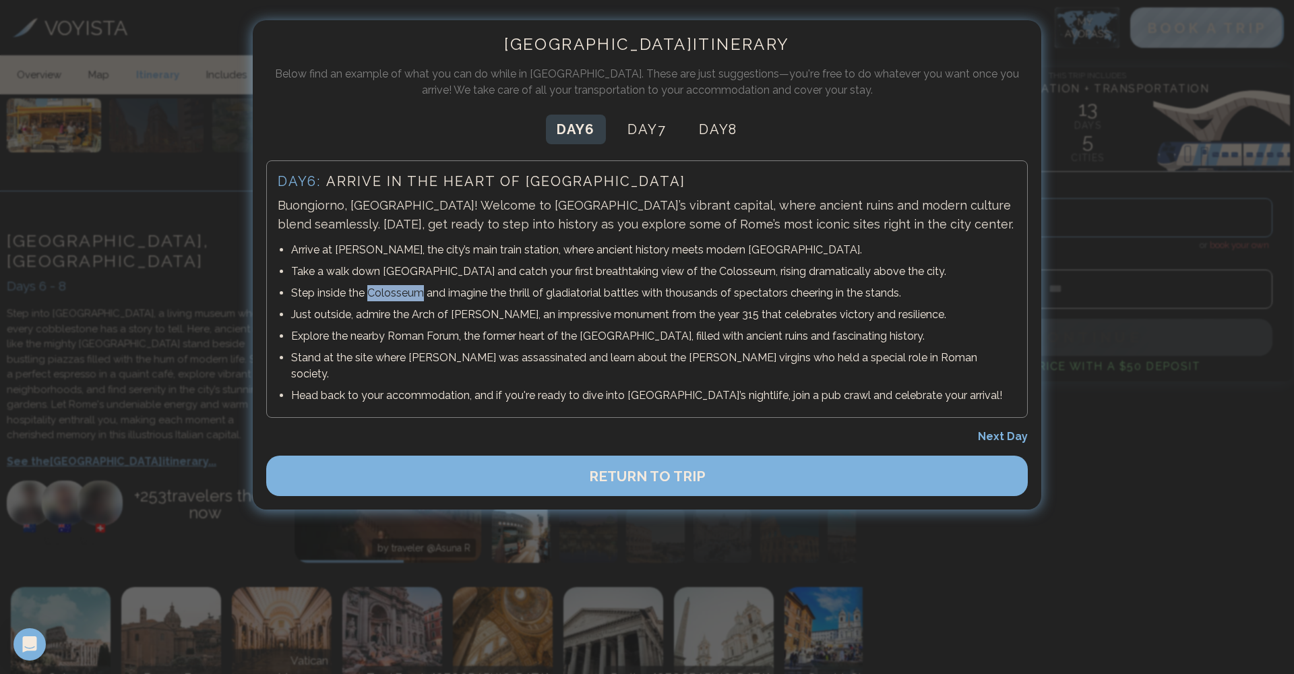
drag, startPoint x: 370, startPoint y: 290, endPoint x: 423, endPoint y: 294, distance: 53.4
click at [423, 294] on p "Step inside the Colosseum and imagine the thrill of gladiatorial battles with t…" at bounding box center [653, 293] width 725 height 16
click at [965, 430] on span "Next Day" at bounding box center [1003, 436] width 50 height 13
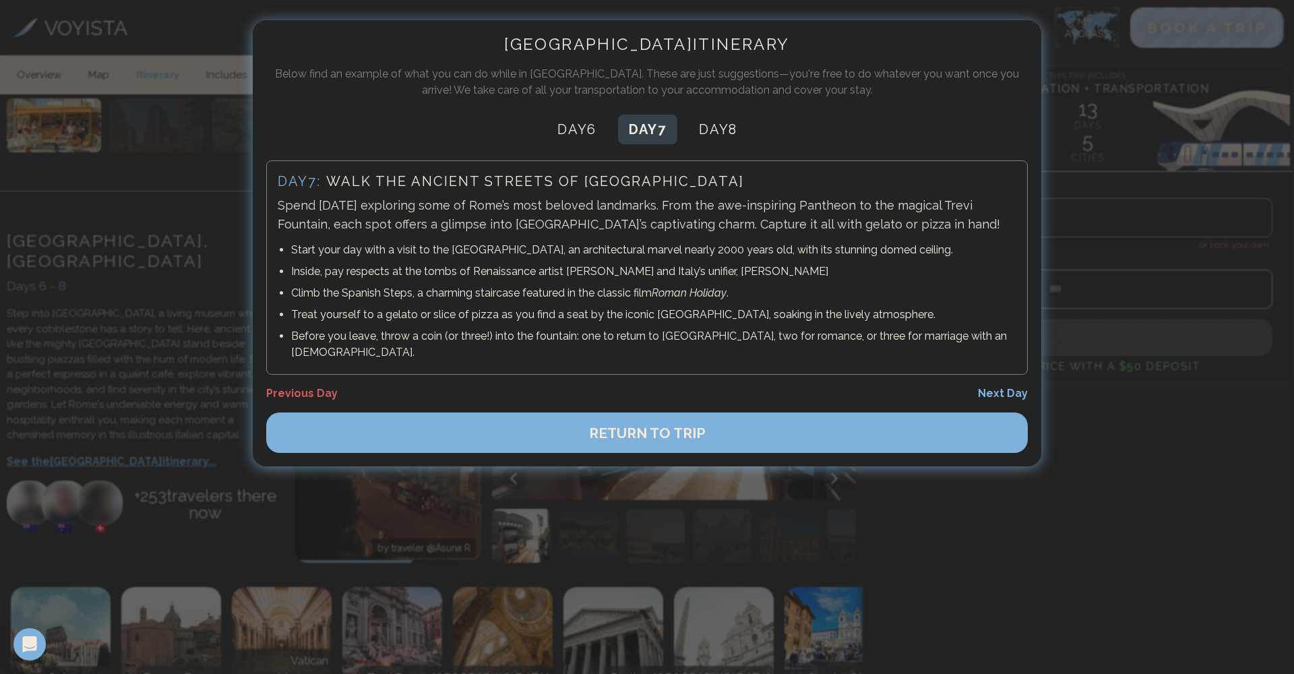
click at [472, 253] on p "Start your day with a visit to the [GEOGRAPHIC_DATA], an architectural marvel n…" at bounding box center [653, 250] width 725 height 16
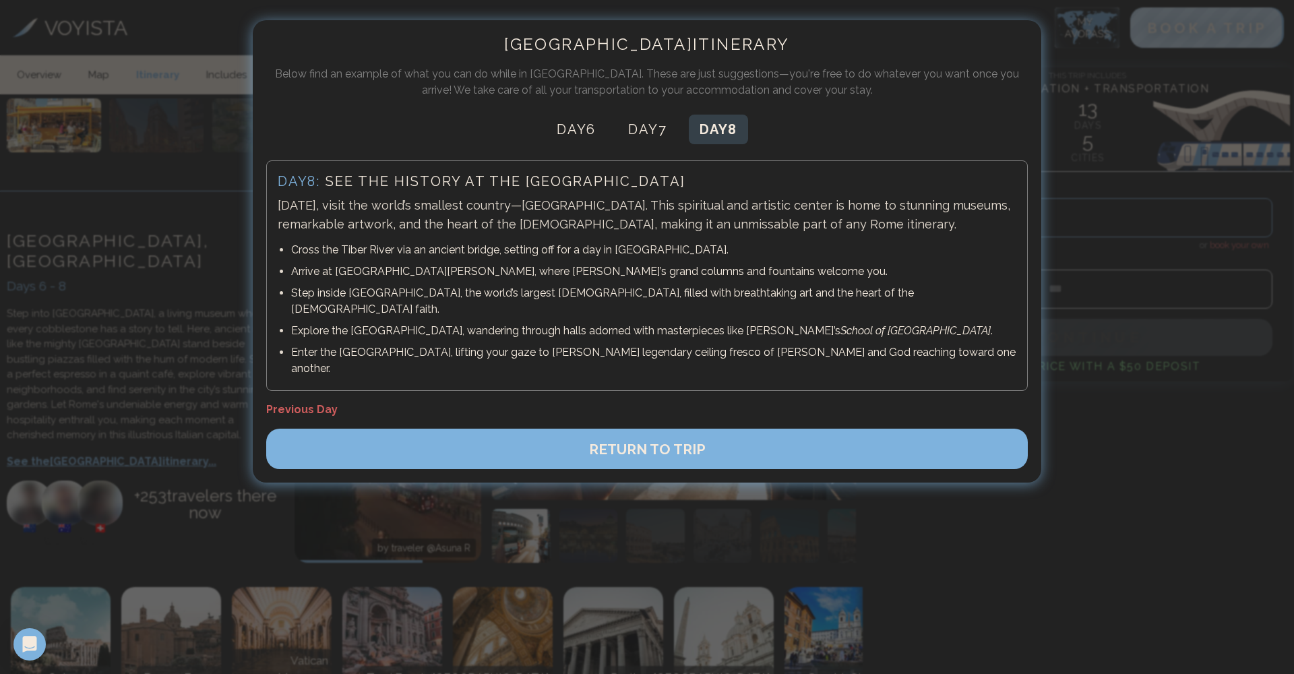
click at [710, 133] on button "Day 8" at bounding box center [718, 130] width 59 height 30
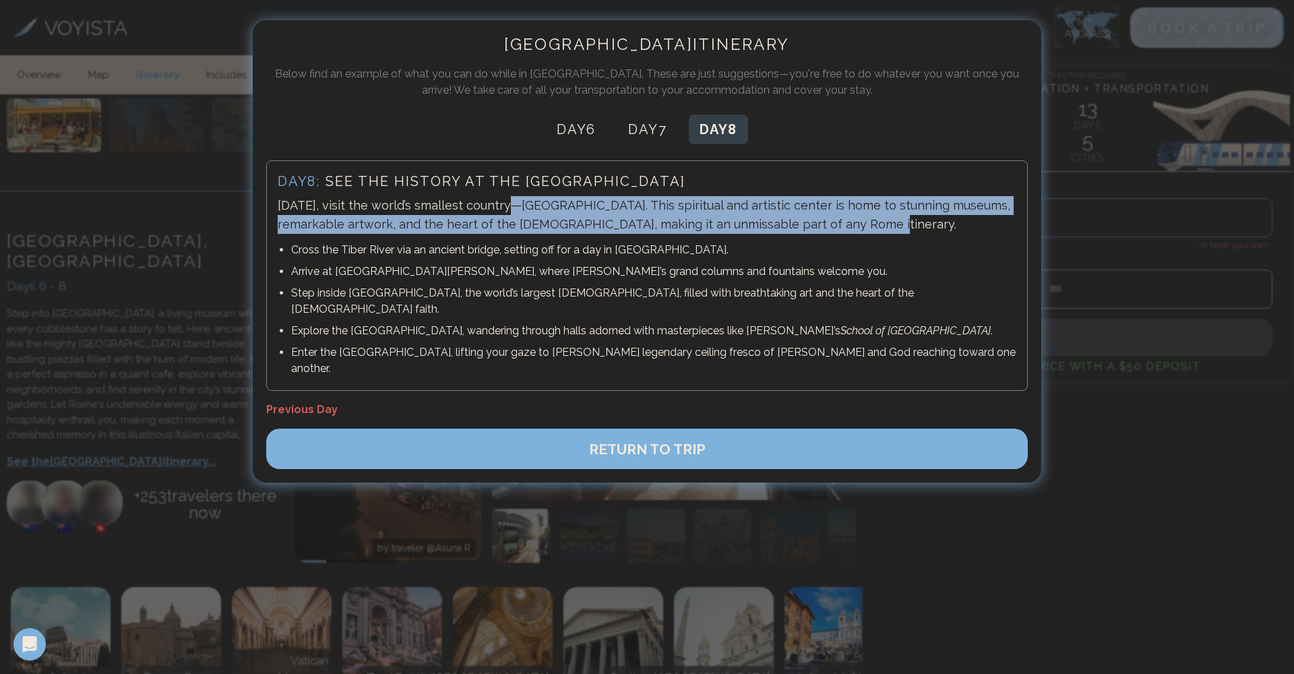
drag, startPoint x: 509, startPoint y: 205, endPoint x: 834, endPoint y: 224, distance: 325.4
click at [834, 224] on p "[DATE], visit the world’s smallest country—[GEOGRAPHIC_DATA]. This spiritual an…" at bounding box center [647, 215] width 739 height 38
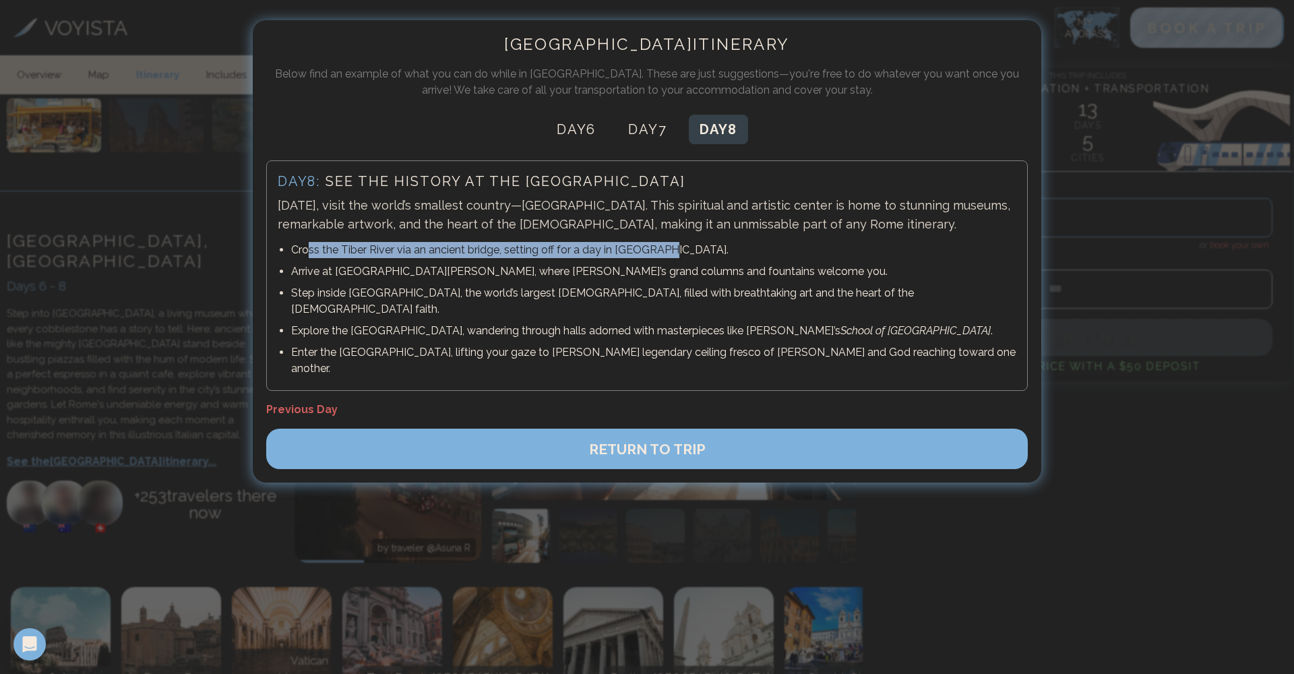
drag, startPoint x: 310, startPoint y: 251, endPoint x: 457, endPoint y: 249, distance: 146.9
click at [660, 252] on p "Cross the Tiber River via an ancient bridge, setting off for a day in [GEOGRAPH…" at bounding box center [653, 250] width 725 height 16
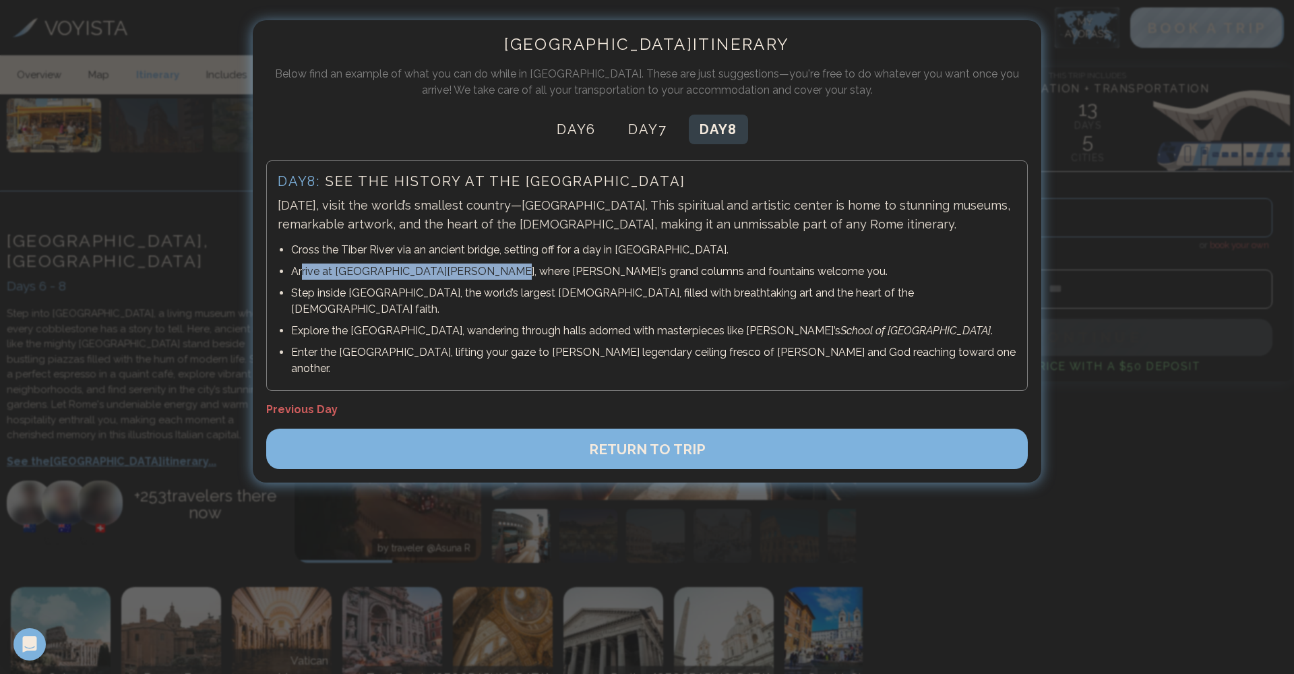
drag, startPoint x: 338, startPoint y: 266, endPoint x: 478, endPoint y: 270, distance: 139.6
click at [478, 270] on p "Arrive at [GEOGRAPHIC_DATA][PERSON_NAME], where [PERSON_NAME]’s grand columns a…" at bounding box center [653, 271] width 725 height 16
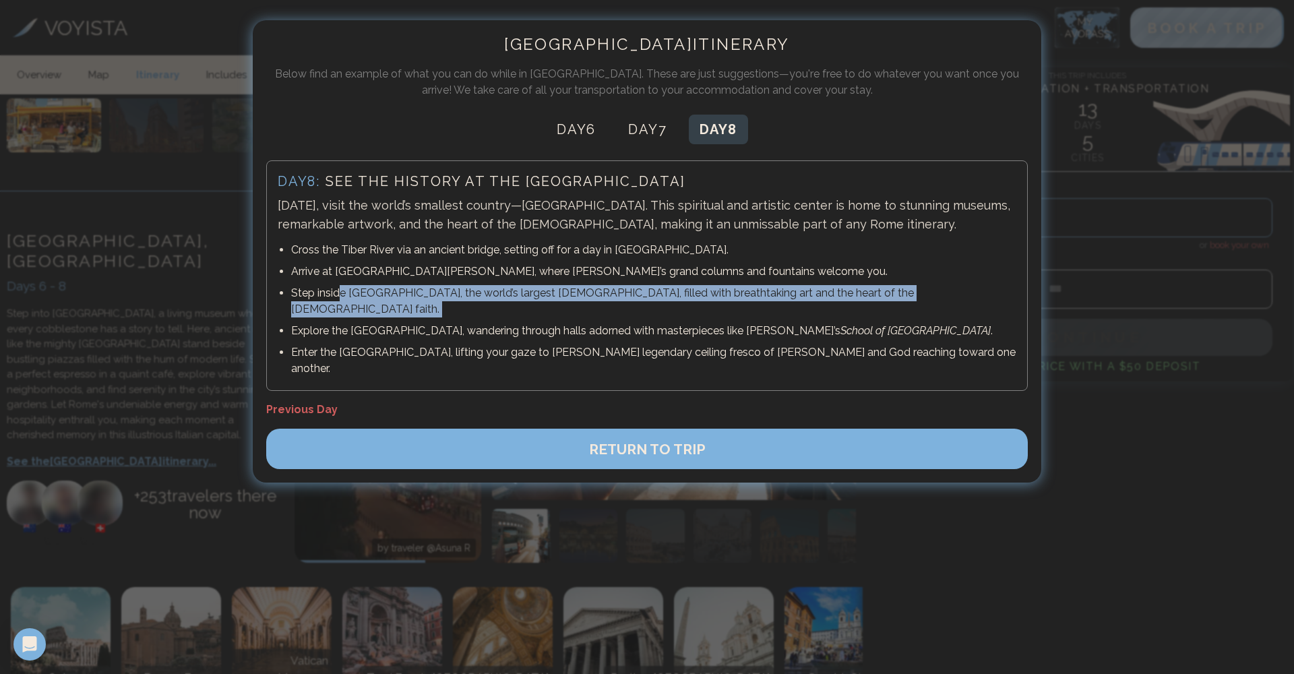
drag, startPoint x: 338, startPoint y: 295, endPoint x: 442, endPoint y: 304, distance: 104.1
click at [442, 304] on ul "Cross the Tiber River via an ancient bridge, setting off for a day in [GEOGRAPH…" at bounding box center [647, 309] width 739 height 140
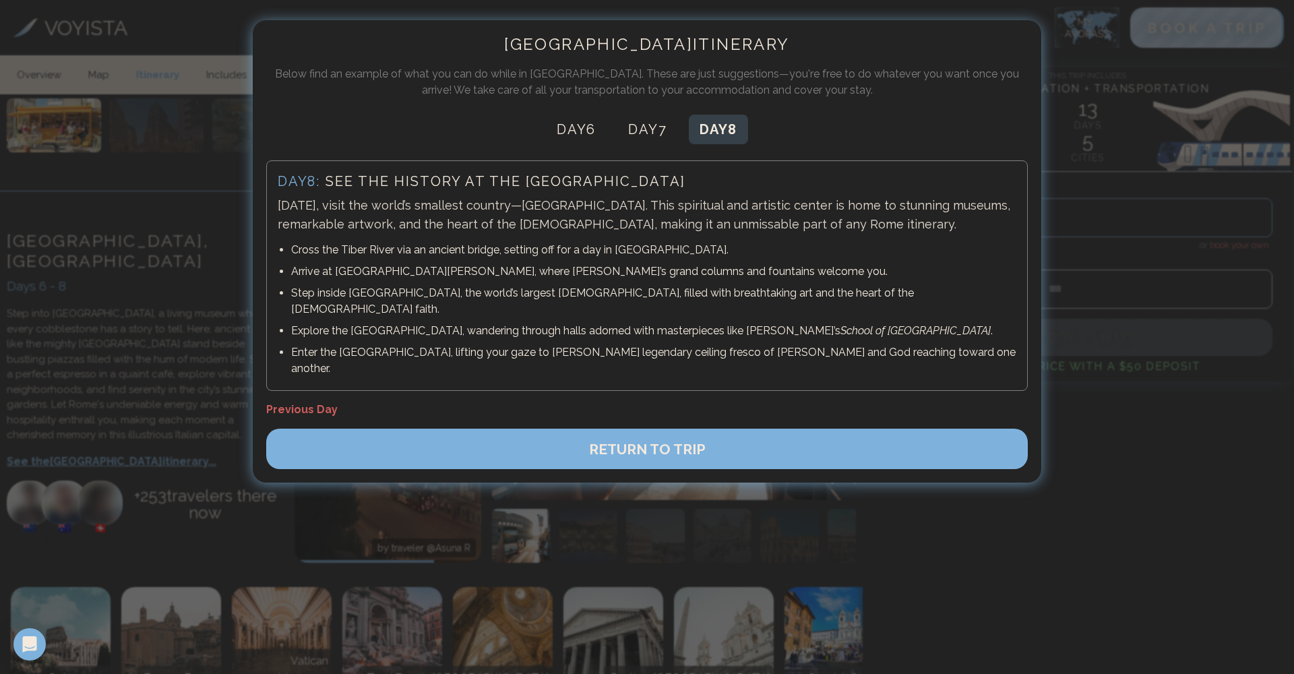
click at [372, 290] on p "Step inside [GEOGRAPHIC_DATA], the world’s largest [DEMOGRAPHIC_DATA], filled w…" at bounding box center [653, 301] width 725 height 32
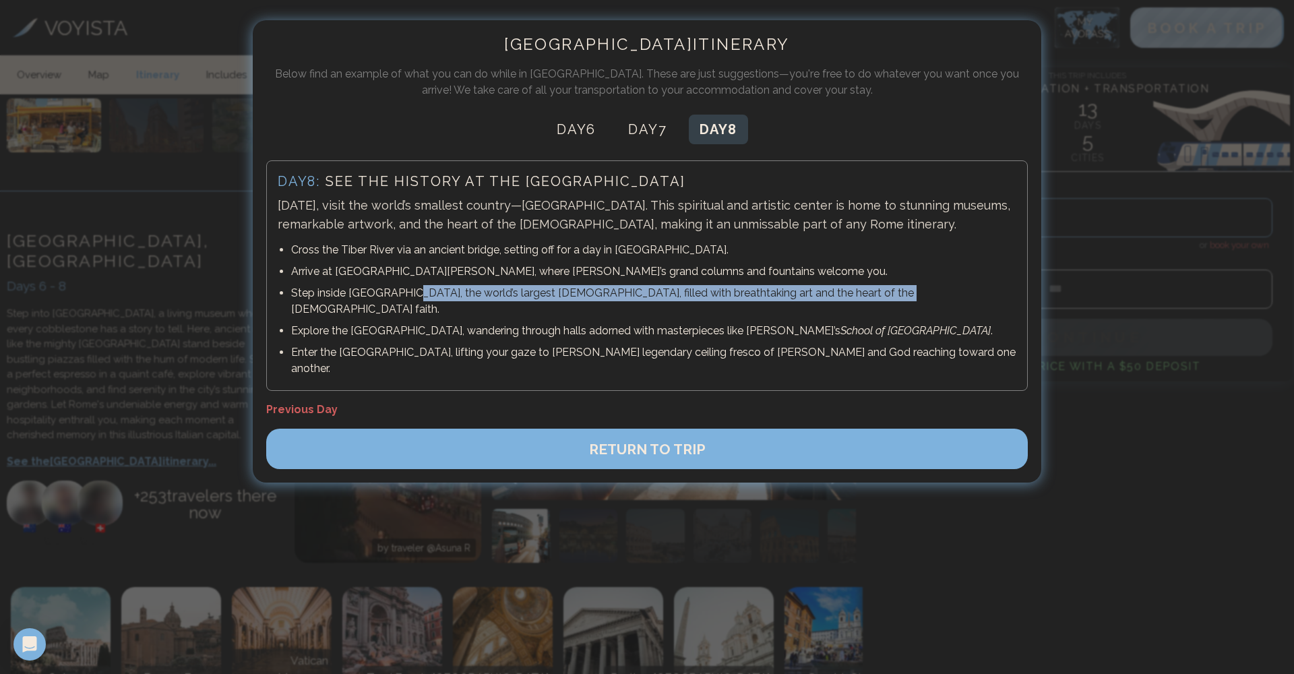
drag, startPoint x: 394, startPoint y: 294, endPoint x: 852, endPoint y: 291, distance: 457.6
click at [852, 291] on p "Step inside [GEOGRAPHIC_DATA], the world’s largest [DEMOGRAPHIC_DATA], filled w…" at bounding box center [653, 301] width 725 height 32
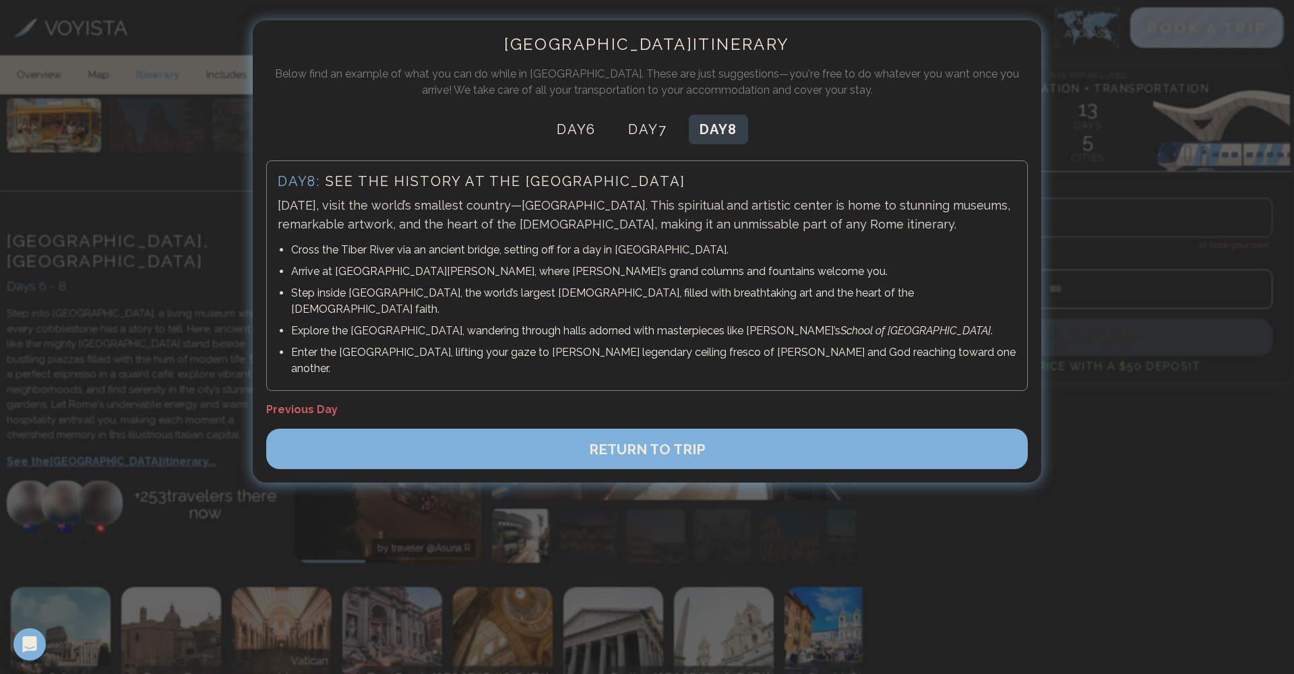
click at [965, 552] on div at bounding box center [647, 337] width 1294 height 674
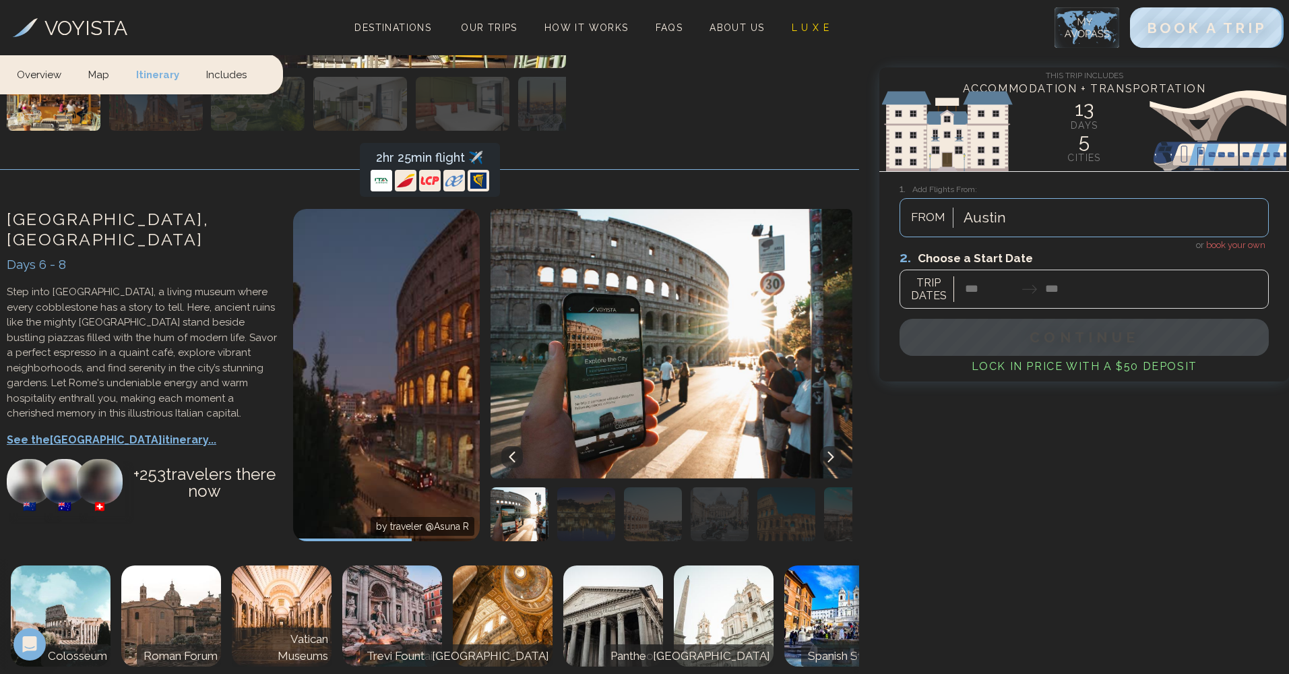
scroll to position [2326, 0]
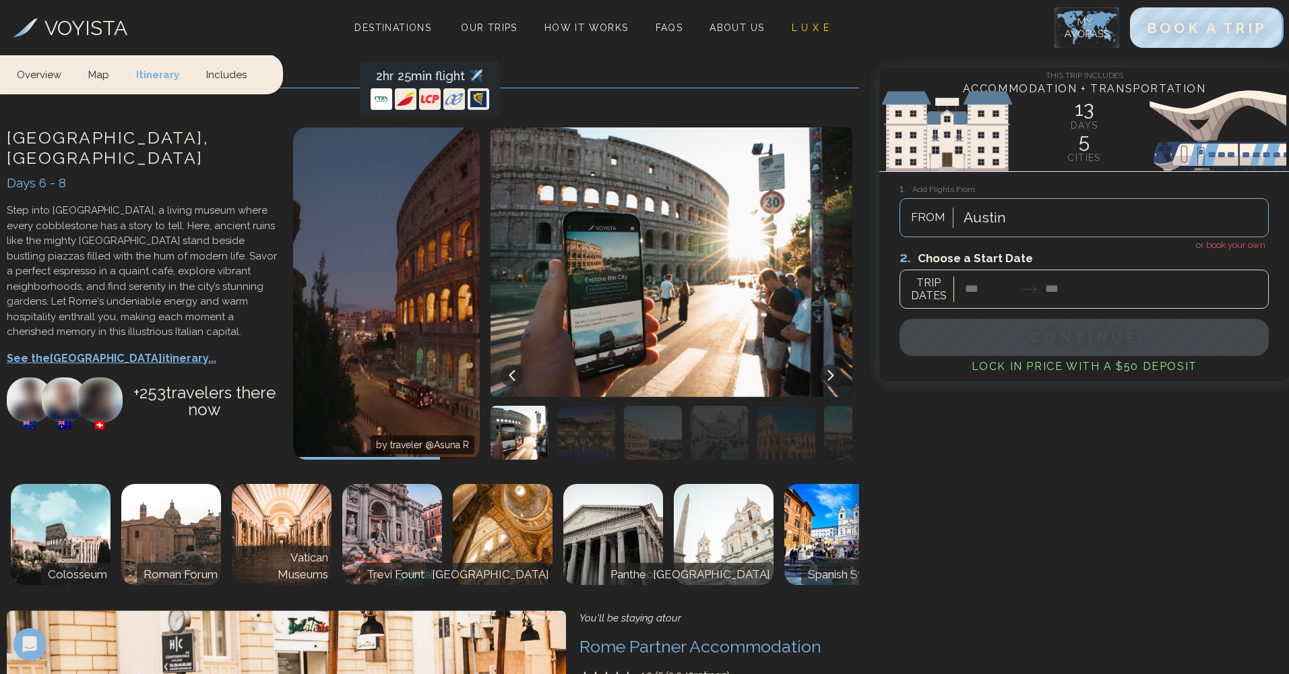
click at [745, 487] on img at bounding box center [724, 534] width 100 height 101
click at [846, 502] on img at bounding box center [834, 534] width 100 height 101
click at [834, 370] on icon at bounding box center [831, 375] width 11 height 11
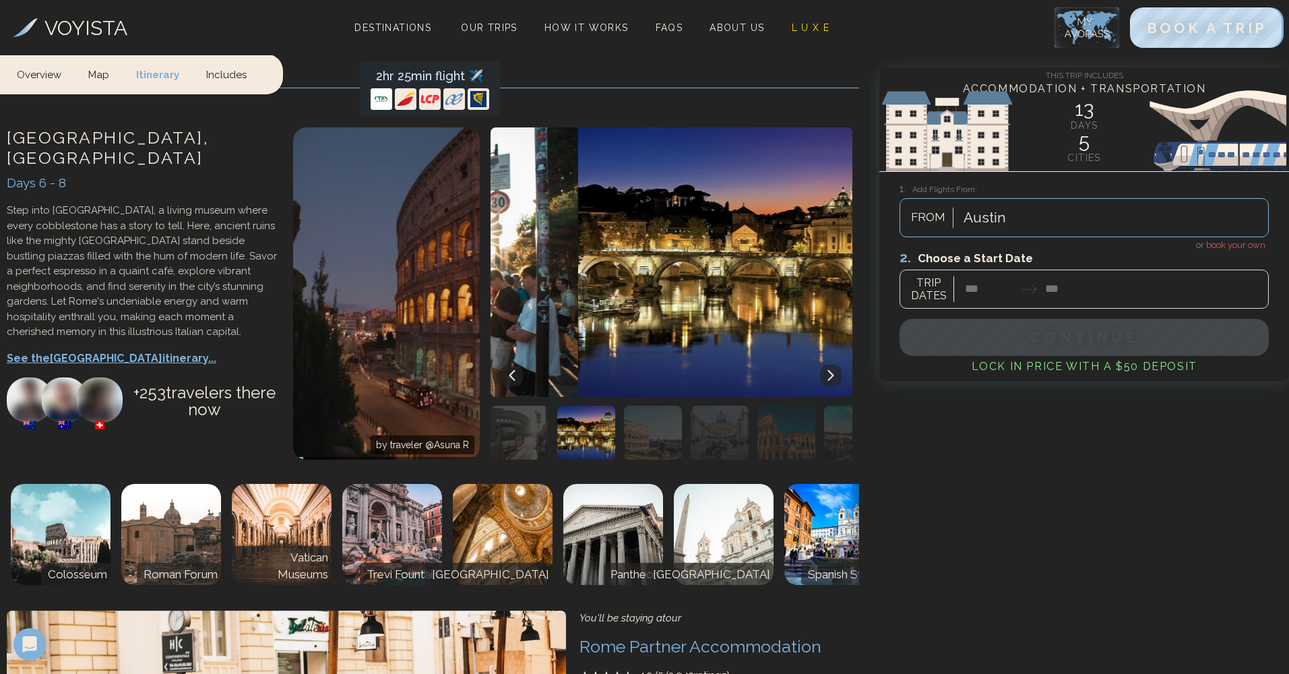
click at [834, 370] on icon at bounding box center [831, 375] width 11 height 11
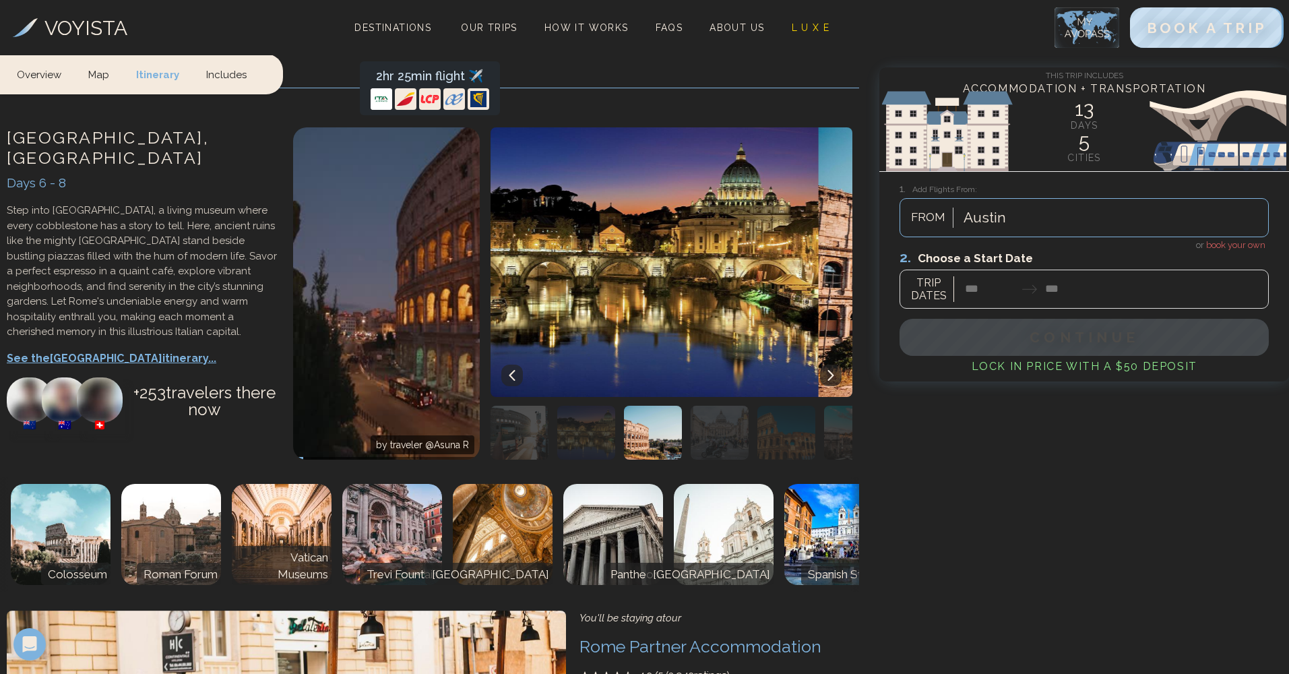
click at [834, 370] on icon at bounding box center [831, 375] width 11 height 11
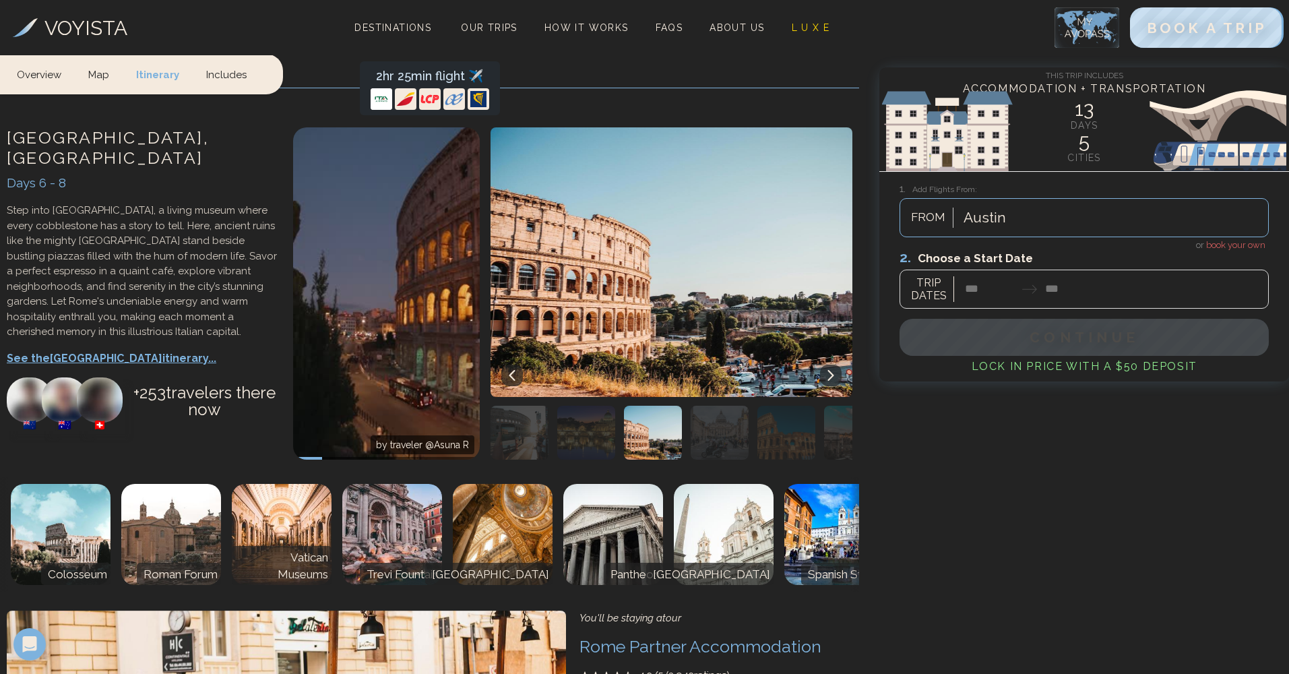
click at [834, 370] on icon at bounding box center [831, 375] width 11 height 11
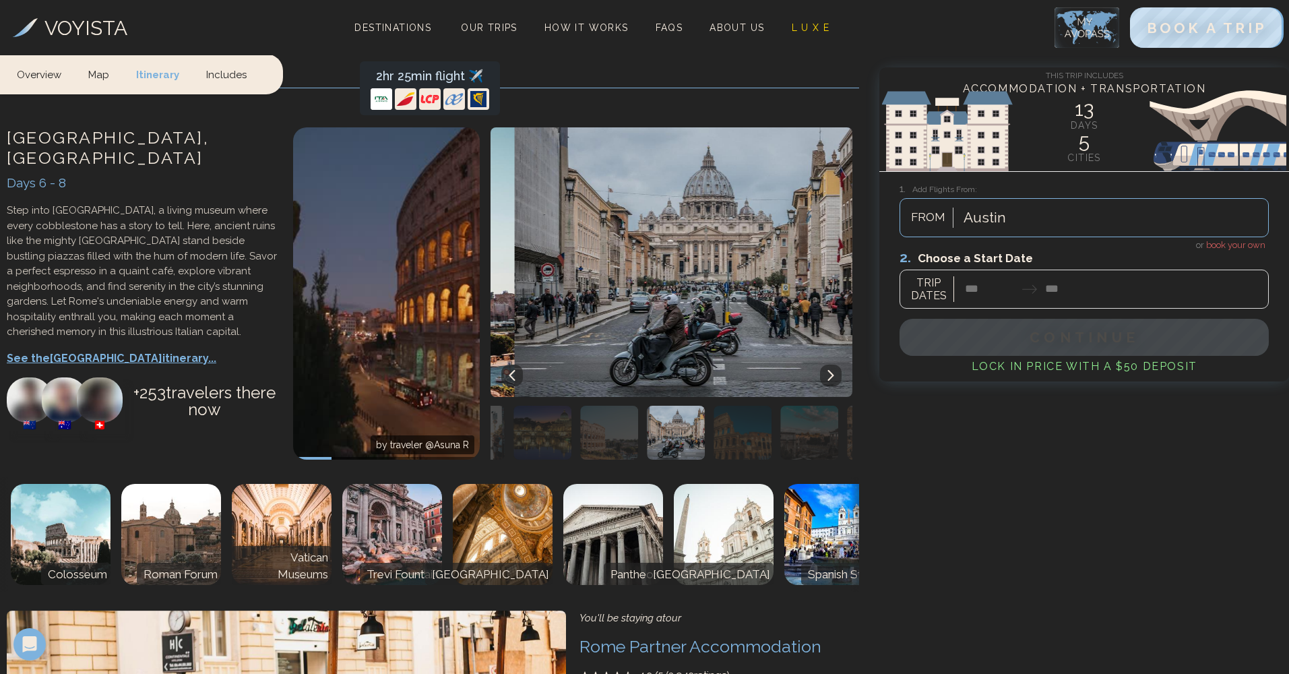
click at [834, 370] on icon at bounding box center [831, 375] width 11 height 11
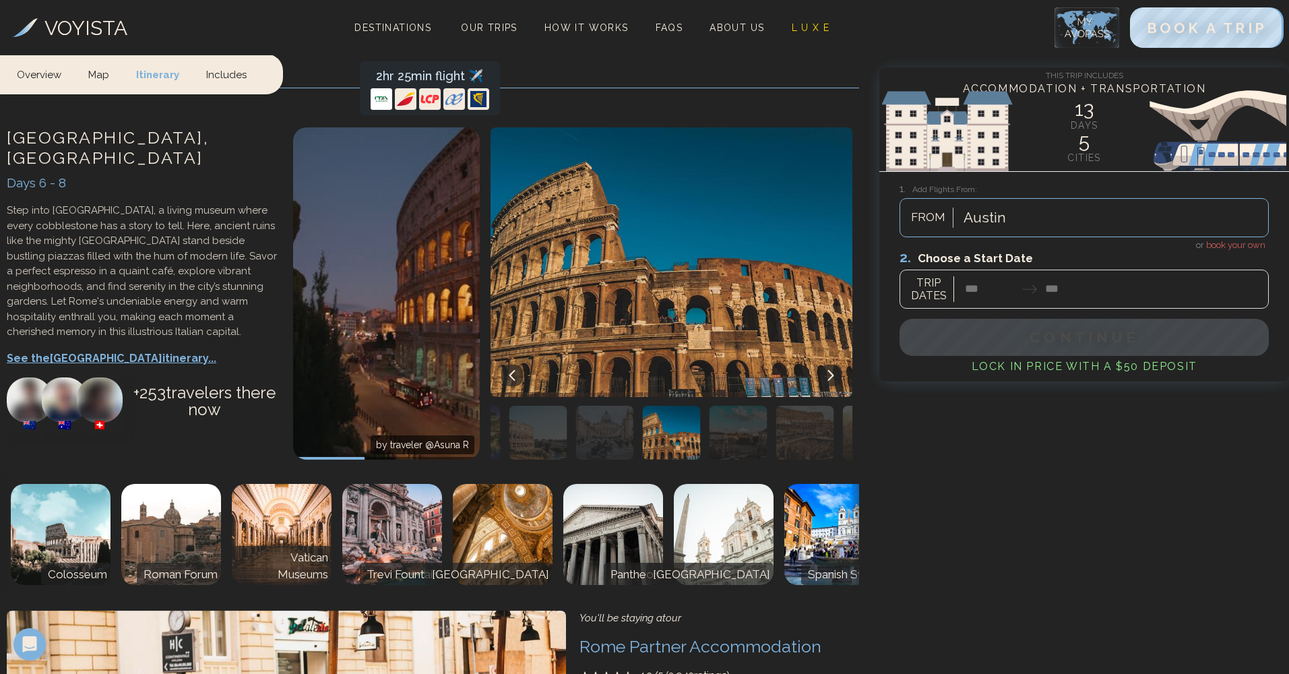
click at [834, 370] on icon at bounding box center [831, 375] width 11 height 11
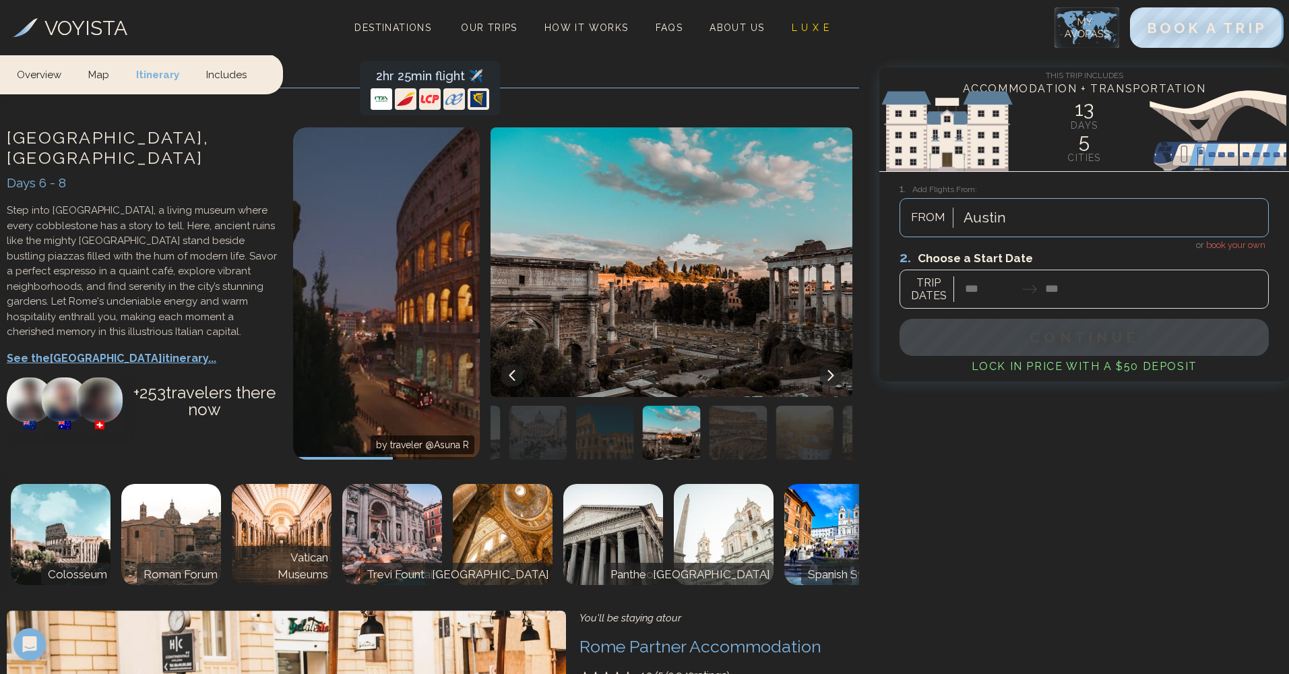
click at [834, 370] on icon at bounding box center [831, 375] width 11 height 11
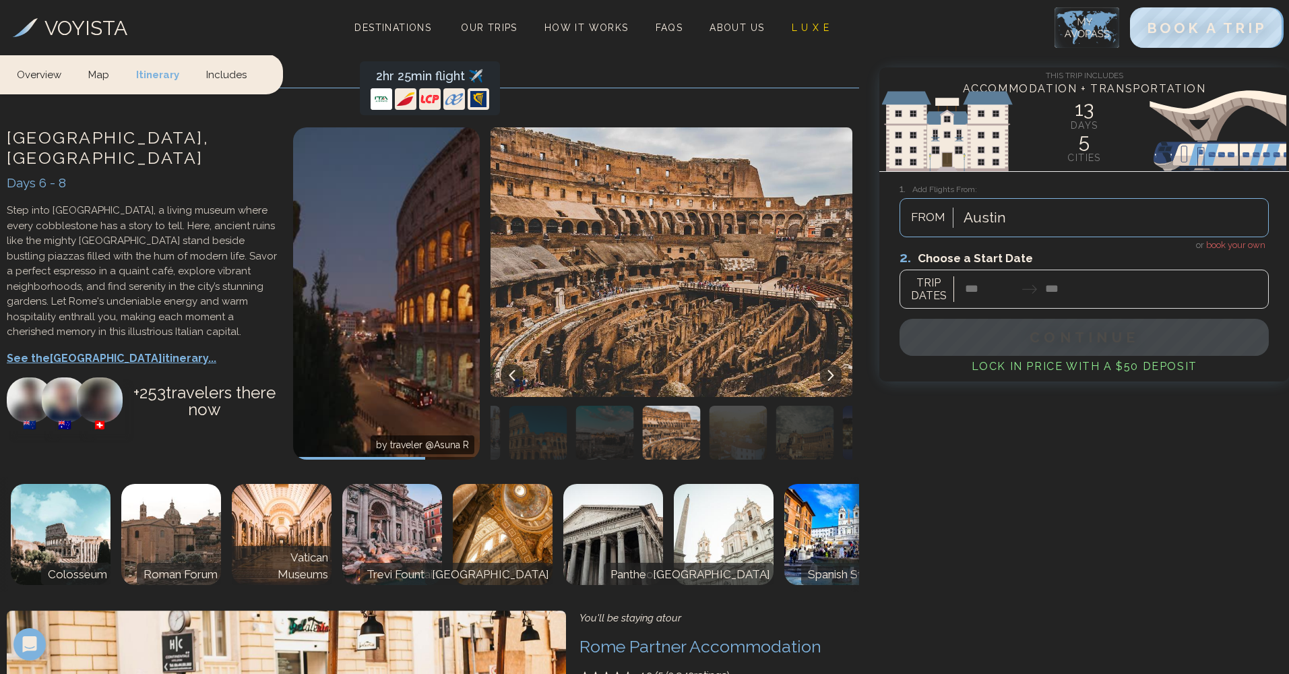
drag, startPoint x: 743, startPoint y: 545, endPoint x: 839, endPoint y: 554, distance: 96.2
click at [839, 552] on div "[GEOGRAPHIC_DATA] , [GEOGRAPHIC_DATA] Days 6 - 8 Step into [GEOGRAPHIC_DATA], a…" at bounding box center [429, 535] width 859 height 829
click at [676, 484] on img at bounding box center [724, 534] width 100 height 101
click at [80, 484] on img at bounding box center [61, 534] width 100 height 101
drag, startPoint x: 191, startPoint y: 483, endPoint x: 297, endPoint y: 471, distance: 105.8
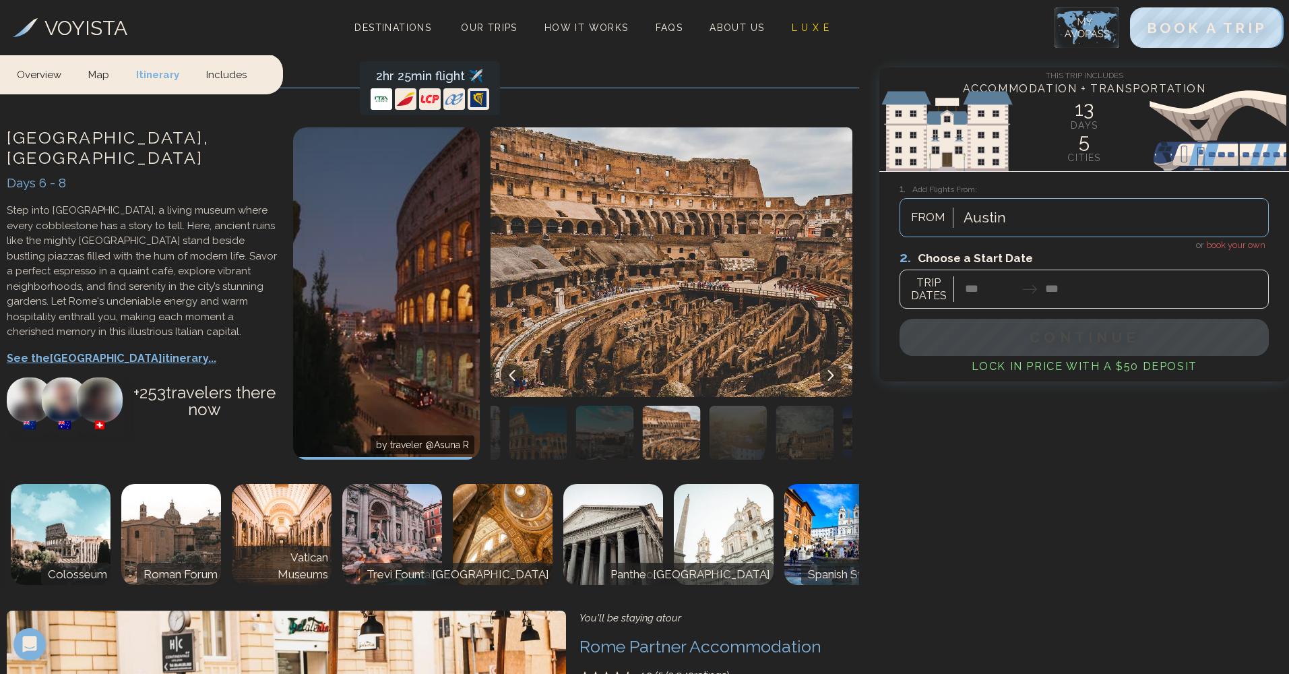
click at [193, 484] on img at bounding box center [171, 534] width 100 height 101
click at [749, 406] on img "button" at bounding box center [739, 433] width 58 height 54
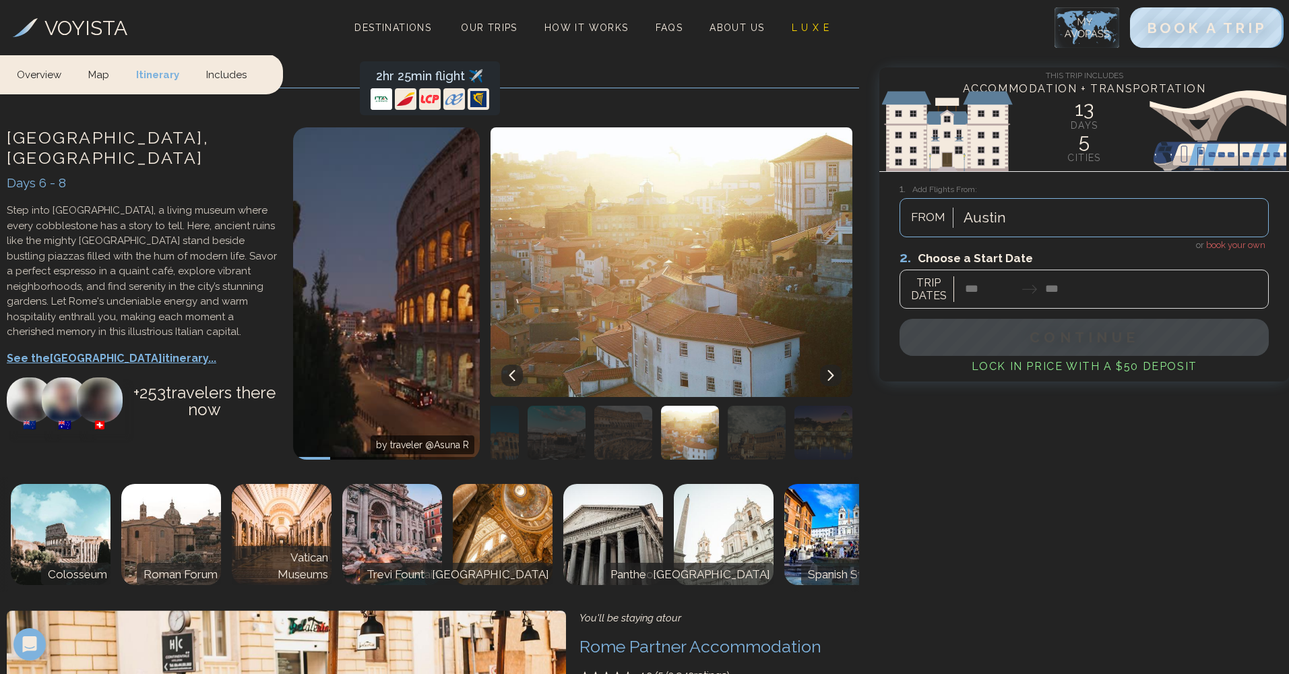
click at [755, 406] on img "button" at bounding box center [757, 433] width 58 height 54
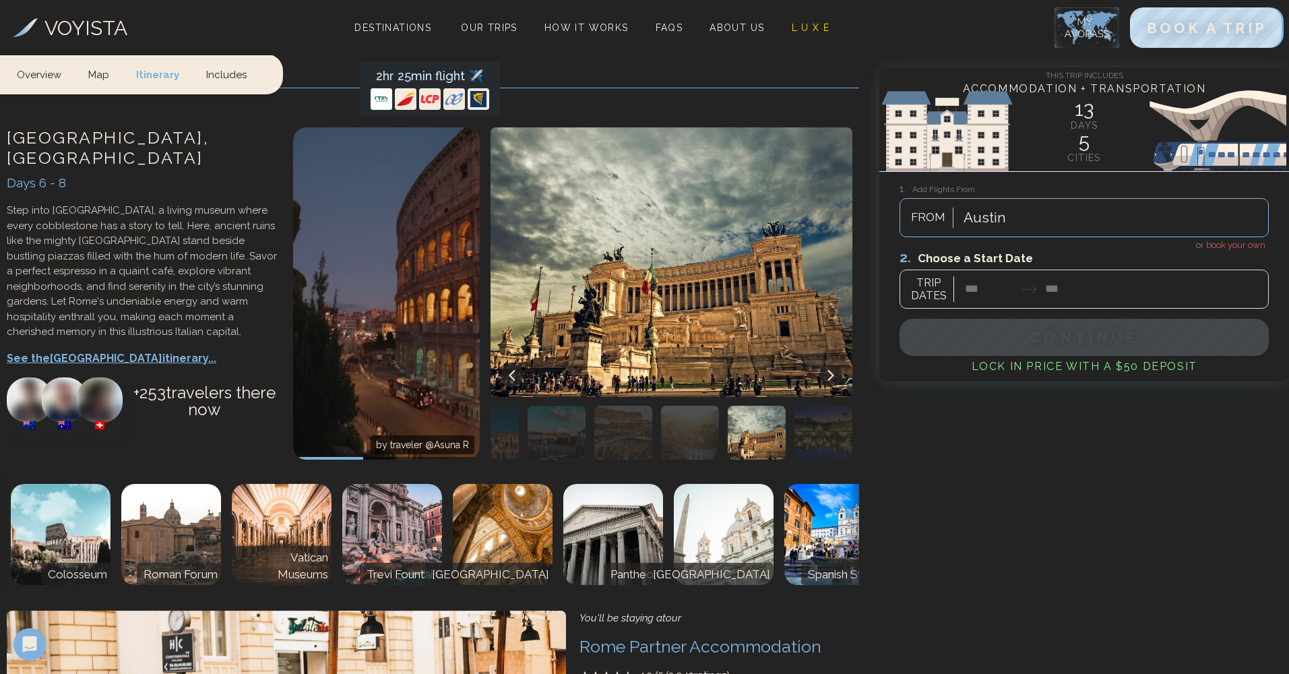
click at [806, 406] on img "button" at bounding box center [824, 433] width 58 height 54
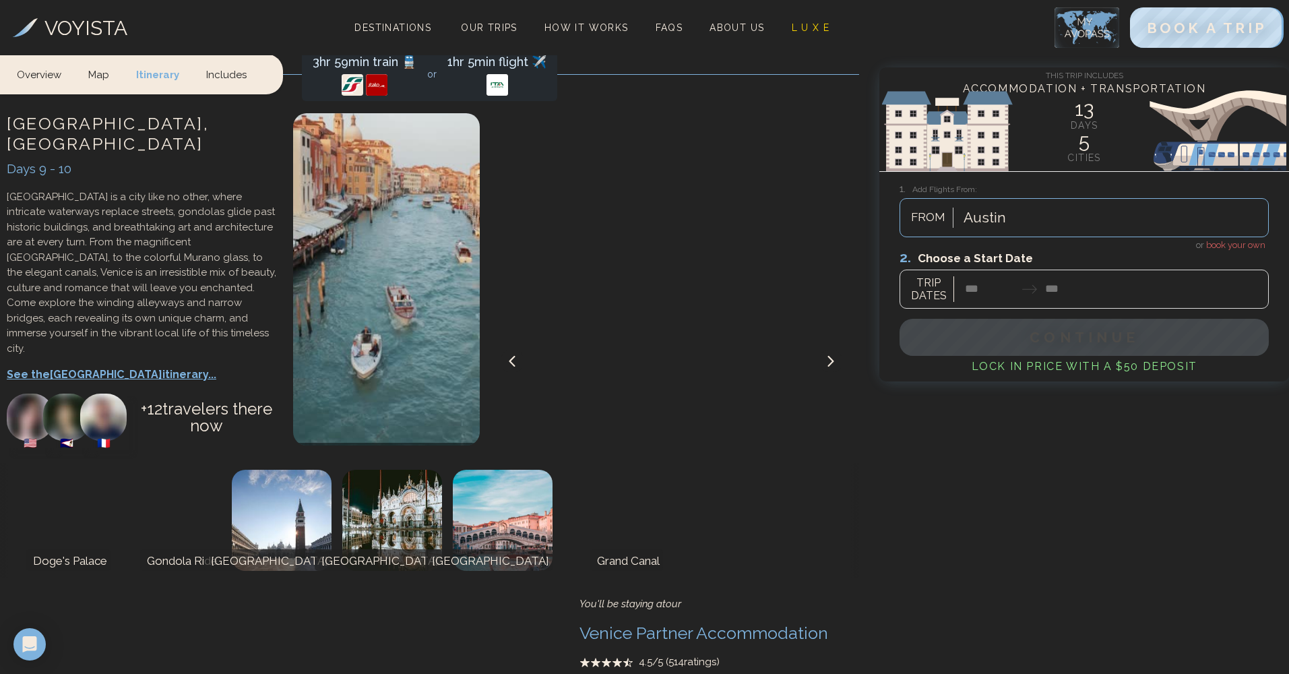
scroll to position [3350, 0]
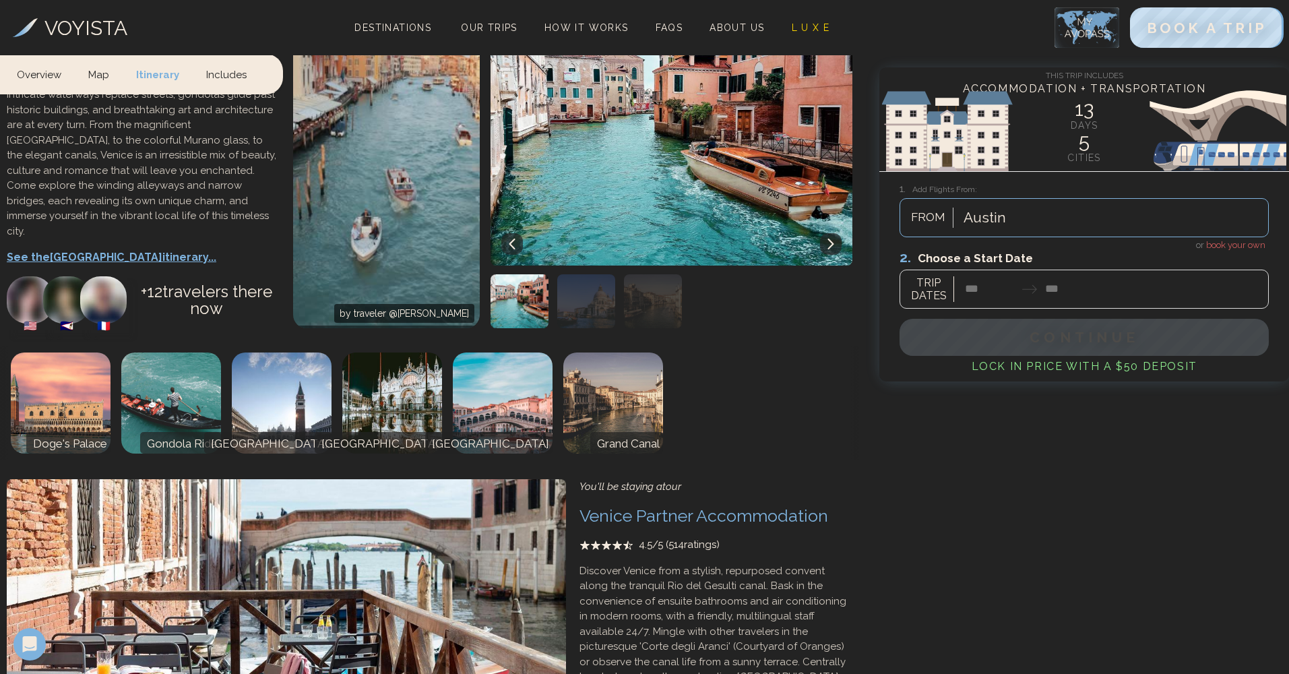
click at [71, 249] on p "See the Venice itinerary..." at bounding box center [143, 257] width 273 height 16
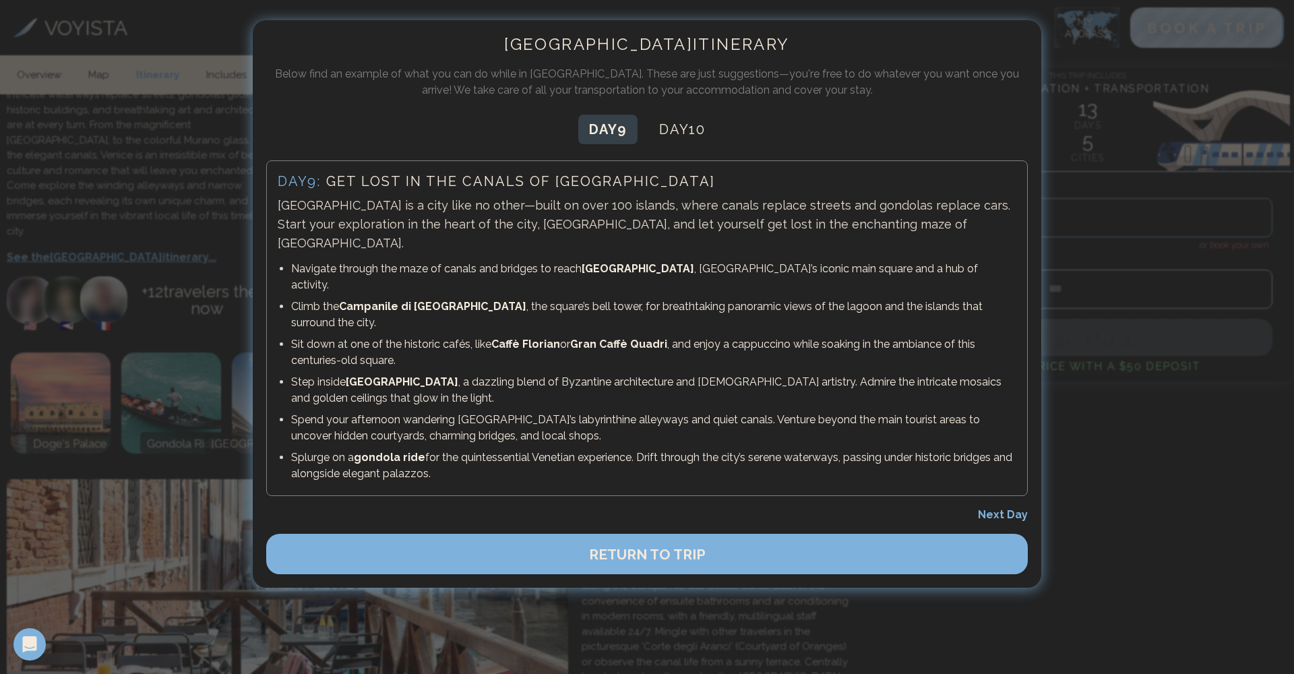
drag, startPoint x: 344, startPoint y: 273, endPoint x: 467, endPoint y: 270, distance: 122.7
click at [467, 299] on p "Climb the [GEOGRAPHIC_DATA] , the square’s bell tower, for breathtaking panoram…" at bounding box center [653, 315] width 725 height 32
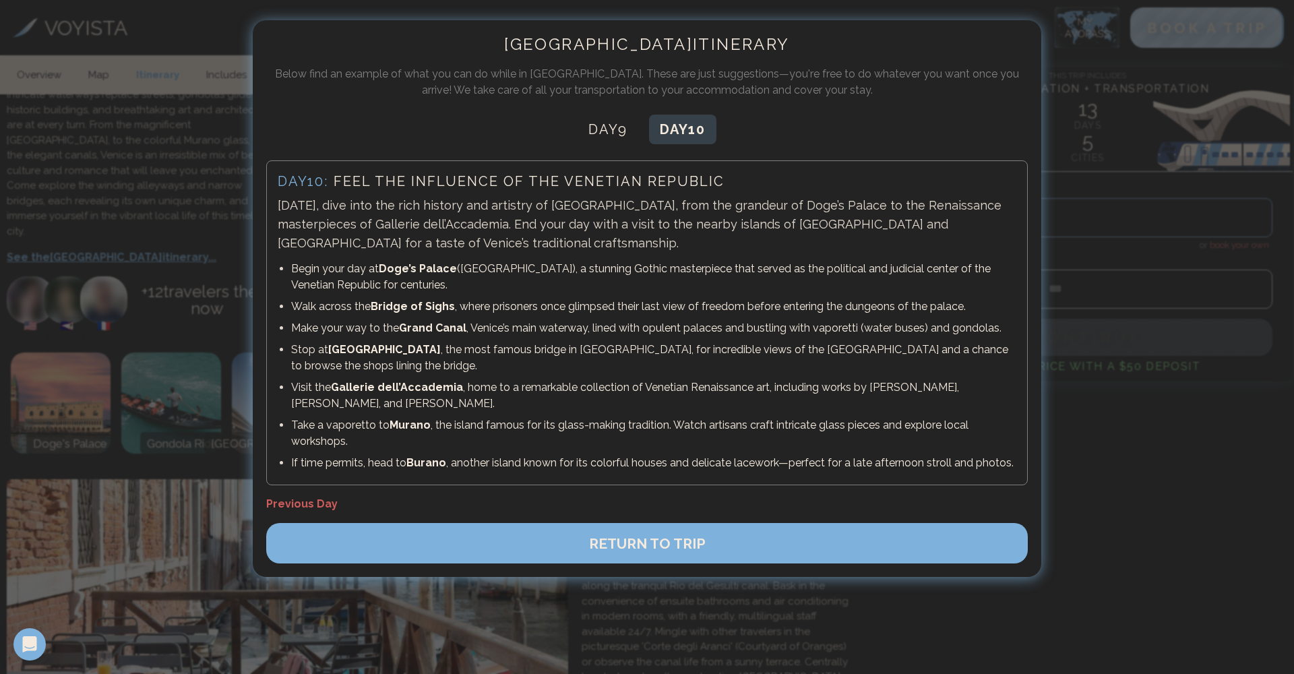
click at [210, 275] on div at bounding box center [647, 337] width 1294 height 674
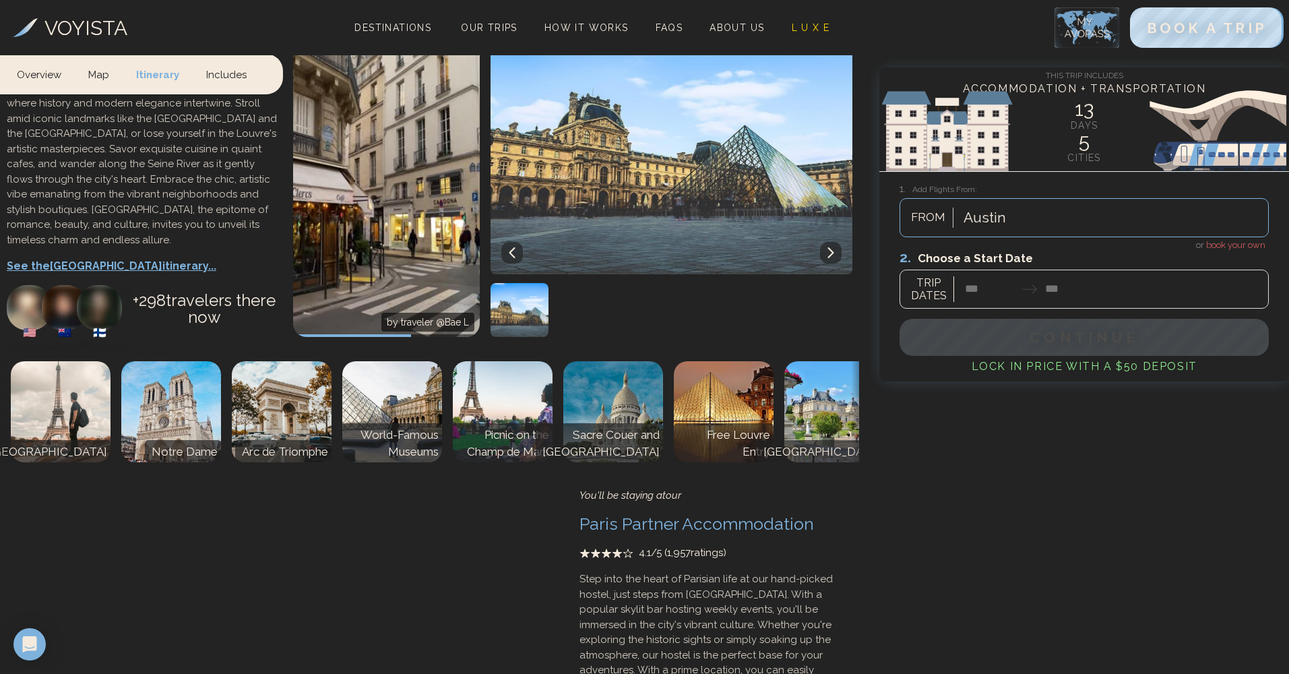
scroll to position [4124, 0]
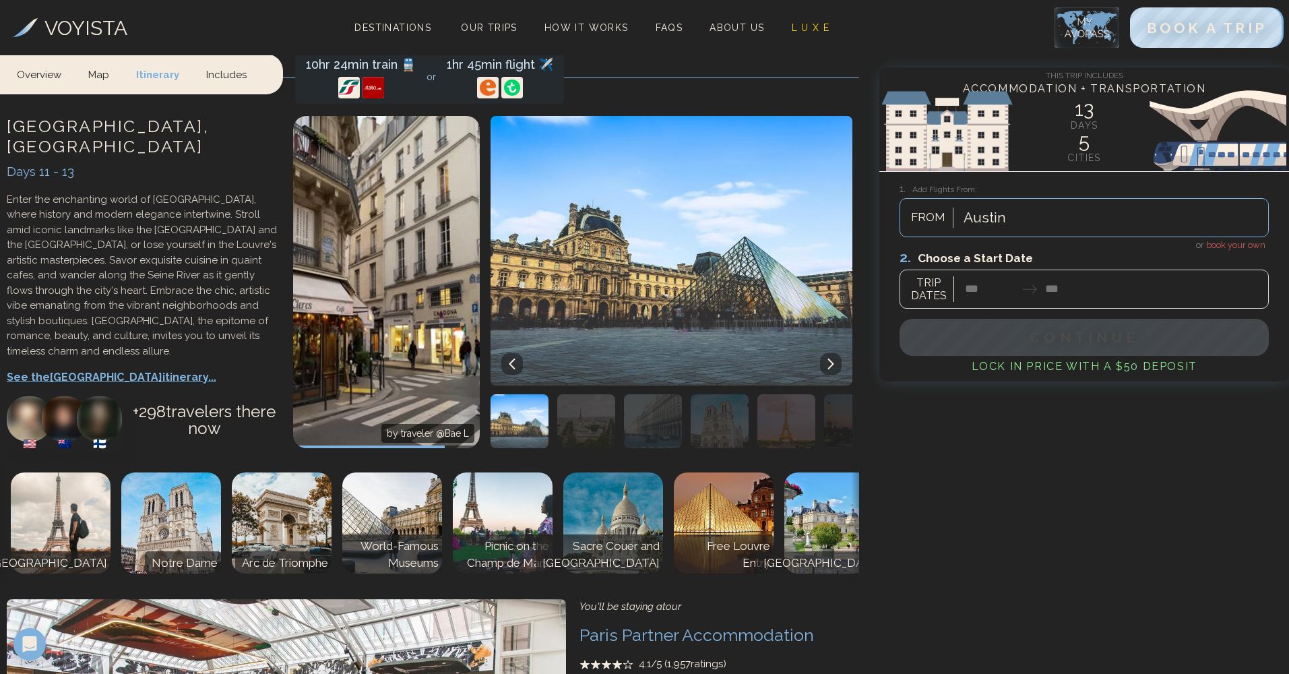
click at [106, 369] on p "See the Paris itinerary..." at bounding box center [143, 377] width 273 height 16
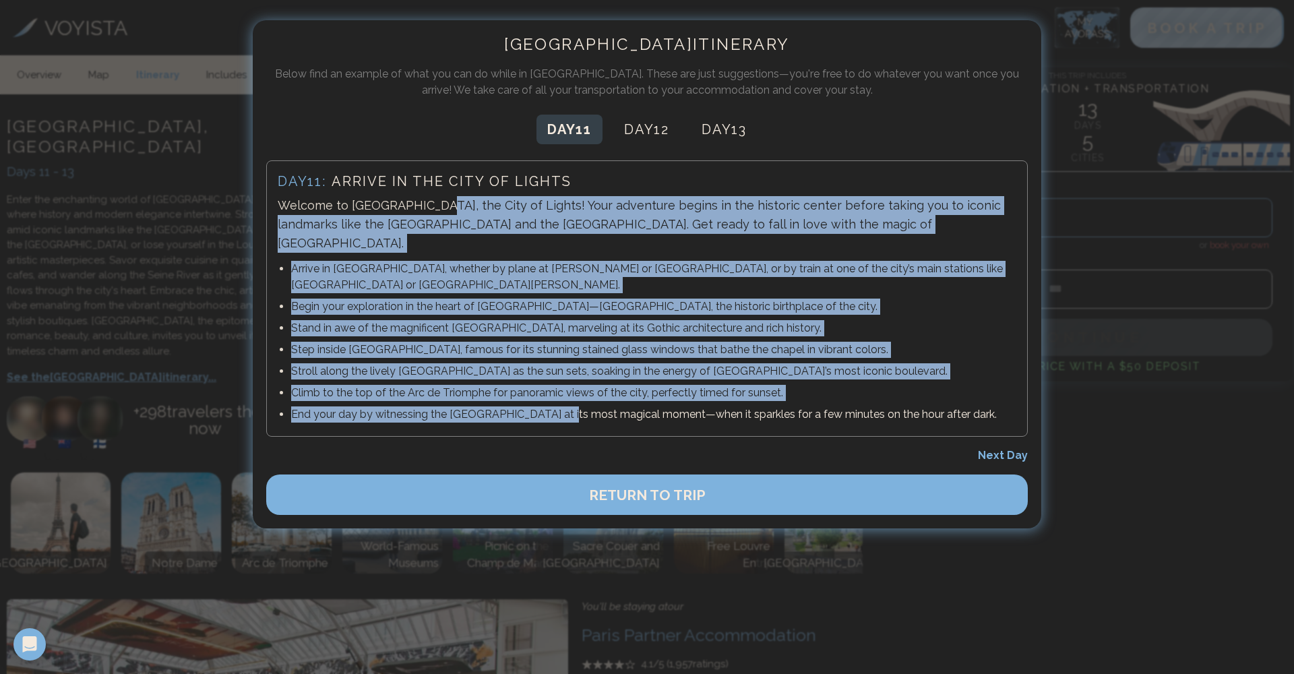
drag, startPoint x: 526, startPoint y: 214, endPoint x: 547, endPoint y: 374, distance: 161.8
click at [547, 374] on div "Day 11 : Arrive in the City of Lights Welcome to [GEOGRAPHIC_DATA], the City of…" at bounding box center [647, 298] width 762 height 276
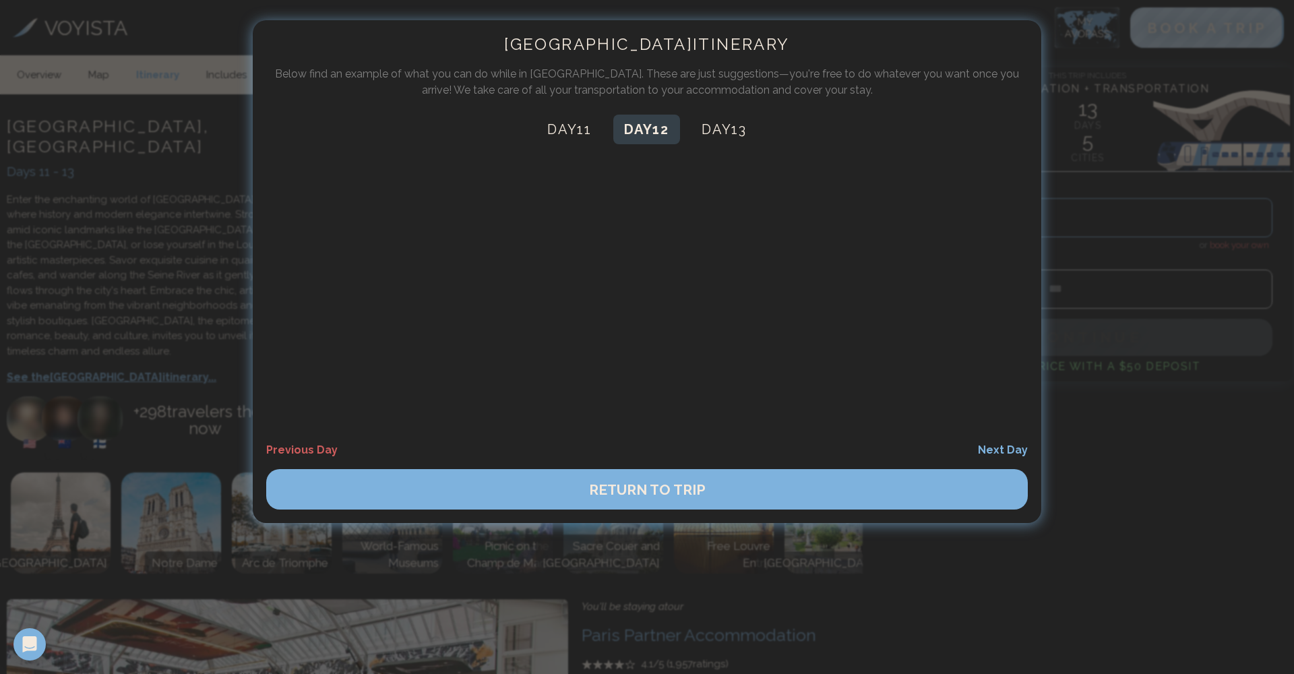
click at [648, 133] on button "Day 12" at bounding box center [646, 130] width 67 height 30
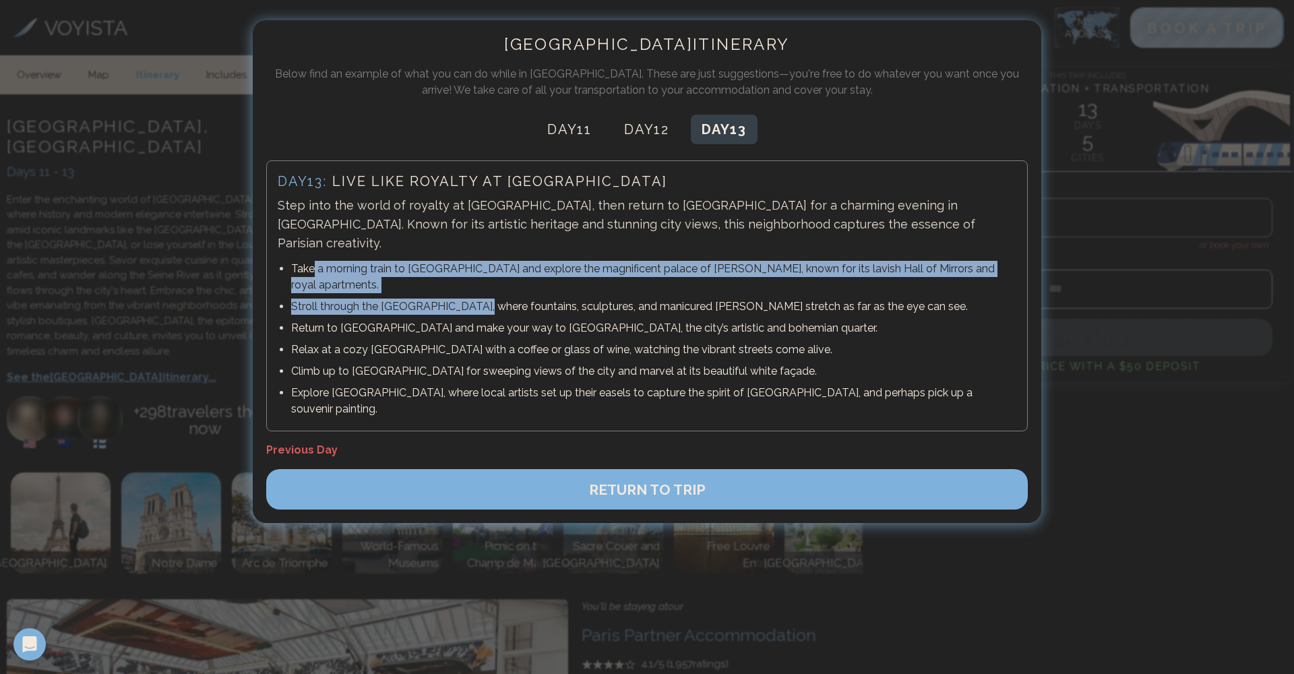
drag, startPoint x: 314, startPoint y: 252, endPoint x: 474, endPoint y: 282, distance: 163.2
click at [476, 279] on ul "Take a morning train to [GEOGRAPHIC_DATA] and explore the magnificent palace of…" at bounding box center [647, 339] width 739 height 162
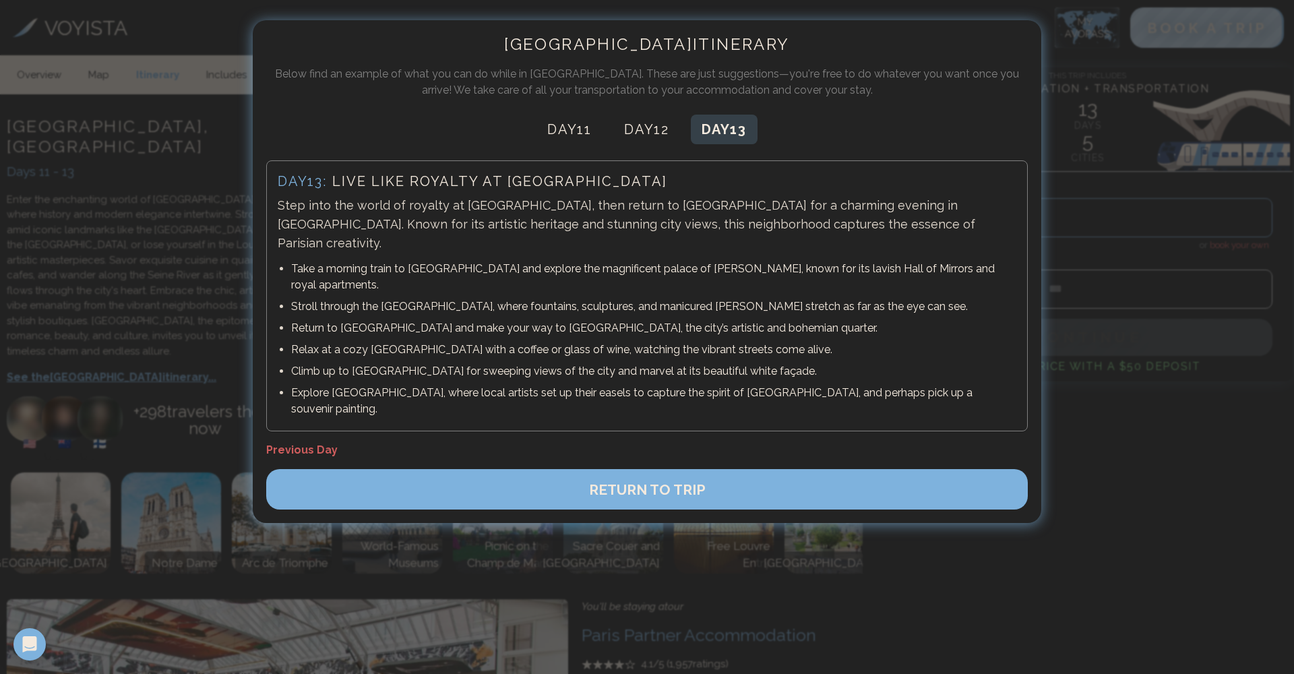
drag, startPoint x: 674, startPoint y: 531, endPoint x: 673, endPoint y: 517, distance: 14.2
click at [675, 531] on div at bounding box center [647, 337] width 1294 height 674
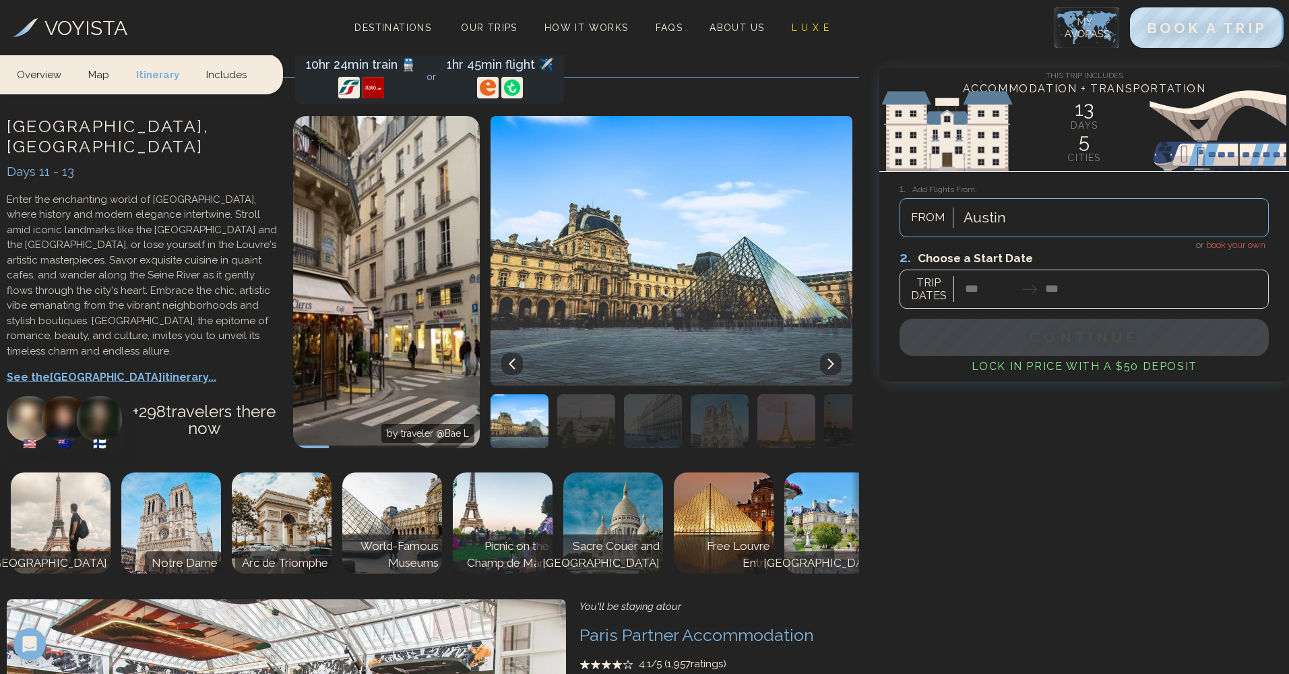
click at [501, 472] on img at bounding box center [503, 522] width 100 height 101
click at [762, 472] on img at bounding box center [724, 522] width 100 height 101
click at [813, 472] on img at bounding box center [834, 522] width 100 height 101
click at [836, 359] on icon at bounding box center [831, 364] width 11 height 11
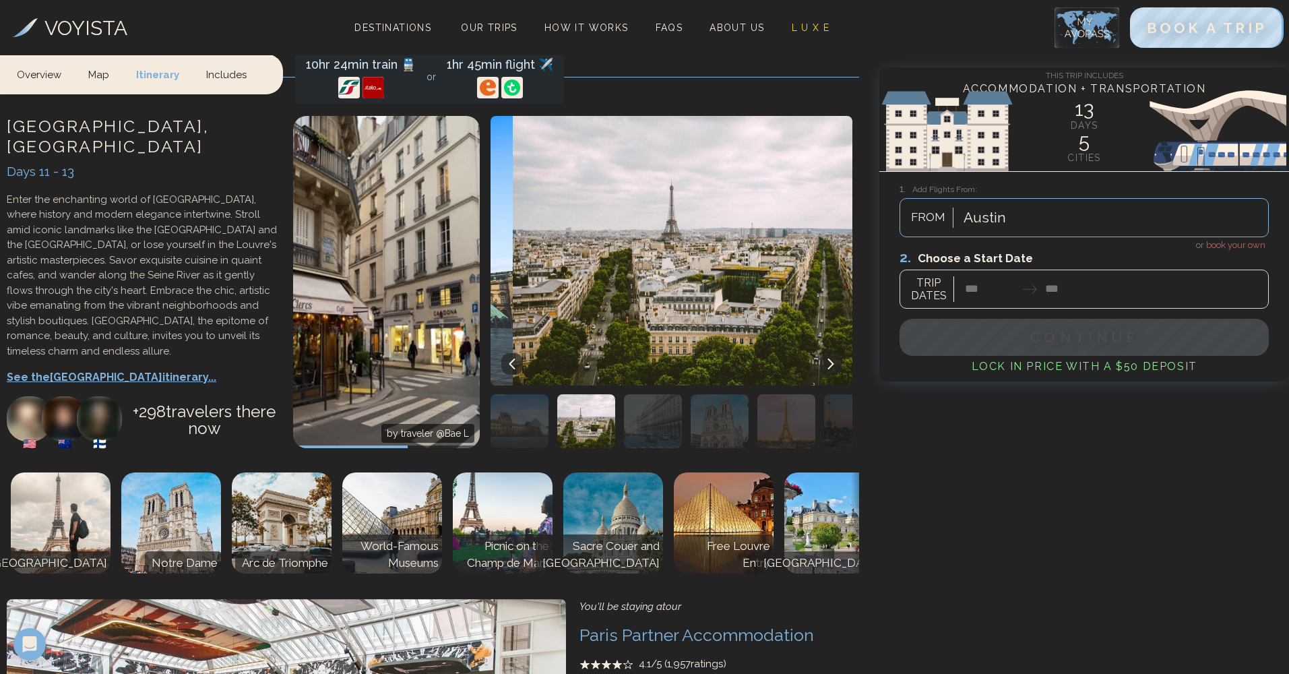
click at [833, 359] on icon at bounding box center [831, 364] width 6 height 11
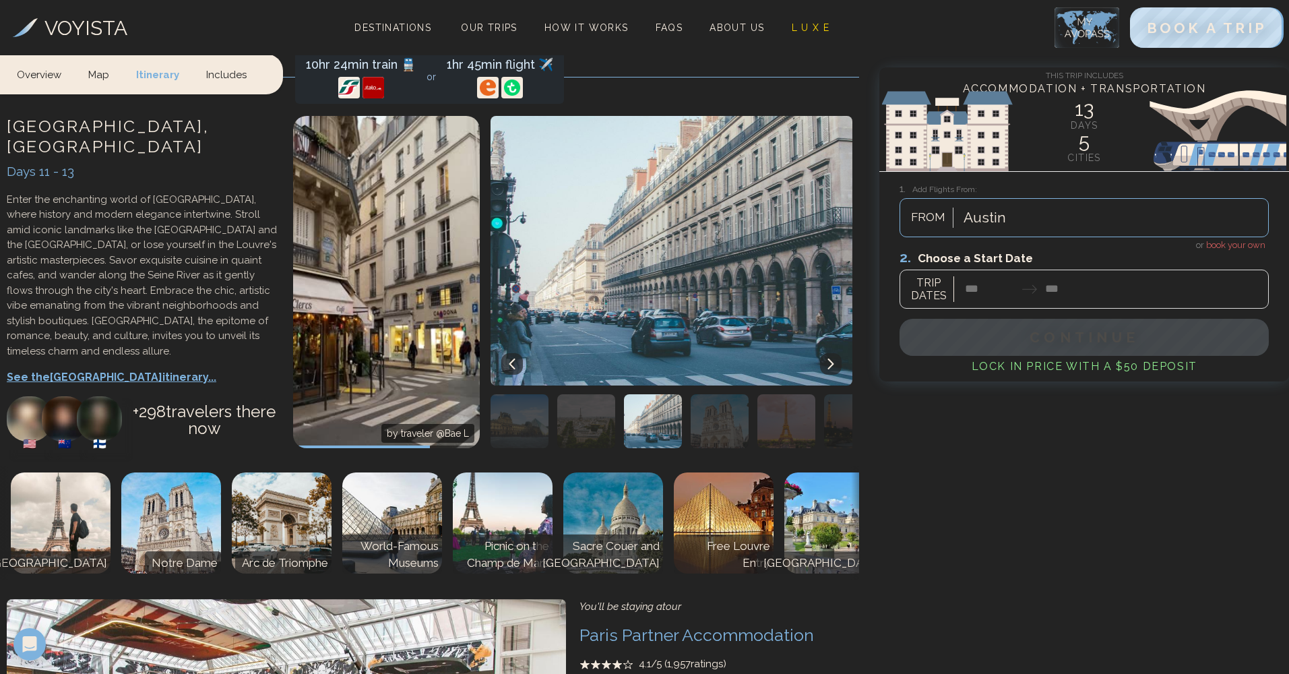
click at [833, 359] on icon at bounding box center [831, 364] width 6 height 11
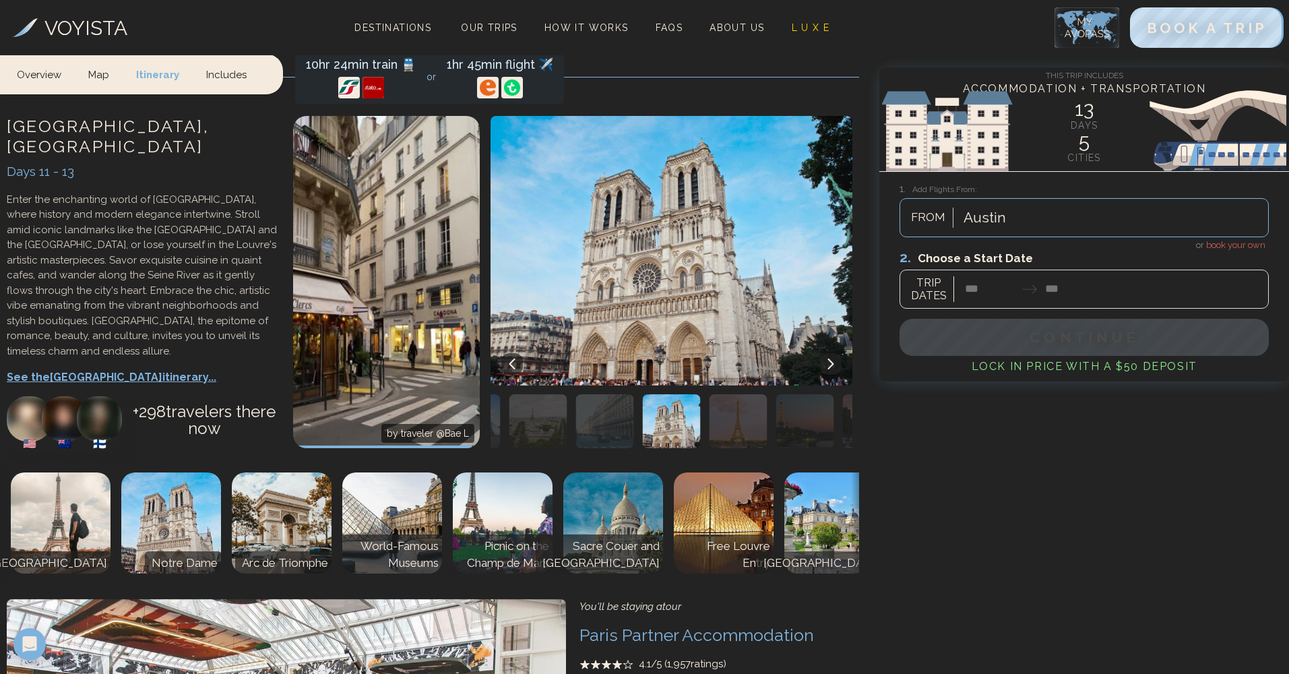
click at [833, 359] on icon at bounding box center [831, 364] width 6 height 11
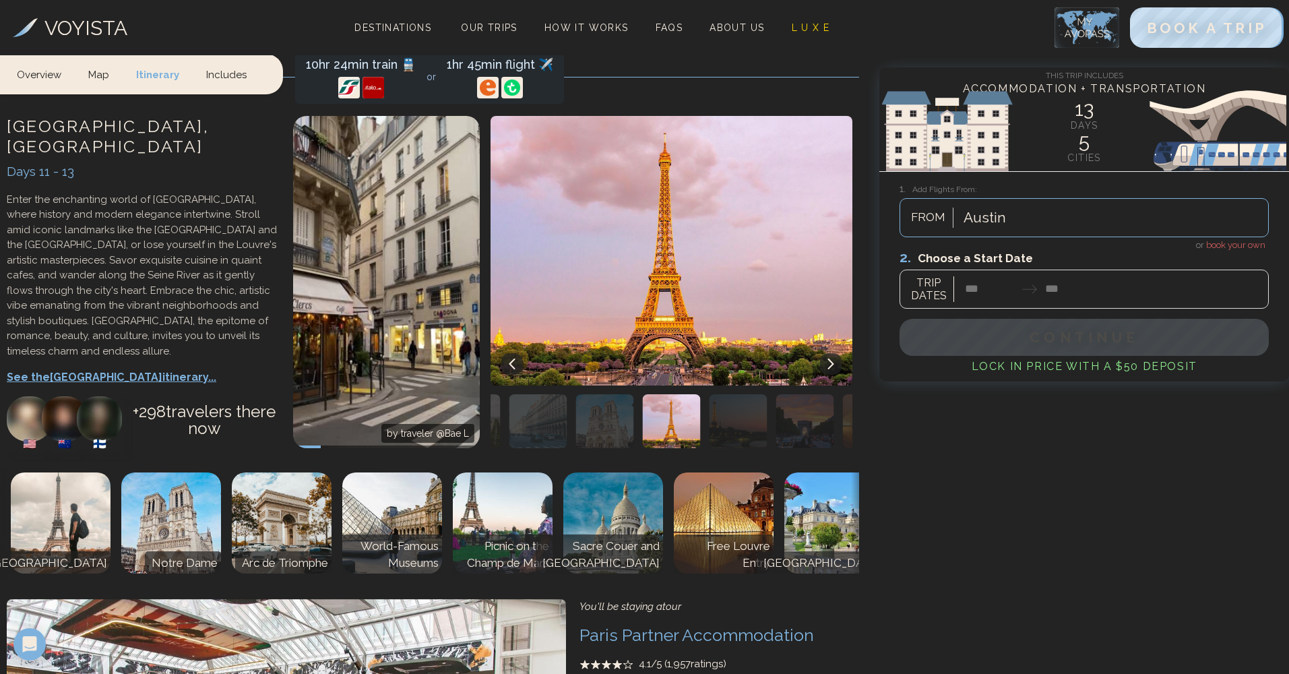
click at [832, 359] on icon at bounding box center [831, 364] width 11 height 11
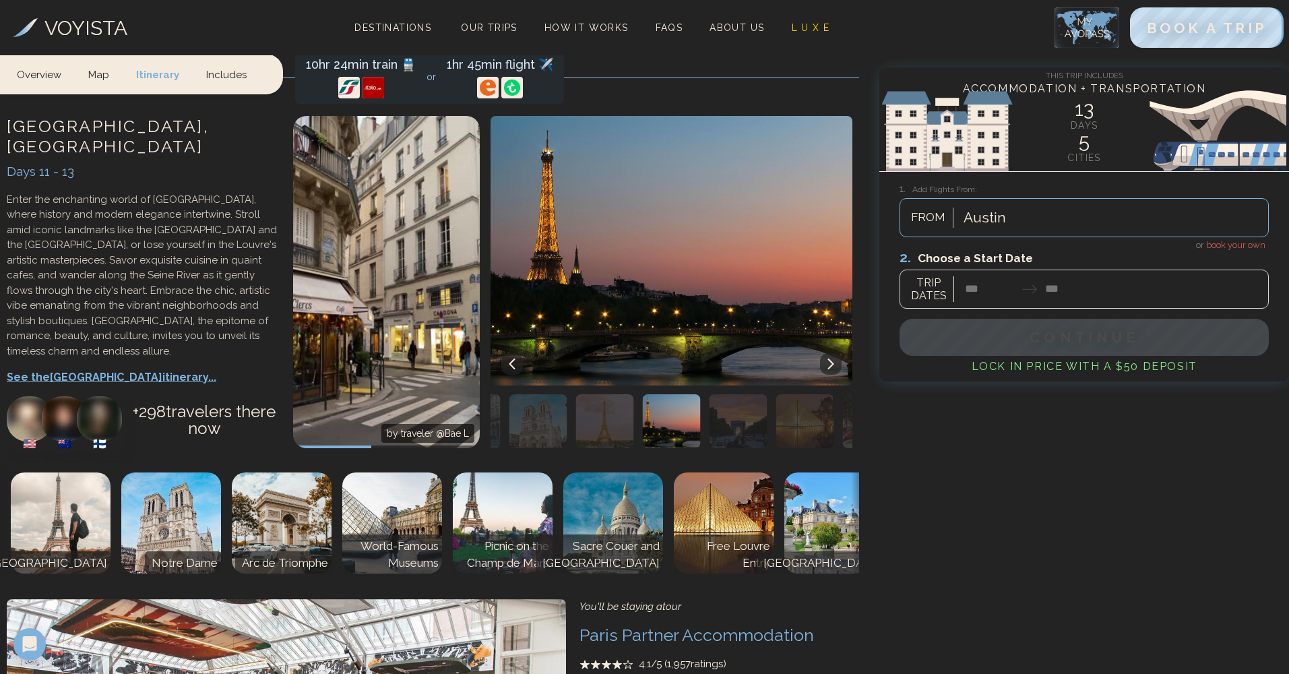
click at [965, 244] on span "book your own" at bounding box center [1235, 245] width 59 height 10
click at [965, 294] on div at bounding box center [1084, 279] width 369 height 60
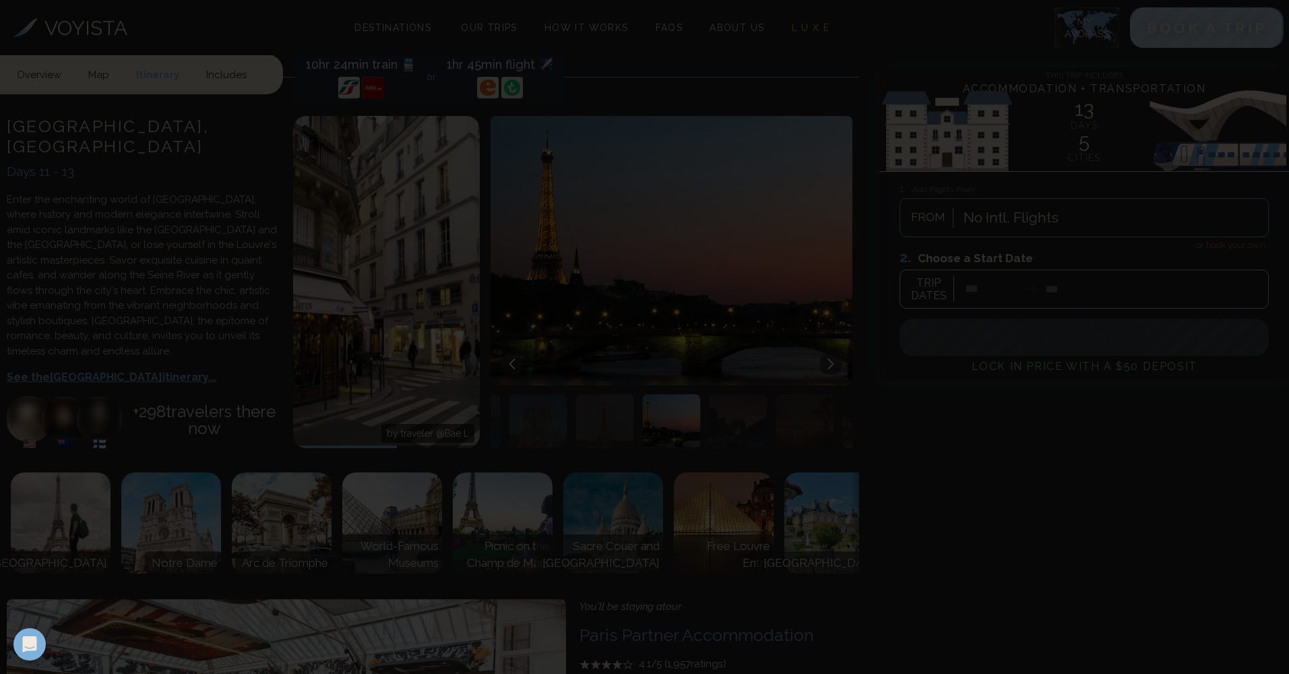
click at [965, 299] on div "Prices are currently loading... Change trip or date up to 30 days before depart…" at bounding box center [644, 337] width 1289 height 674
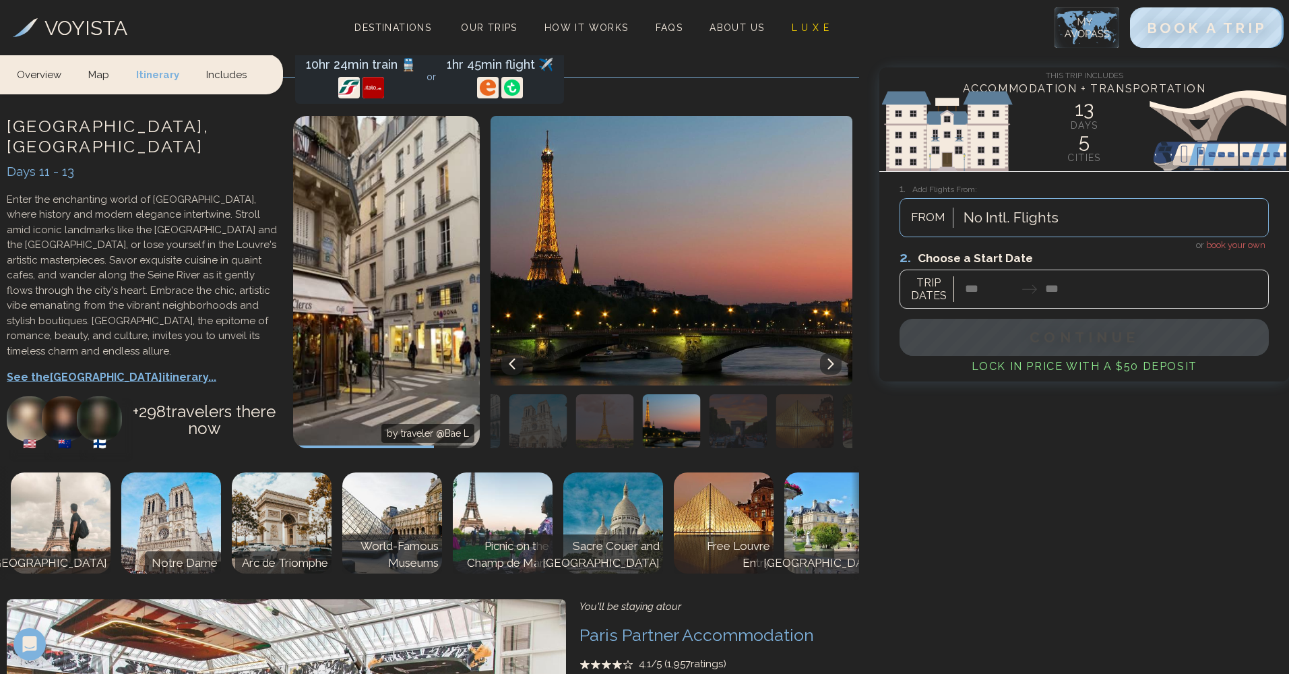
click at [965, 286] on div at bounding box center [1084, 279] width 369 height 60
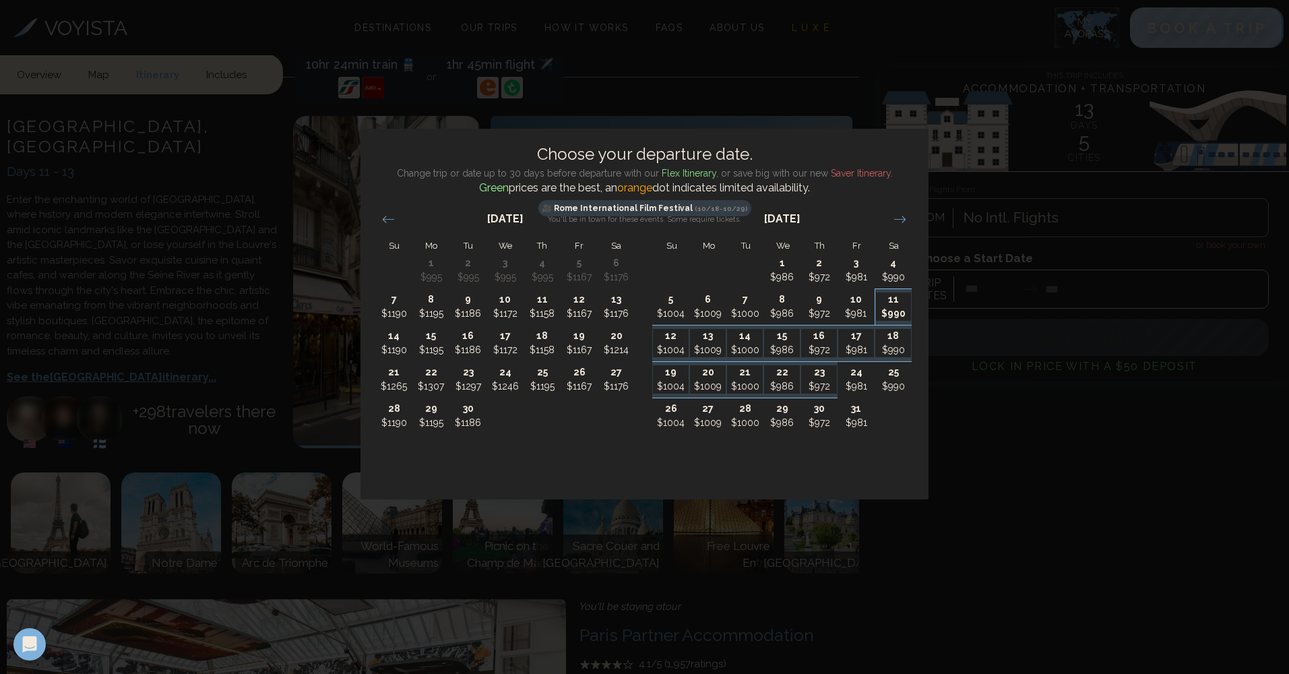
click at [904, 306] on p "11" at bounding box center [894, 299] width 36 height 14
type input "********"
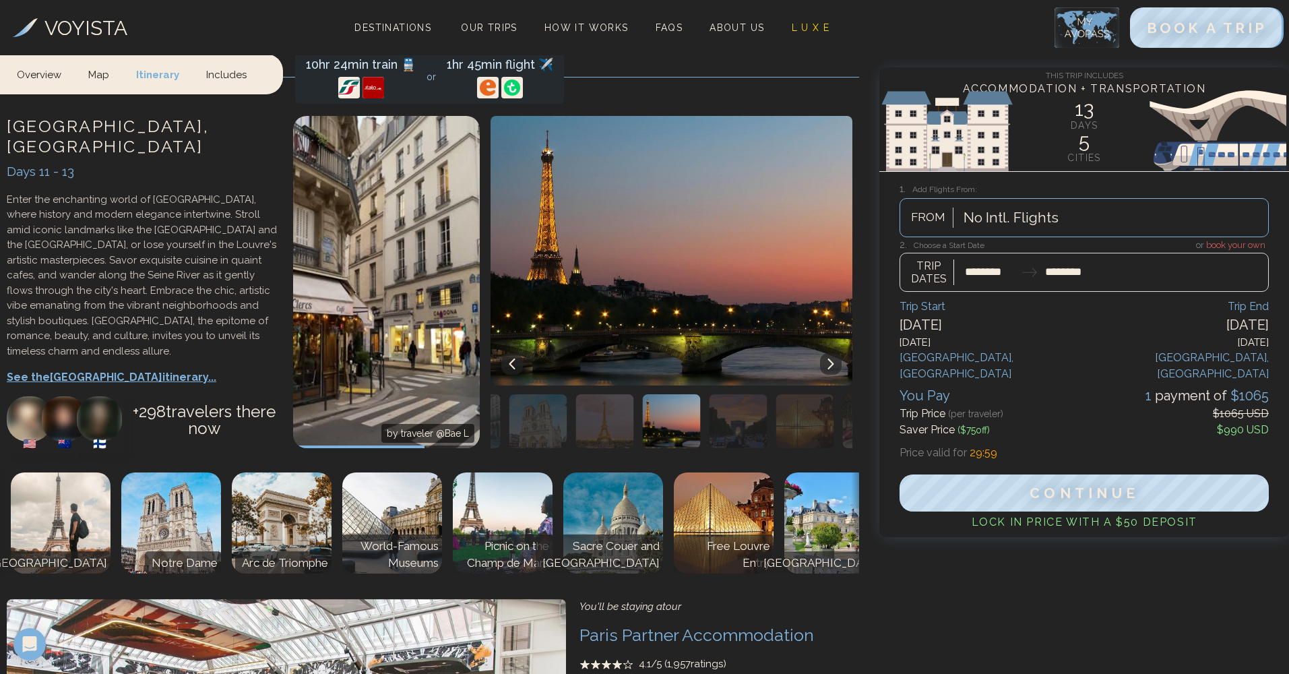
click at [965, 267] on div at bounding box center [1084, 265] width 369 height 53
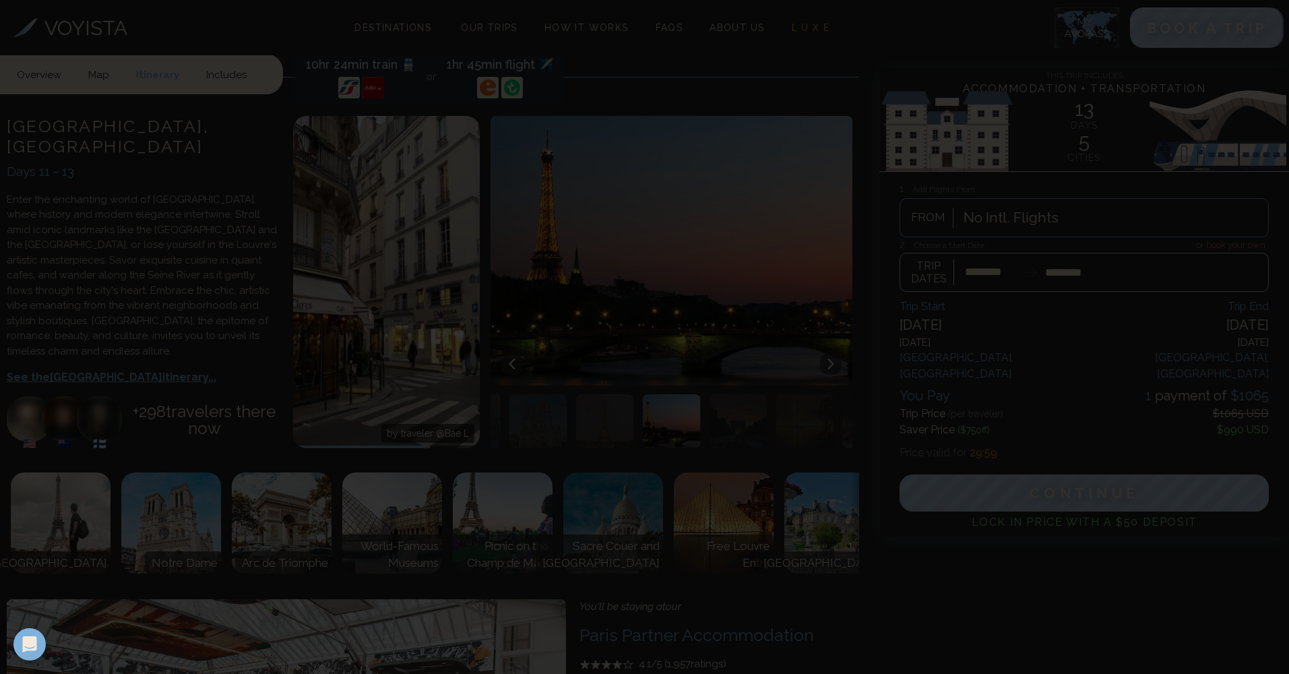
scroll to position [0, 0]
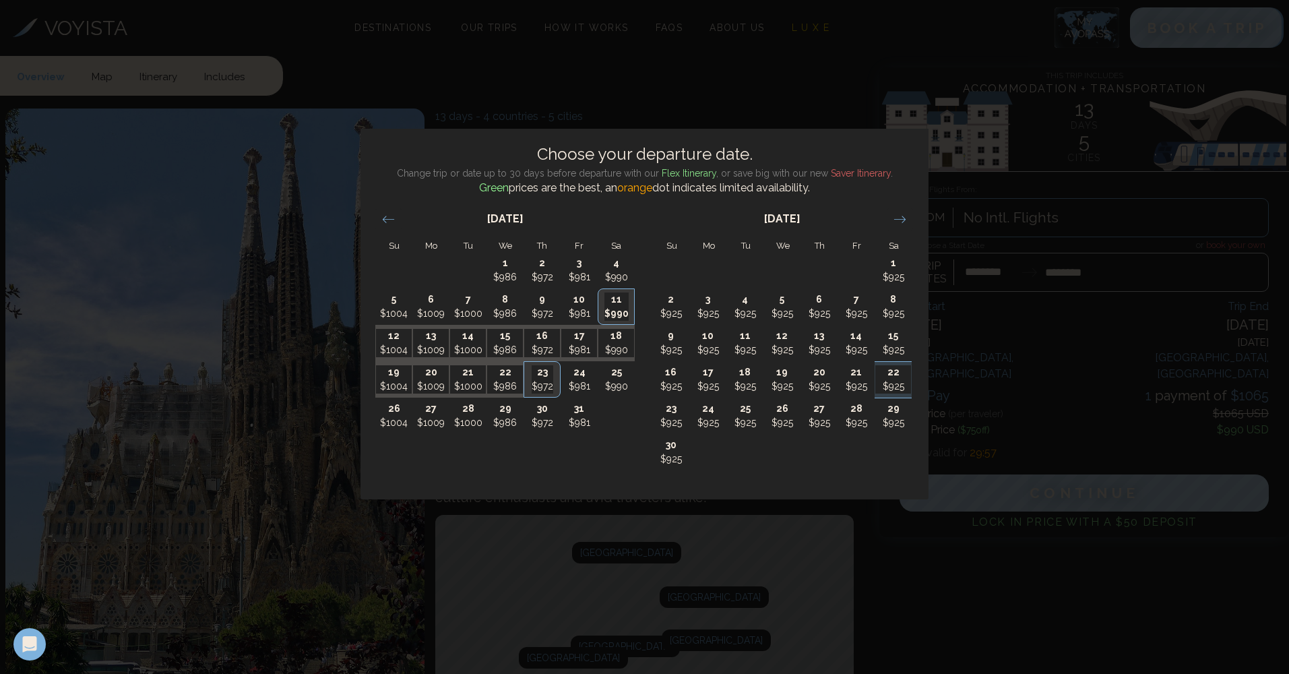
click at [394, 230] on div "[DATE]" at bounding box center [504, 224] width 259 height 56
click at [394, 226] on div "Move backward to switch to the previous month." at bounding box center [388, 219] width 26 height 22
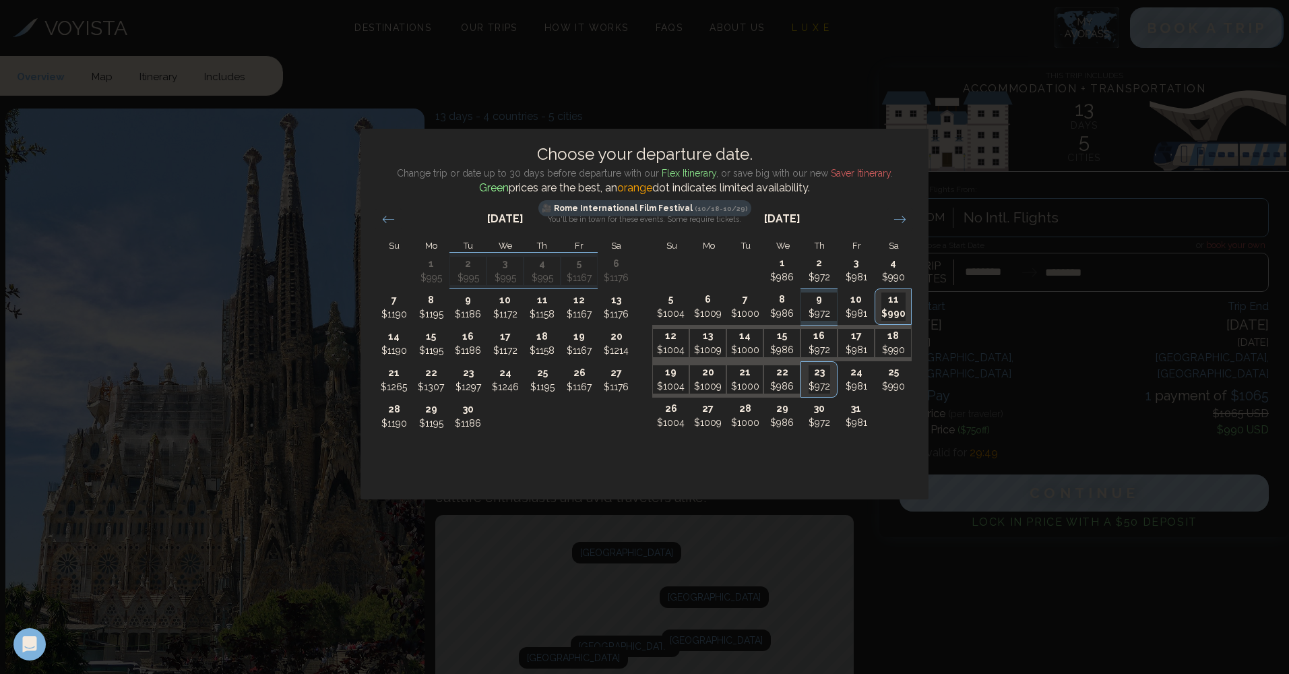
click at [965, 361] on div "Choose your departure date. Change trip or date up to 30 days before departure …" at bounding box center [644, 337] width 1289 height 674
